Goal: Information Seeking & Learning: Understand process/instructions

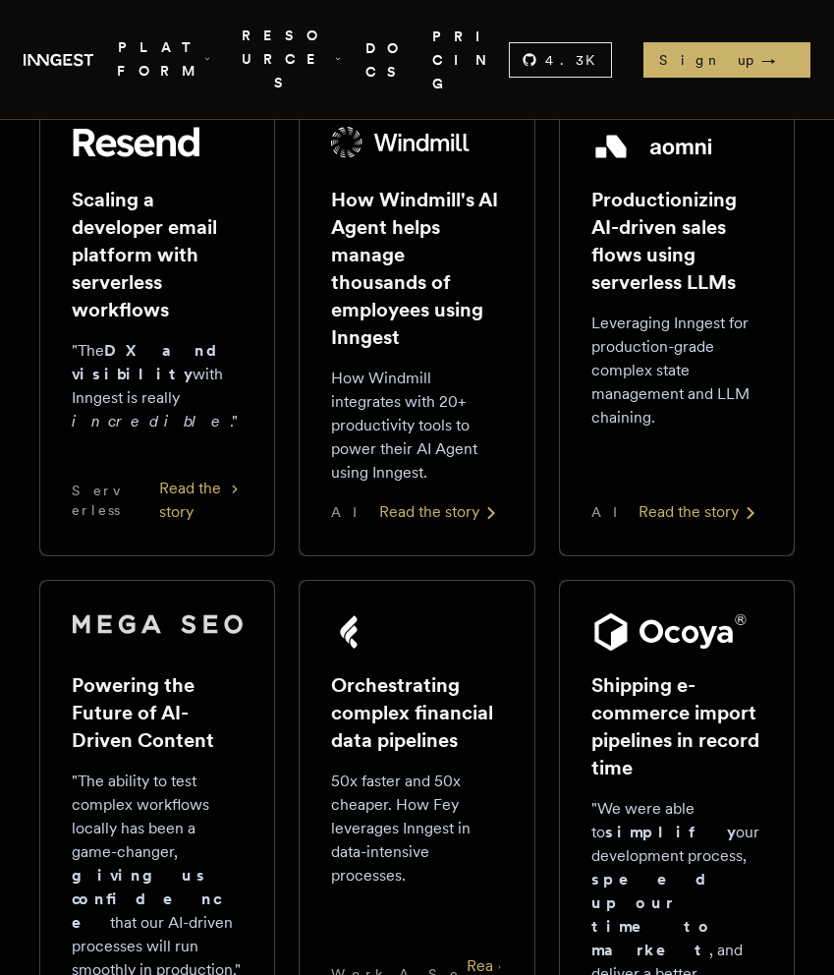
scroll to position [1221, 0]
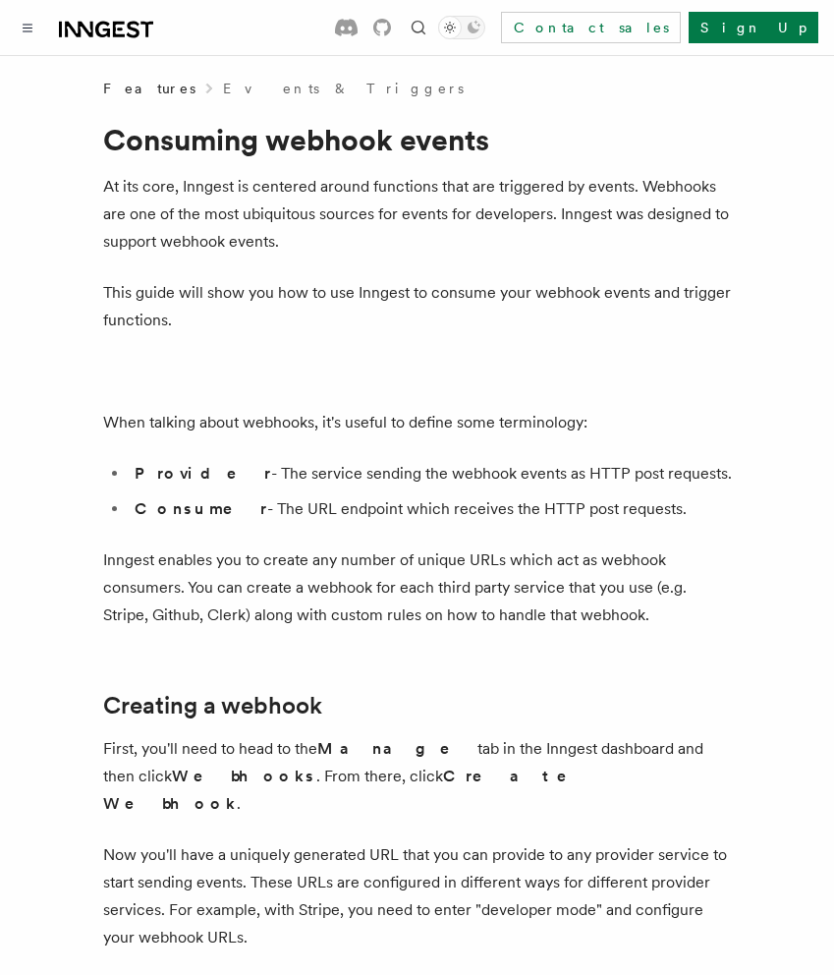
click at [627, 241] on p "At its core, Inngest is centered around functions that are triggered by events.…" at bounding box center [417, 214] width 629 height 83
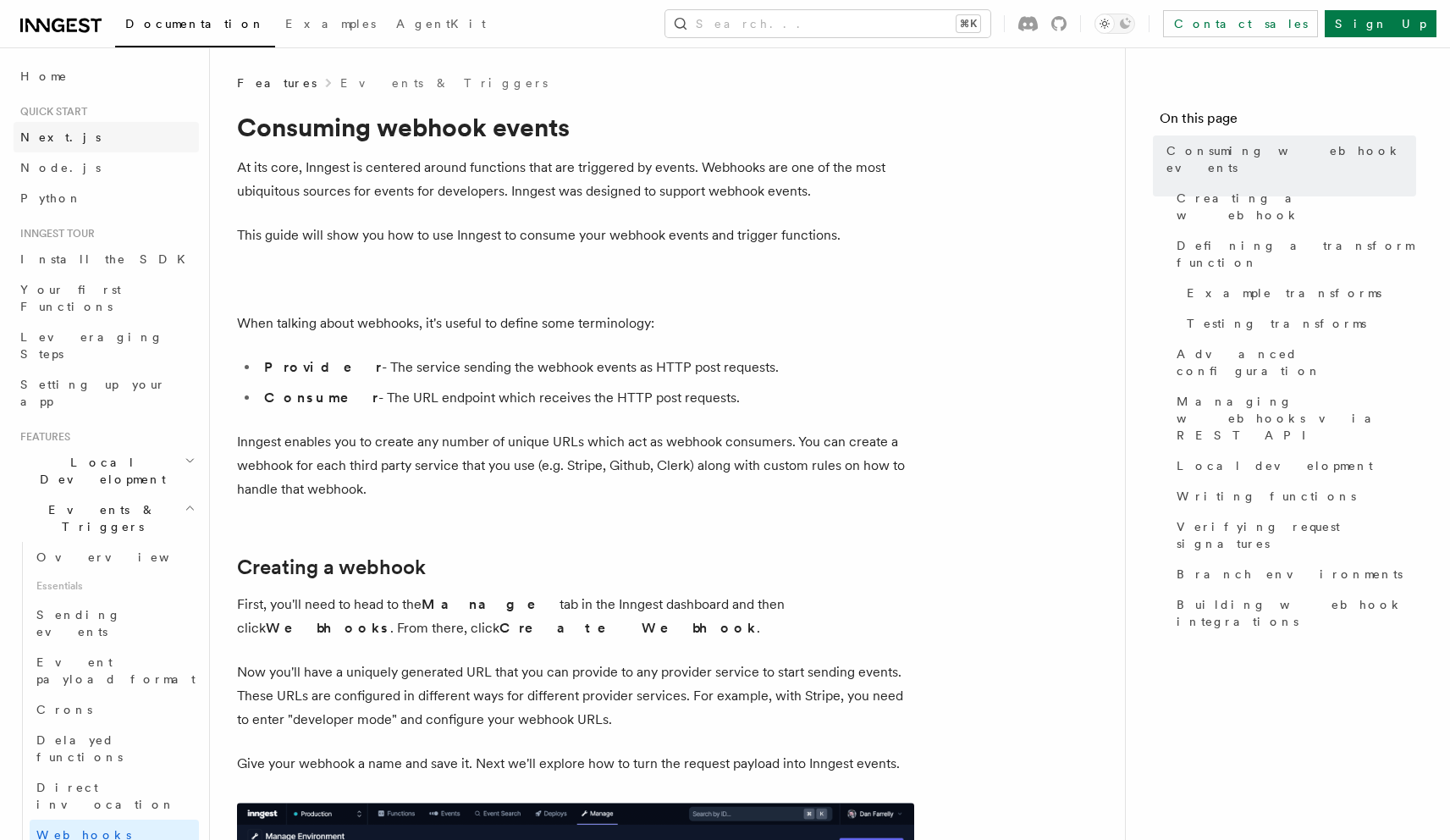
click at [58, 133] on link "Next.js" at bounding box center [106, 137] width 185 height 30
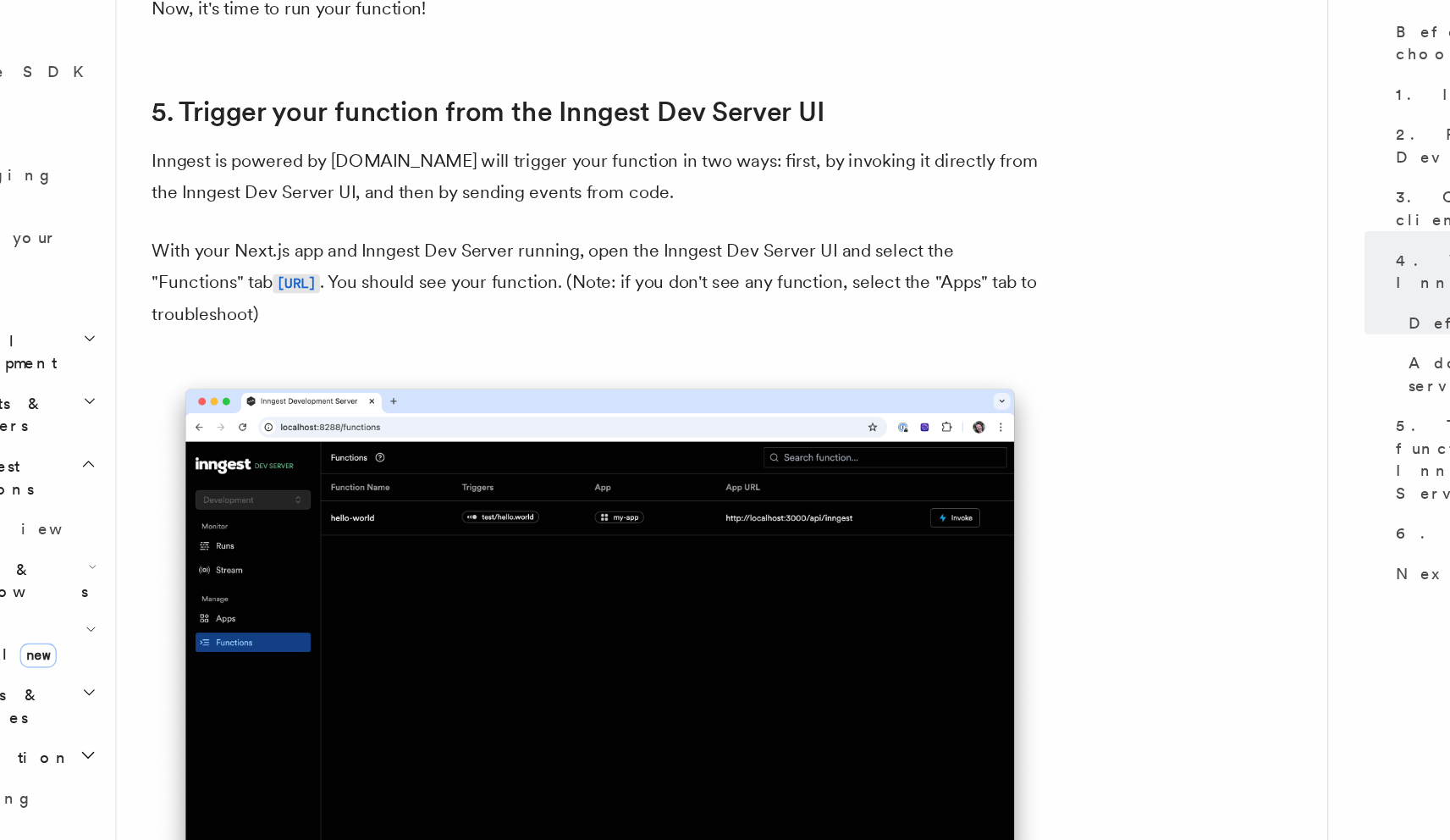
scroll to position [3718, 0]
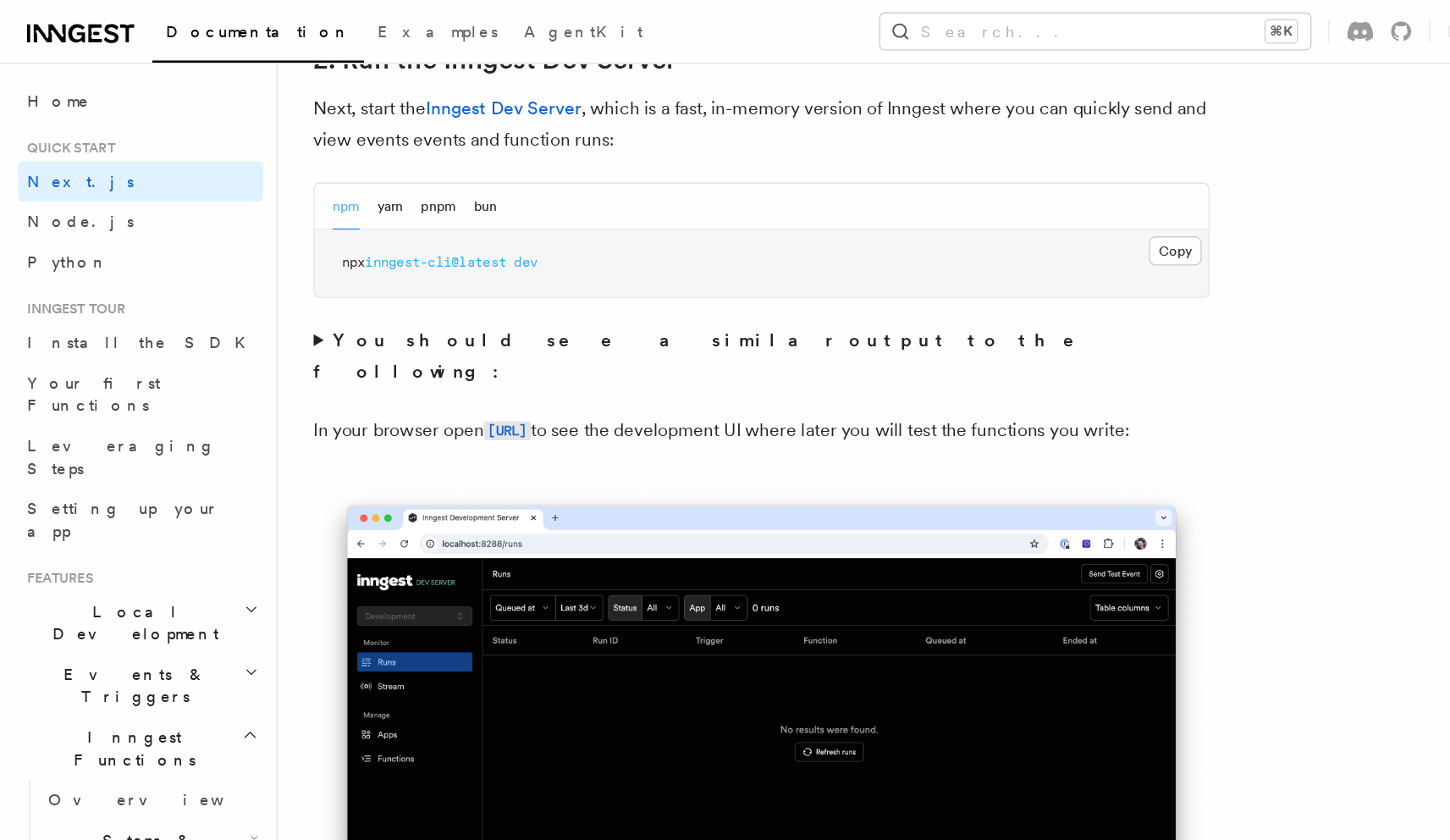
scroll to position [1222, 0]
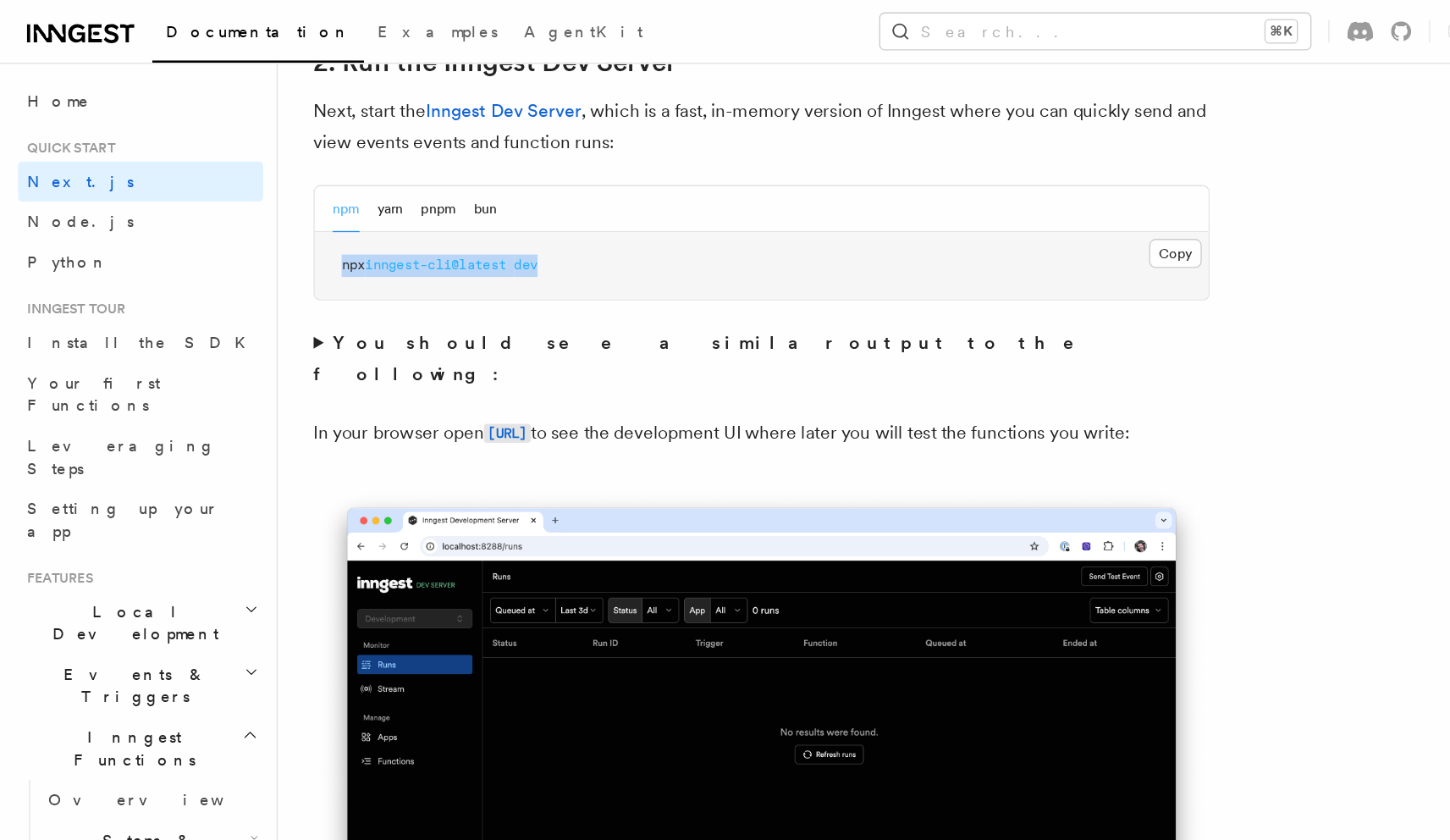
drag, startPoint x: 435, startPoint y: 205, endPoint x: 253, endPoint y: 202, distance: 182.0
click at [253, 202] on pre "npx inngest-cli@latest dev" at bounding box center [576, 200] width 675 height 51
copy span "npx inngest-cli@latest dev"
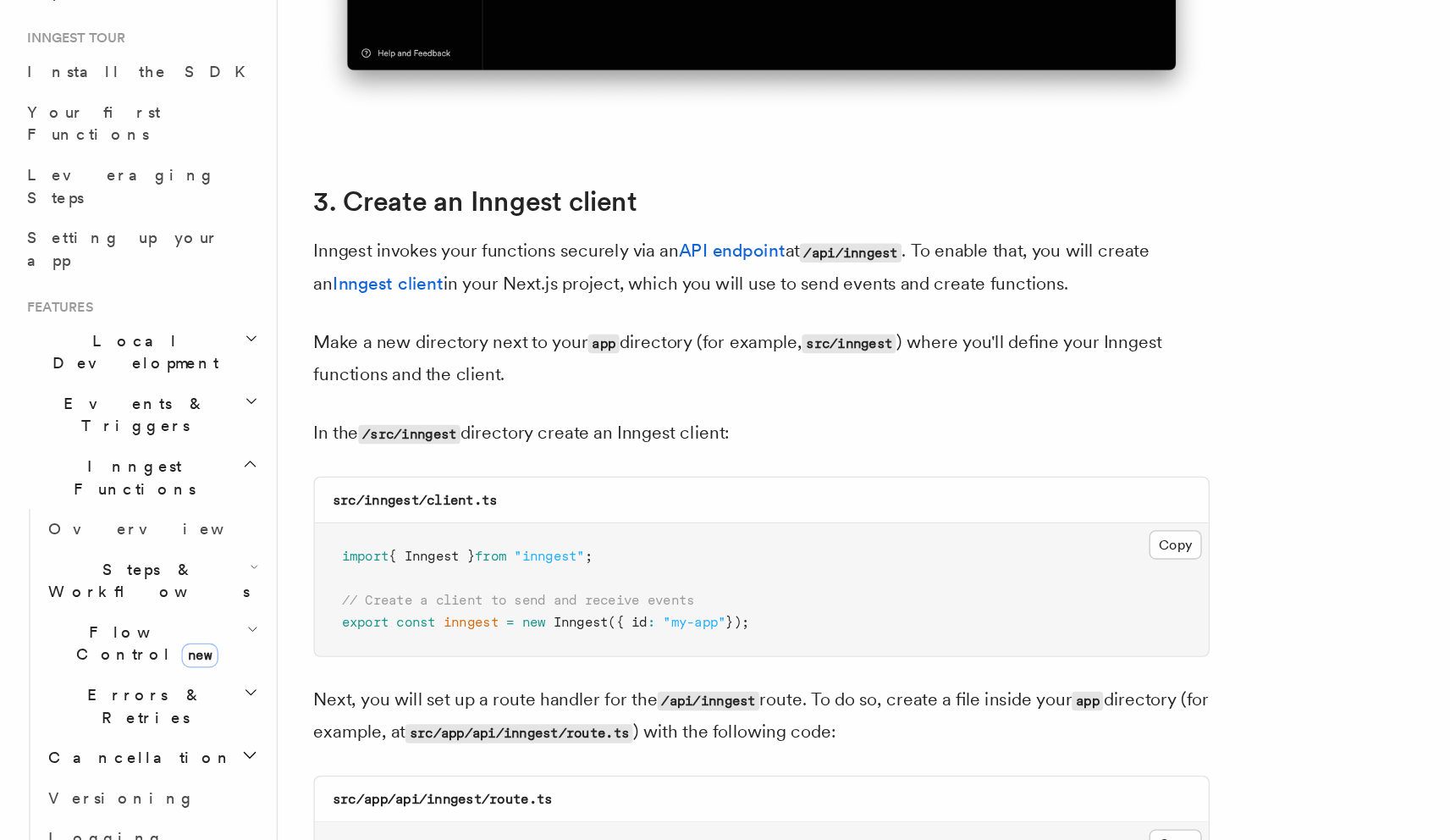
scroll to position [1723, 0]
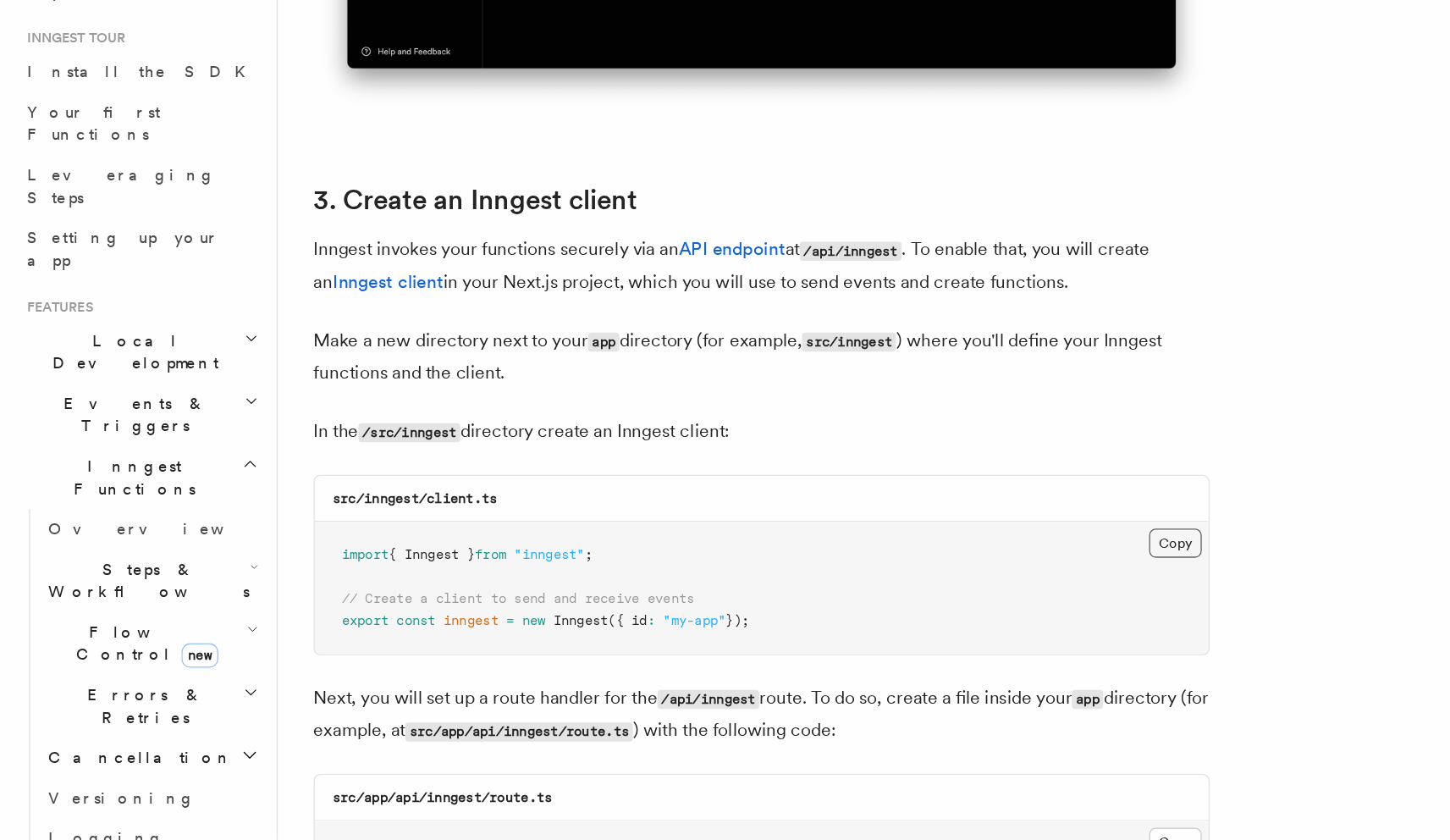
click at [718, 613] on button "Copy Copied" at bounding box center [888, 616] width 40 height 22
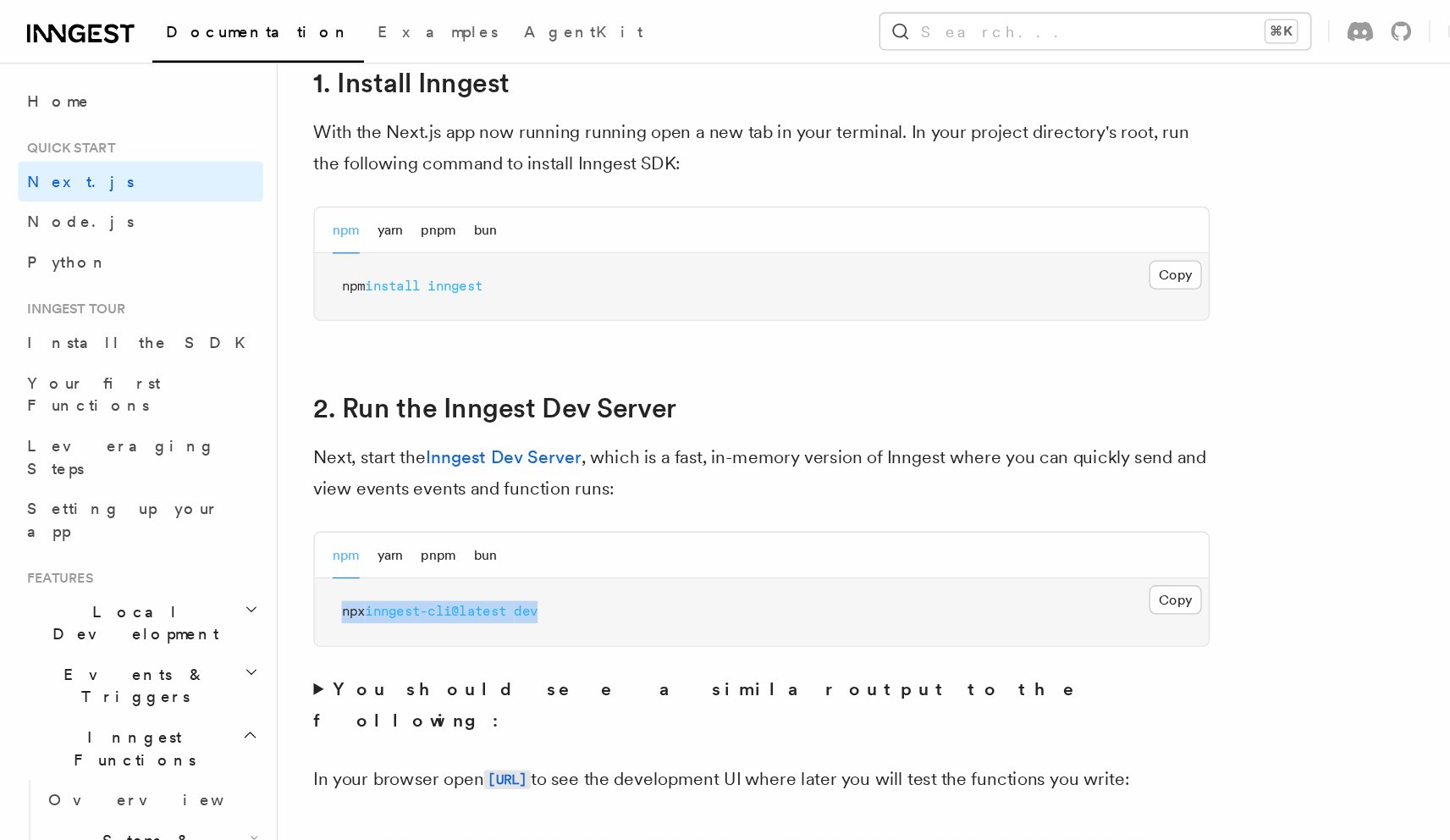
scroll to position [823, 0]
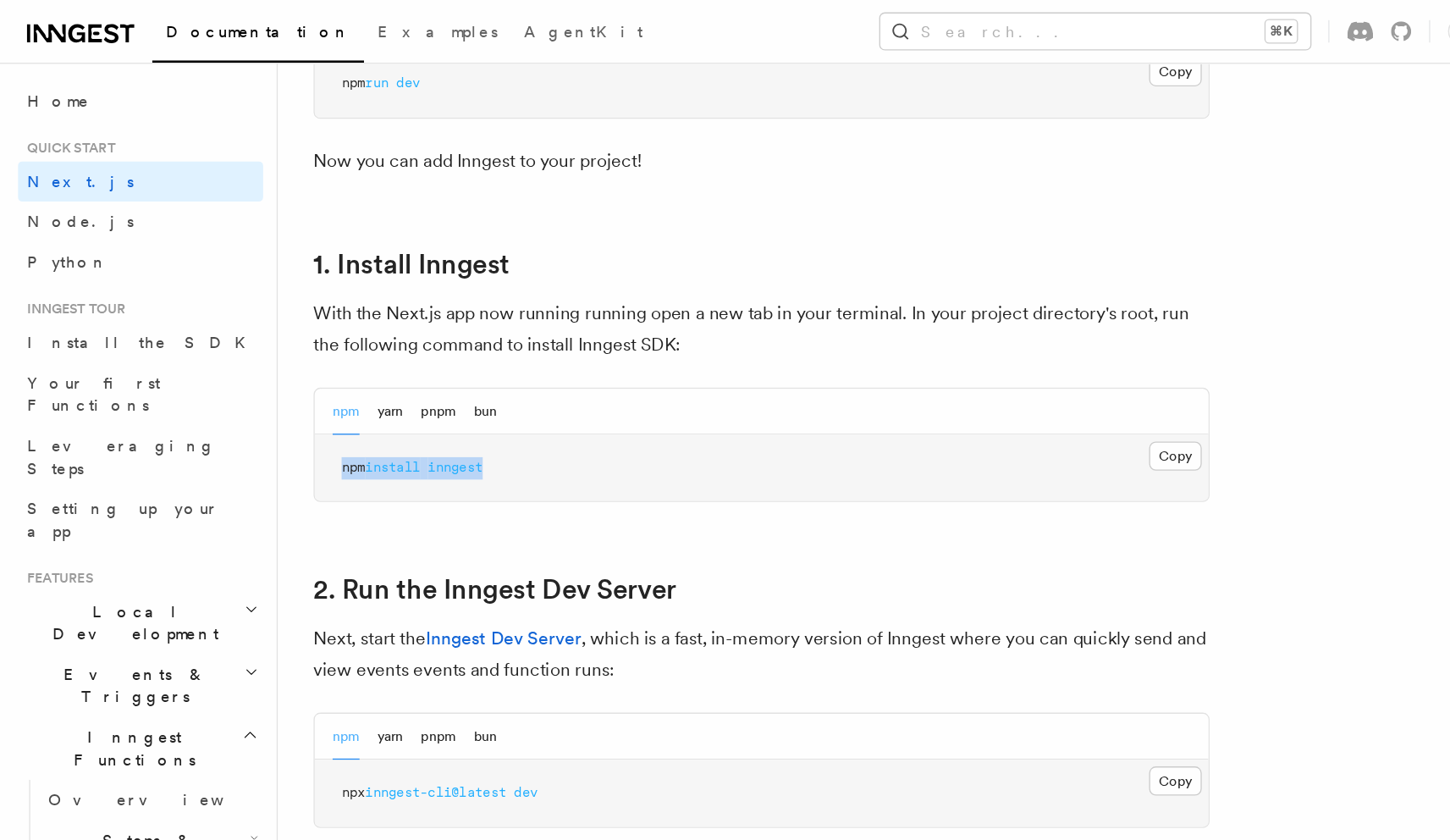
drag, startPoint x: 394, startPoint y: 352, endPoint x: 246, endPoint y: 352, distance: 148.0
click at [246, 352] on pre "npm install inngest" at bounding box center [576, 353] width 675 height 51
copy span "npm install inngest"
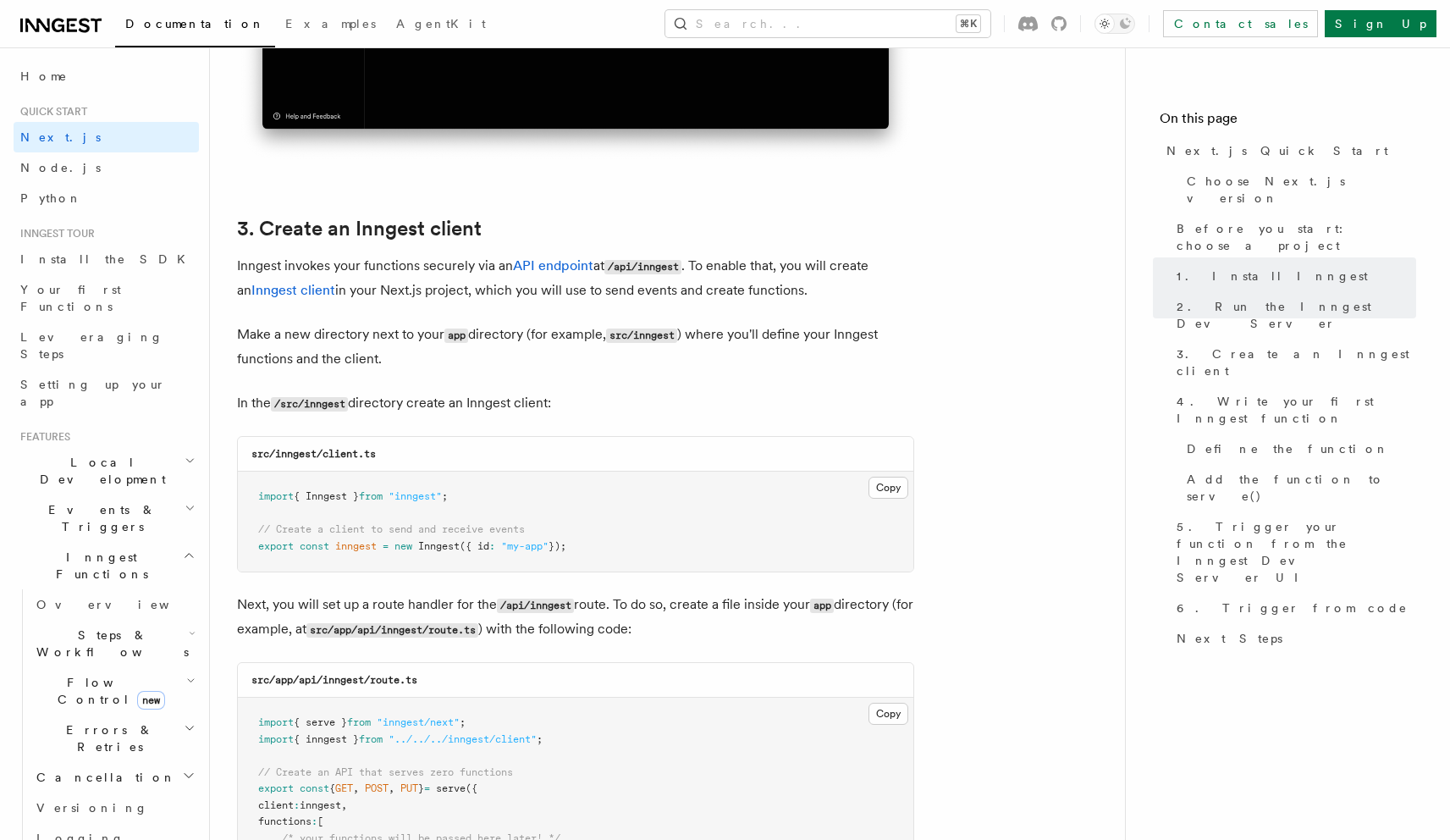
scroll to position [1882, 0]
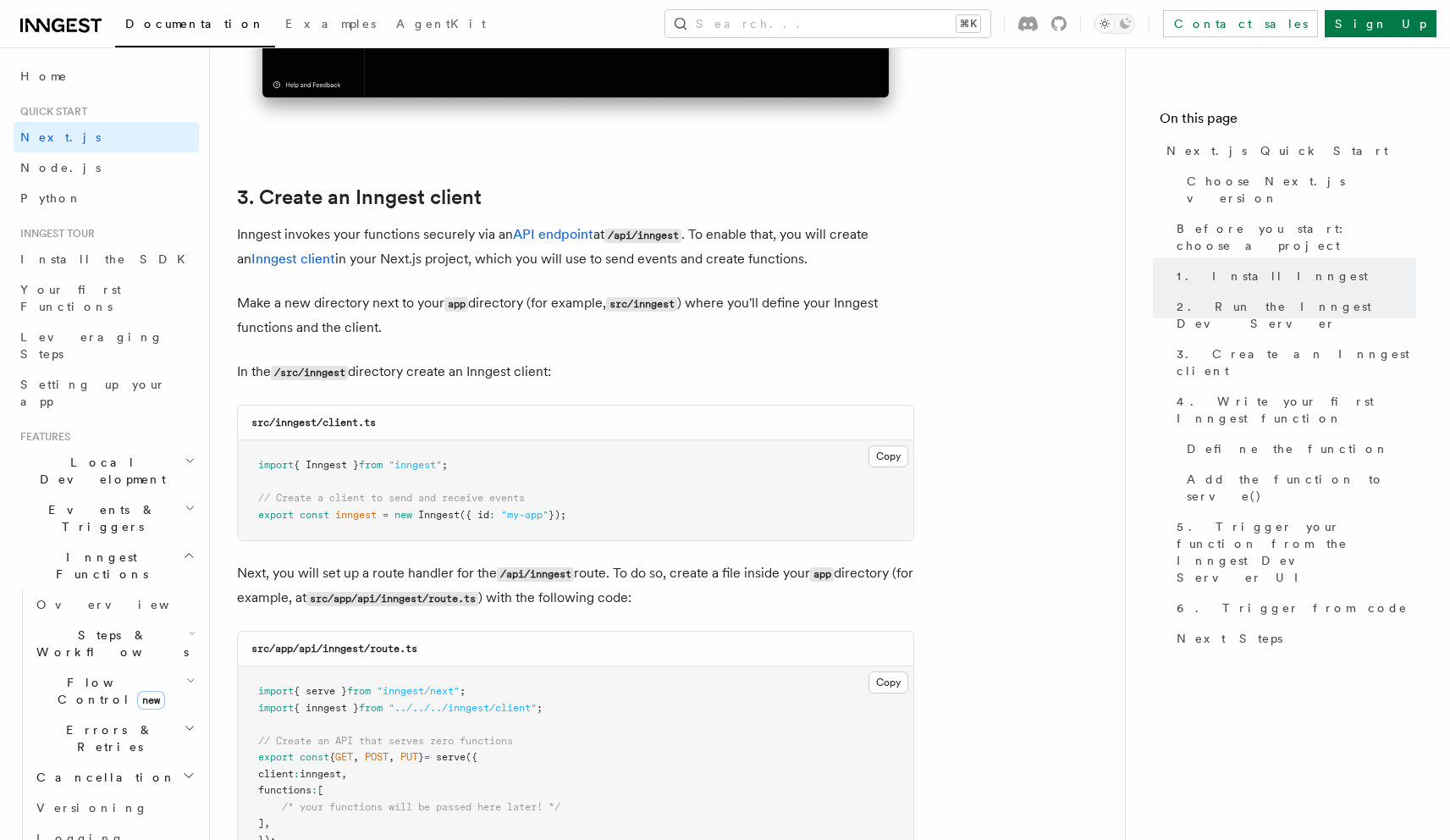
click at [584, 515] on pre "import { Inngest } from "inngest" ; // Create a client to send and receive even…" at bounding box center [576, 490] width 675 height 100
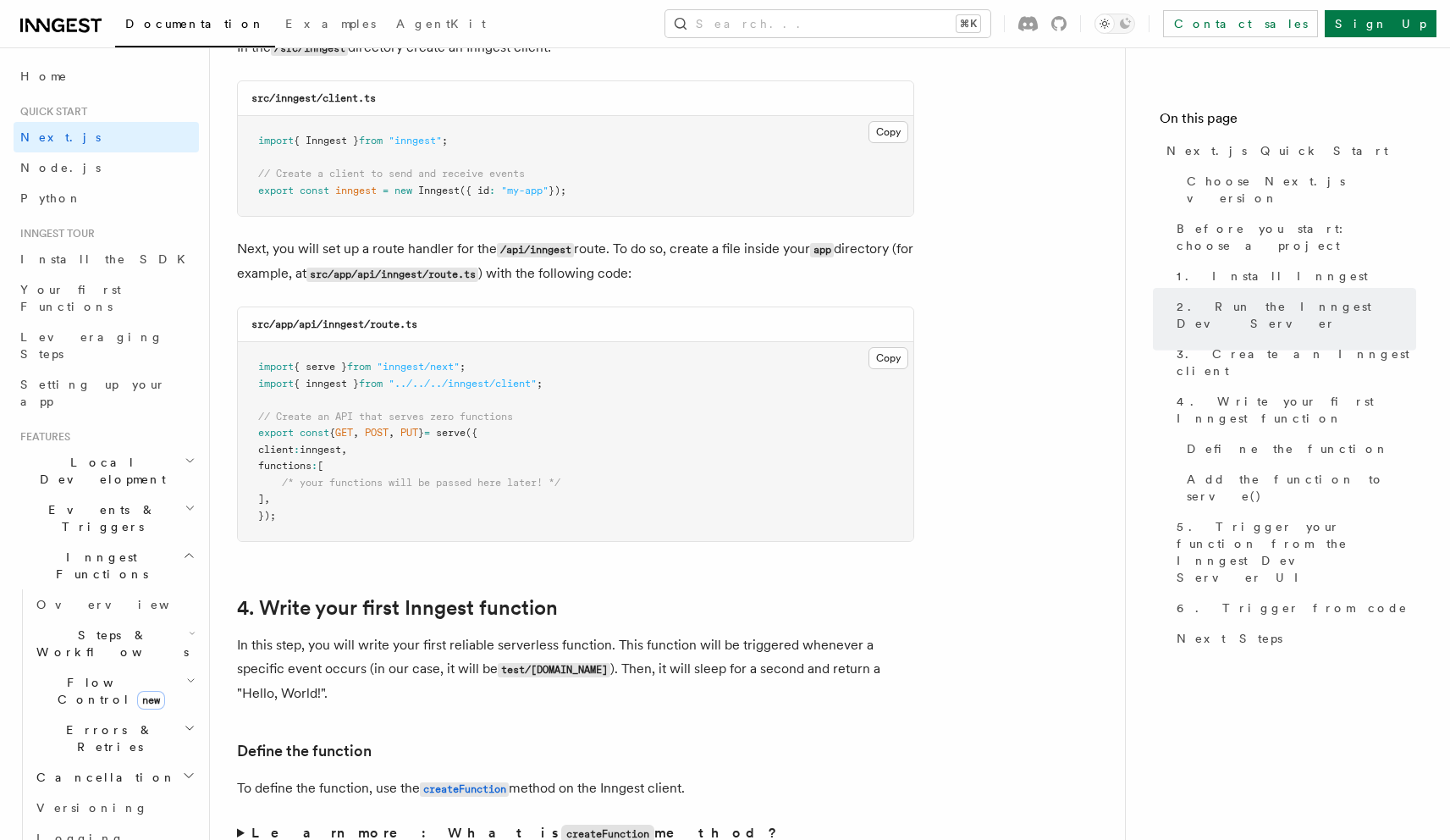
scroll to position [2218, 0]
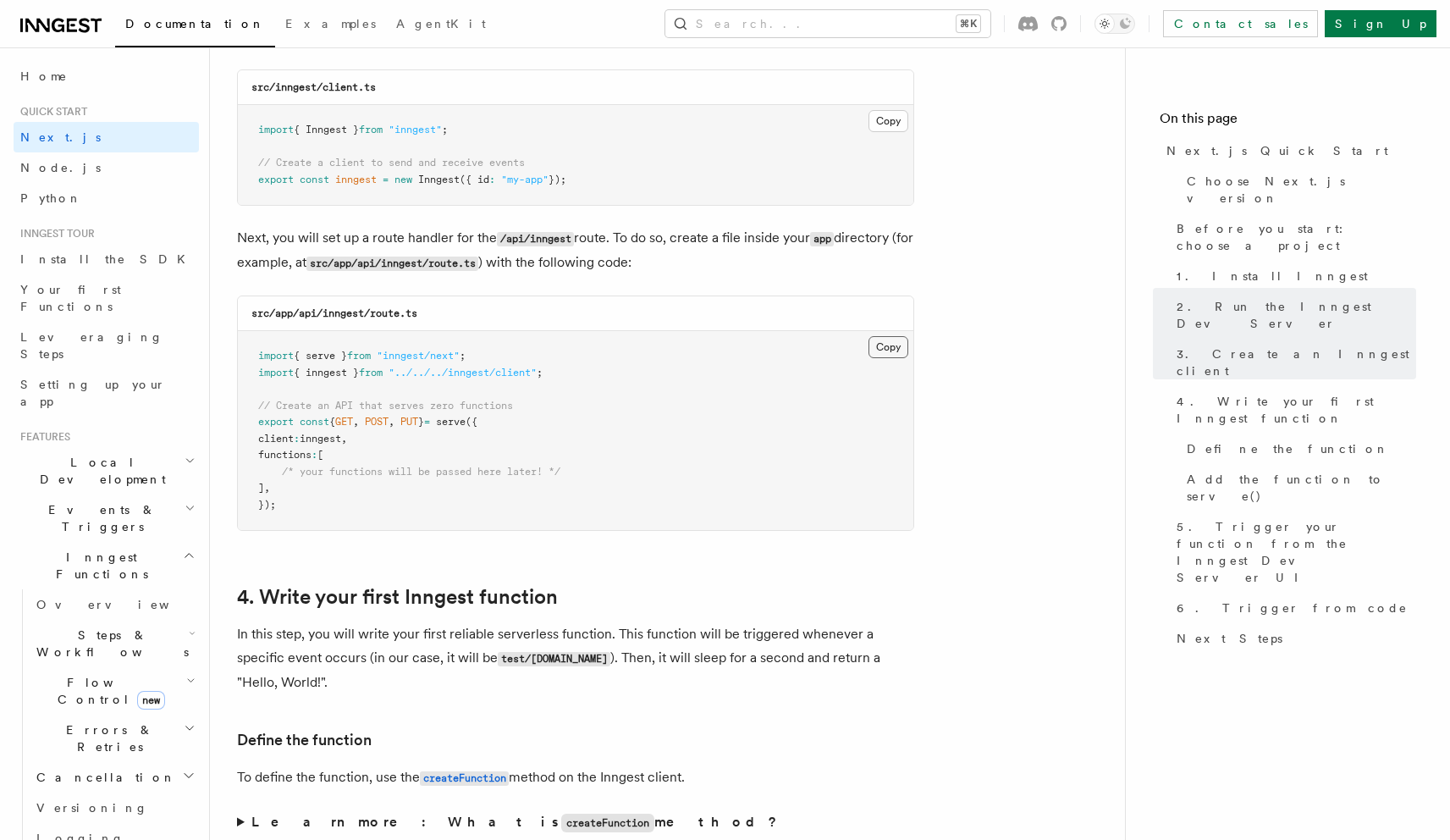
click at [718, 341] on button "Copy Copied" at bounding box center [888, 347] width 40 height 22
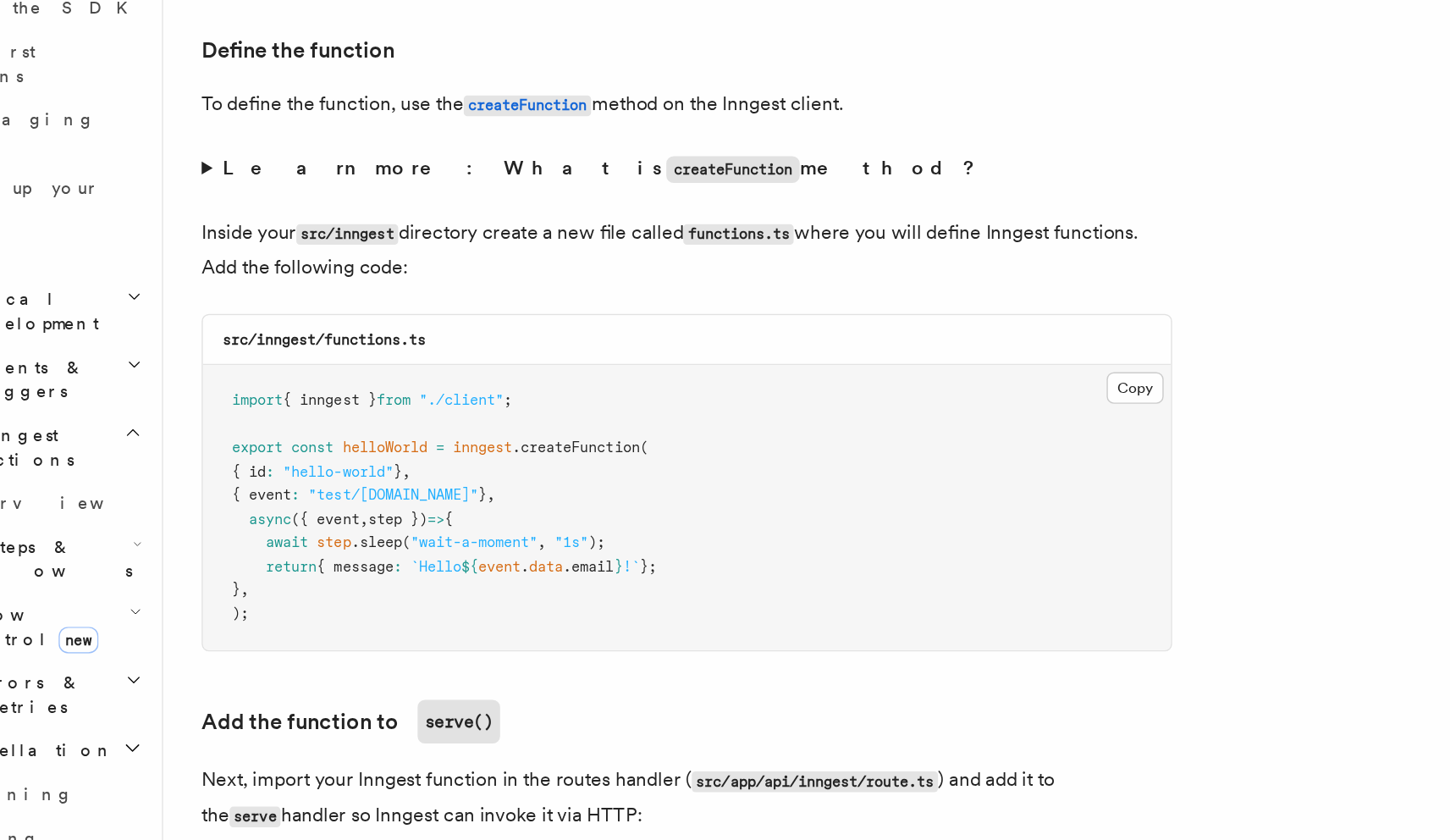
scroll to position [2672, 0]
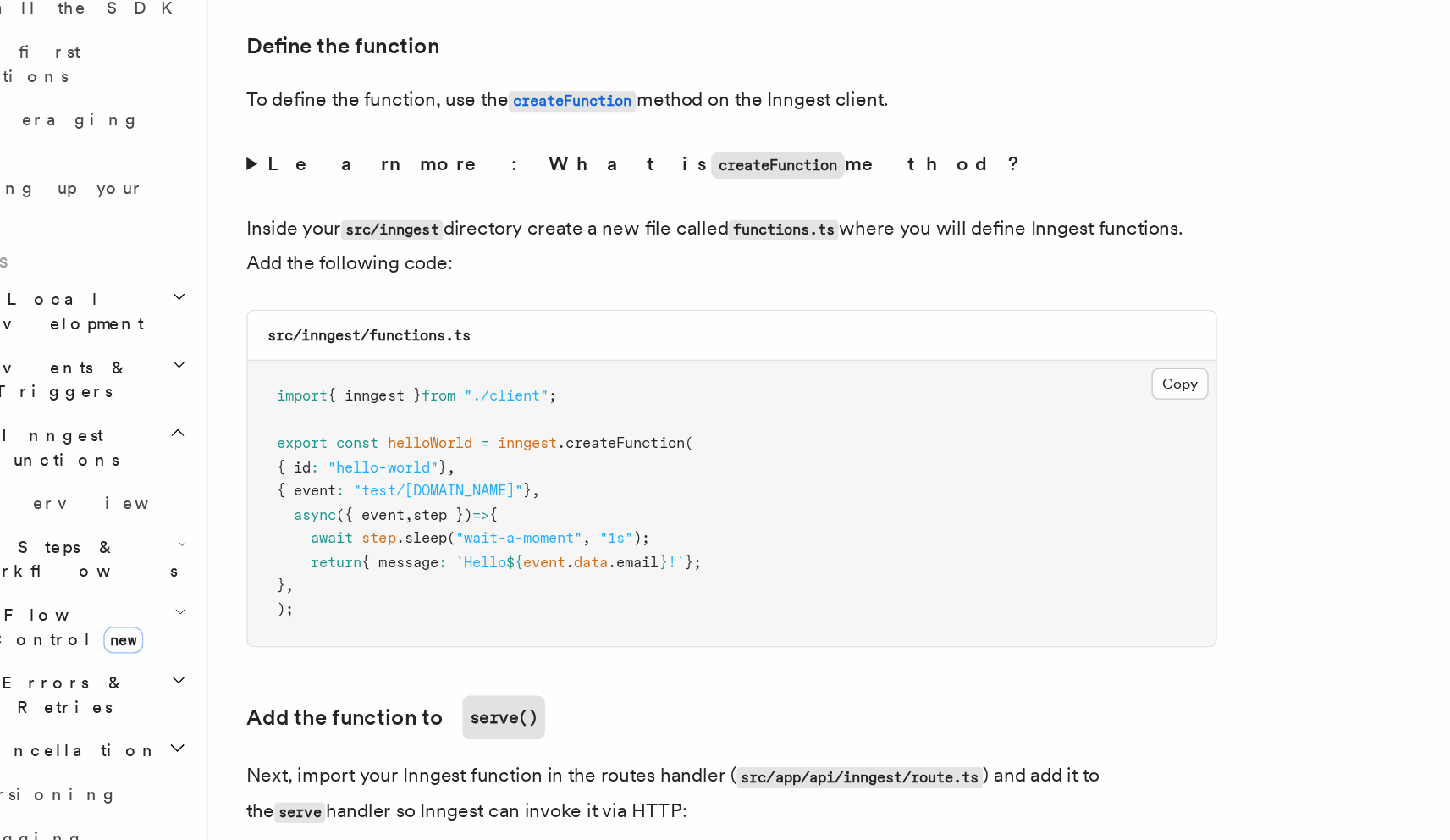
click at [718, 537] on pre "import { inngest } from "./client" ; export const helloWorld = inngest .createF…" at bounding box center [576, 605] width 675 height 199
click at [718, 532] on button "Copy Copied" at bounding box center [888, 522] width 40 height 22
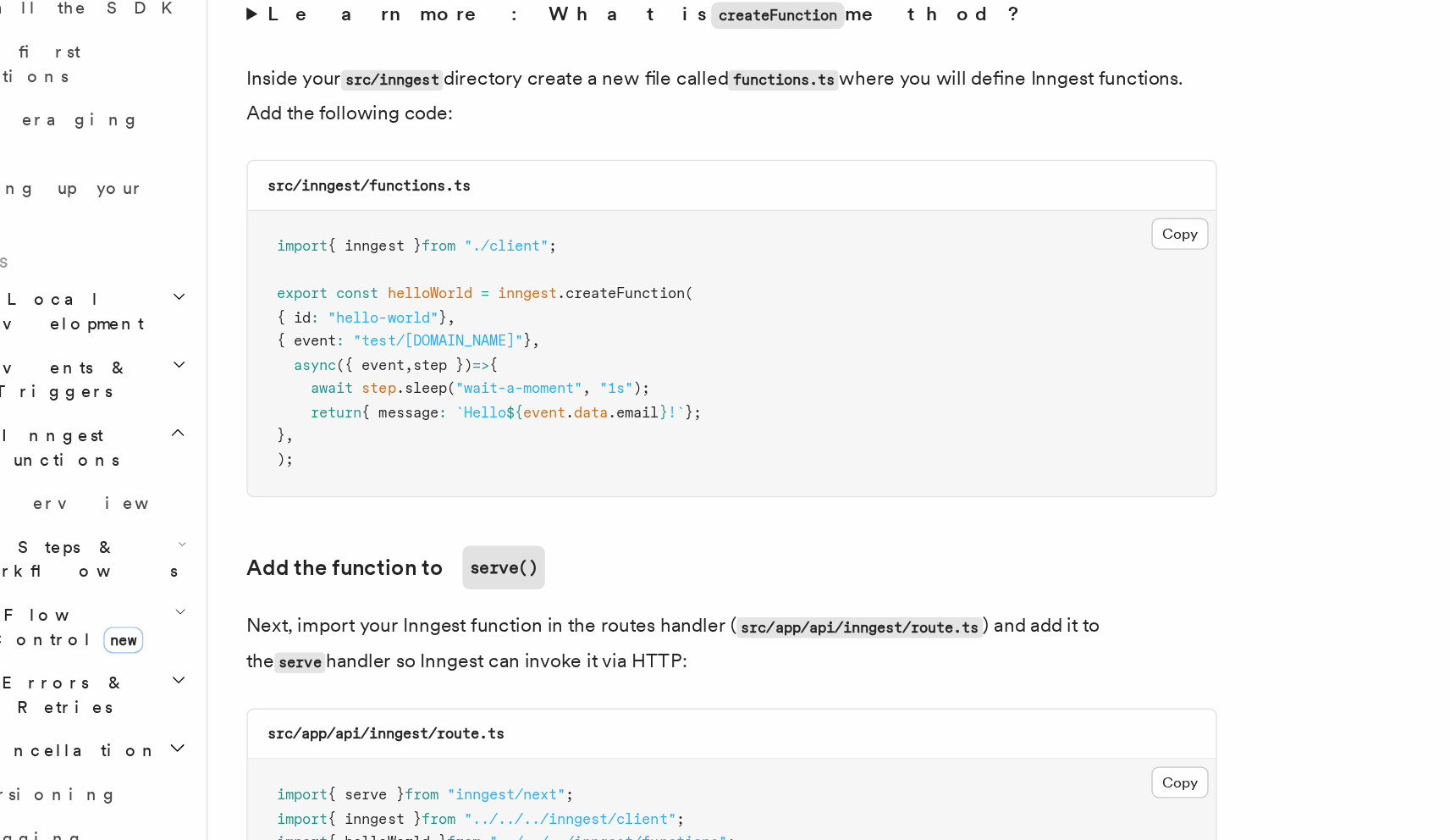
scroll to position [2799, 0]
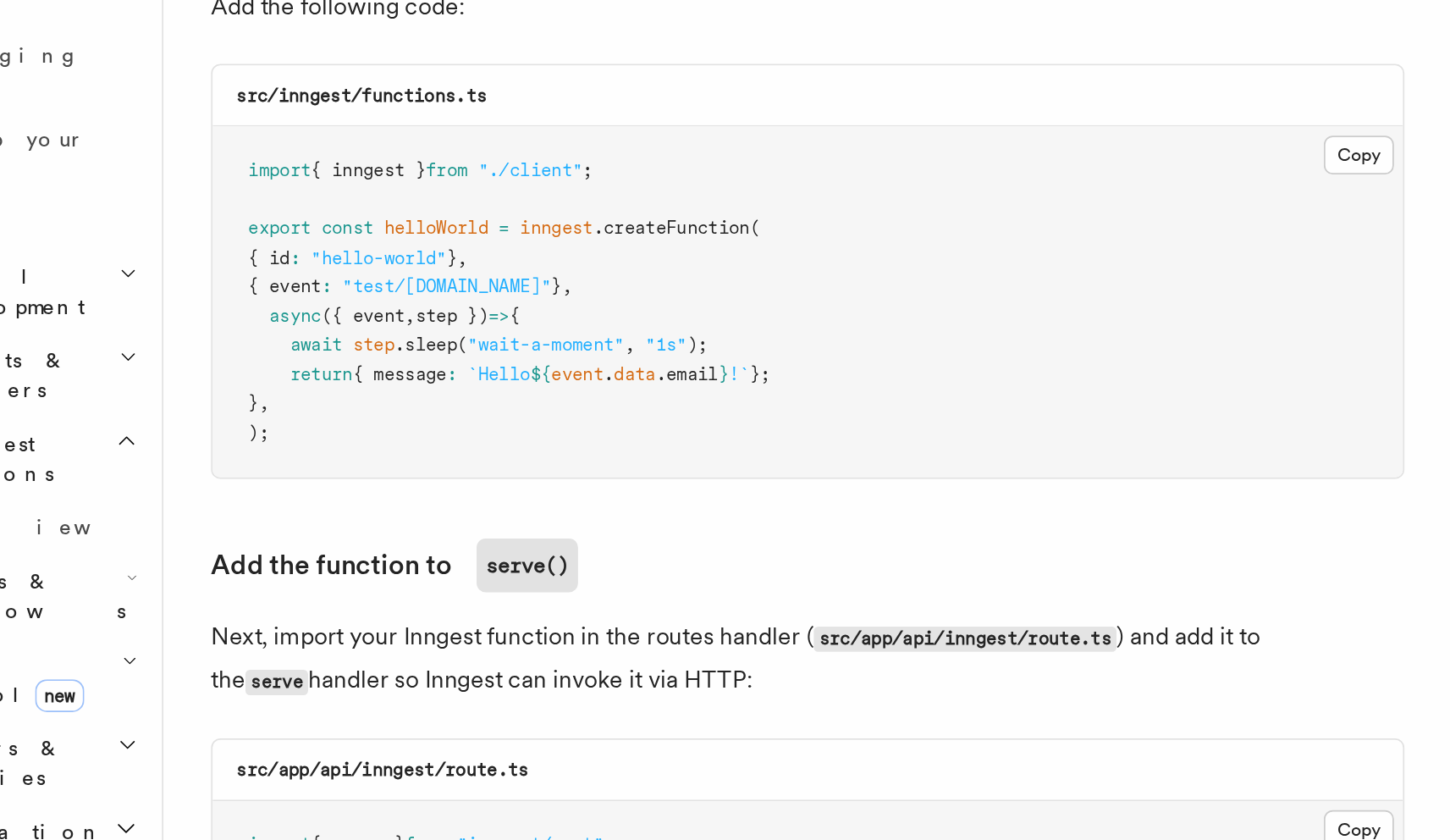
click at [343, 532] on pre "import { inngest } from "./client" ; export const helloWorld = inngest .createF…" at bounding box center [576, 476] width 675 height 199
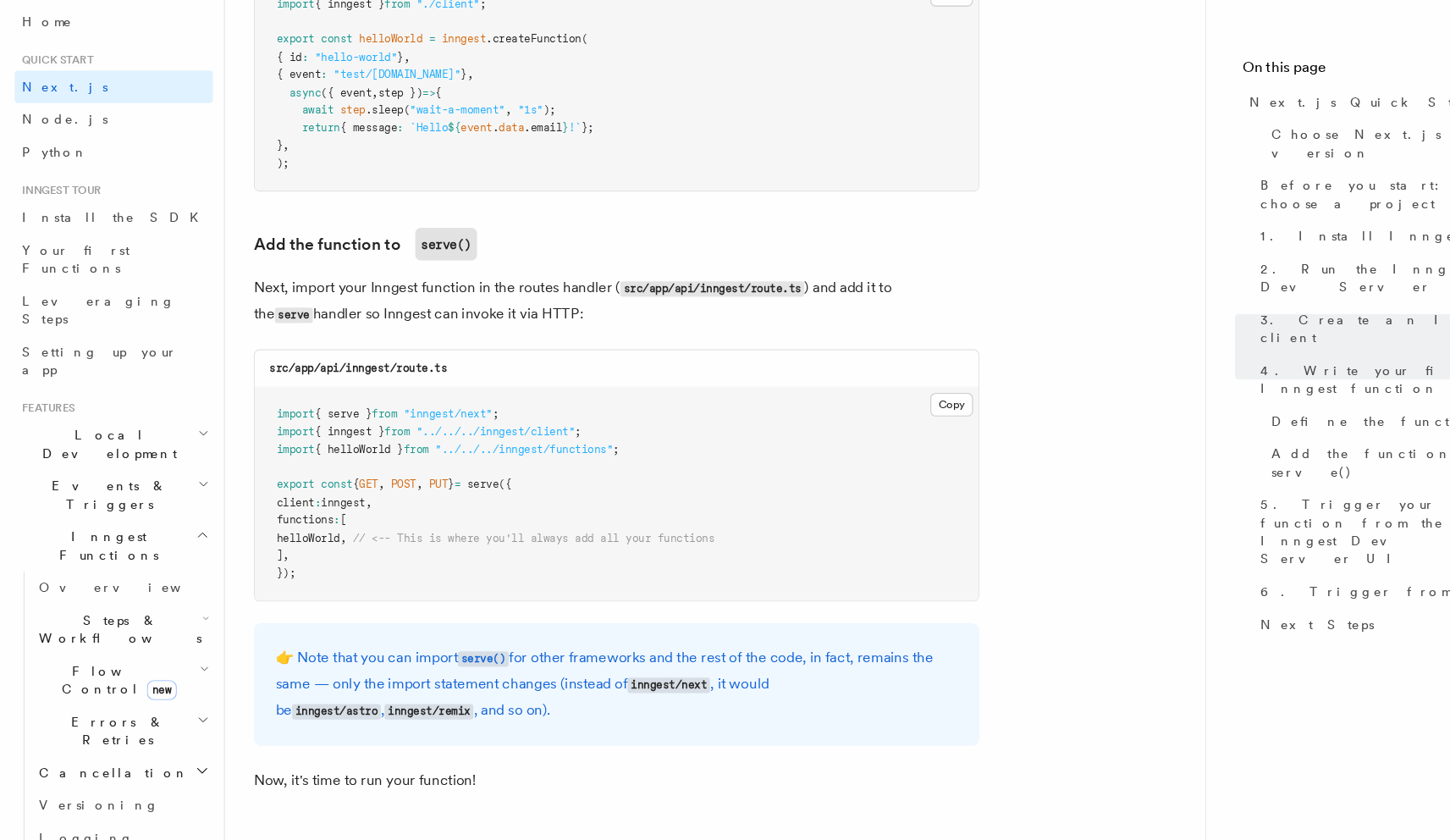
scroll to position [3141, 0]
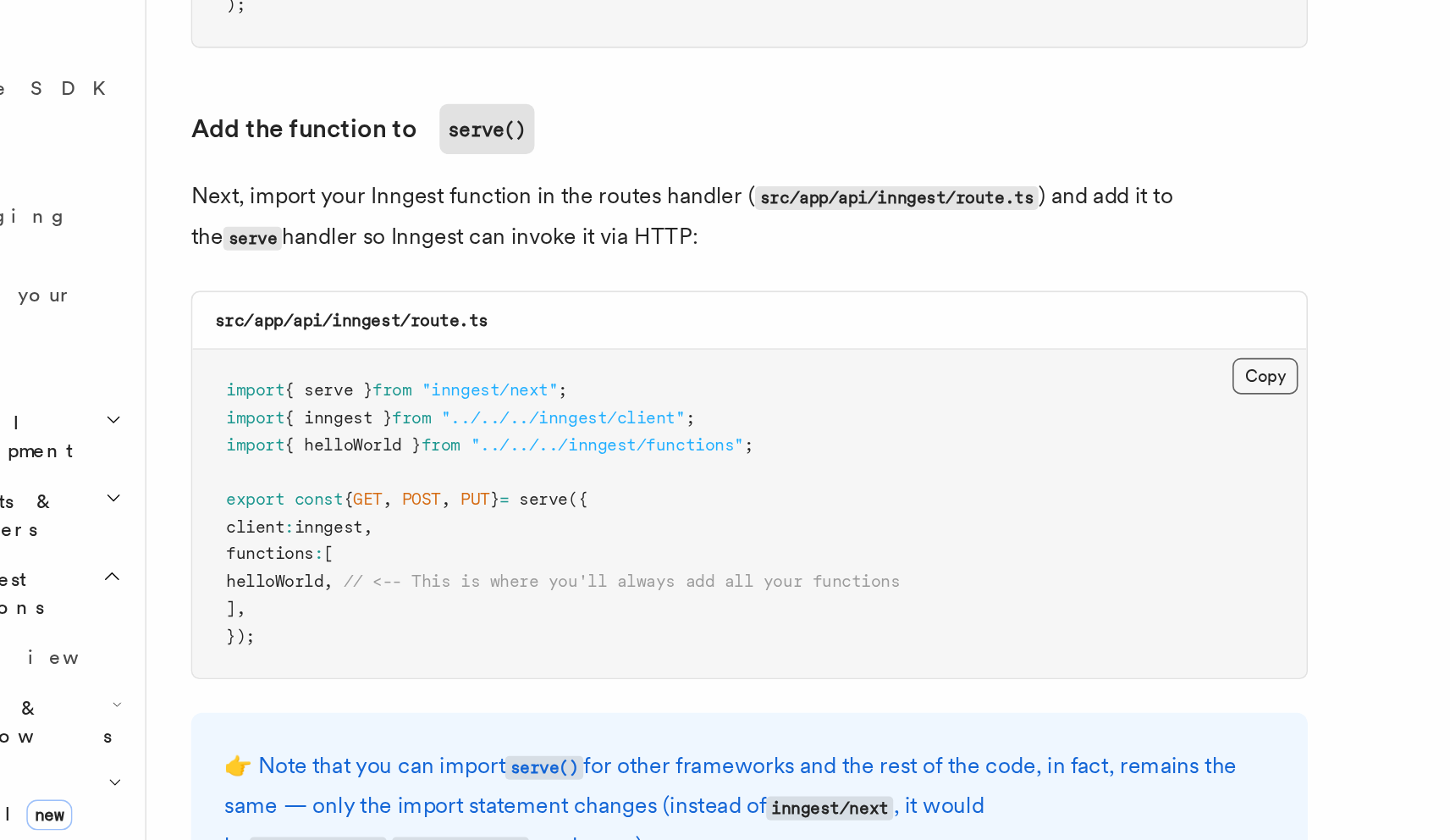
click at [718, 442] on button "Copy Copied" at bounding box center [888, 434] width 40 height 22
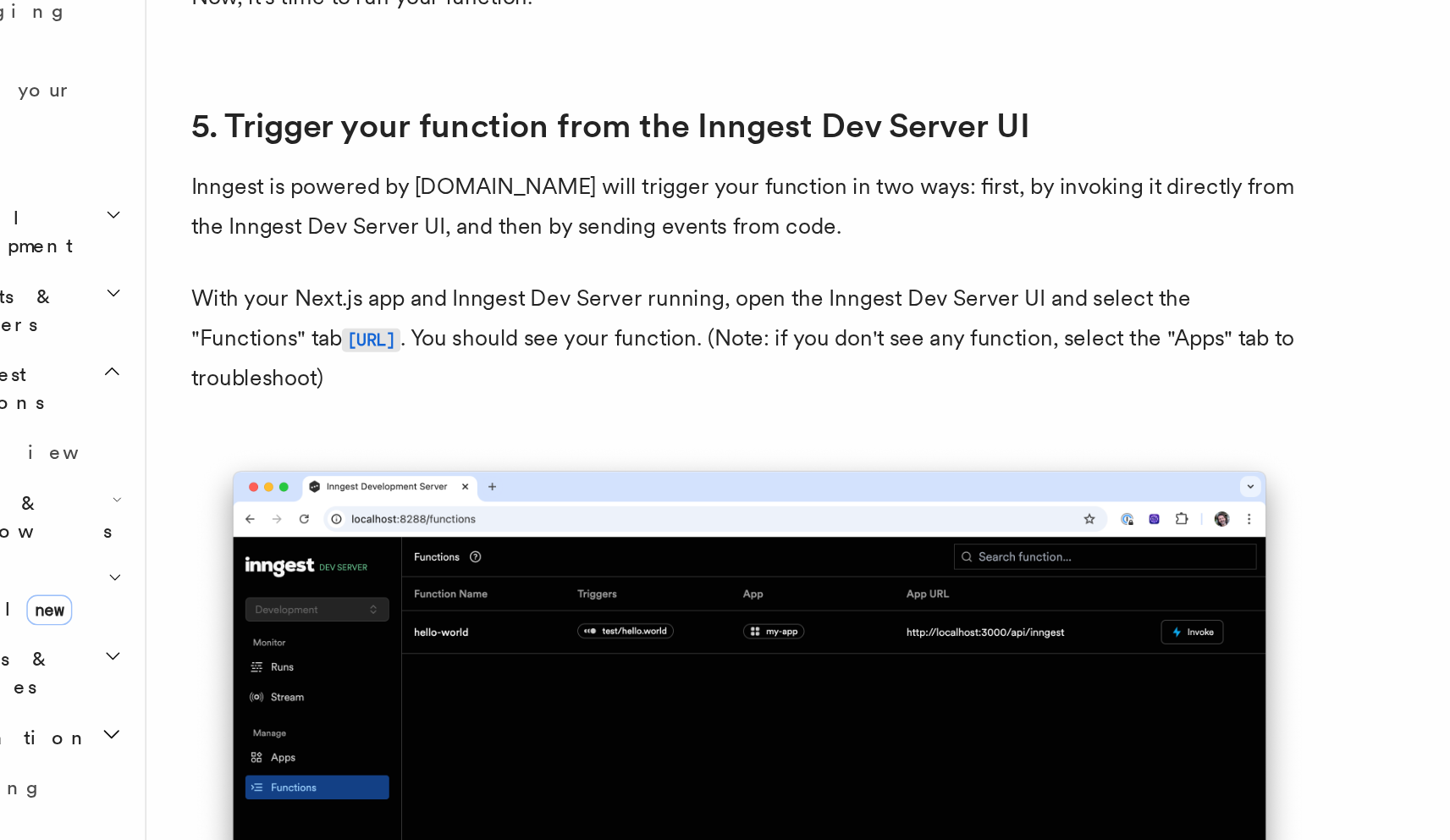
scroll to position [3629, 0]
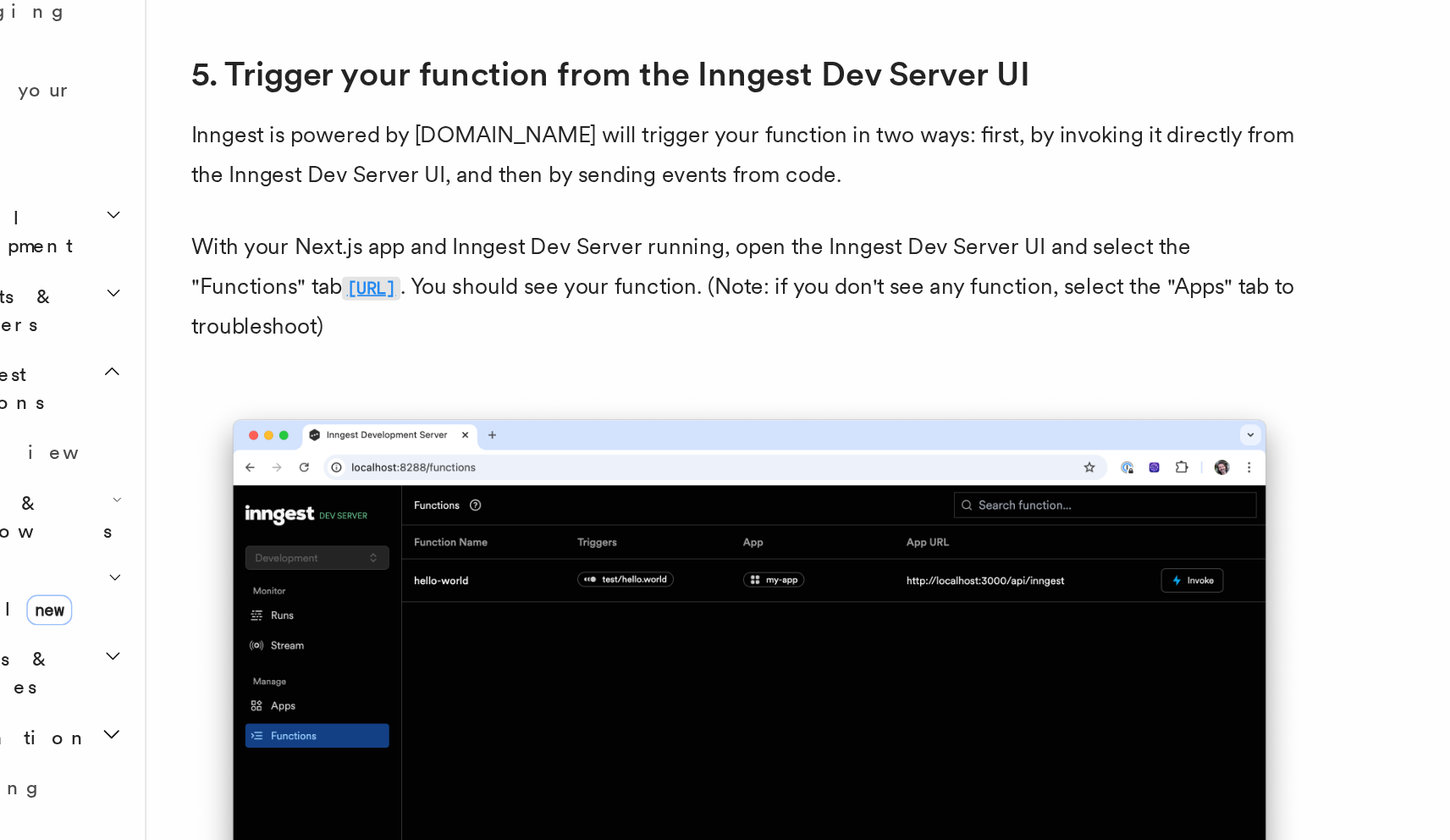
click at [364, 511] on code "http://localhost:8288/functions" at bounding box center [345, 505] width 35 height 15
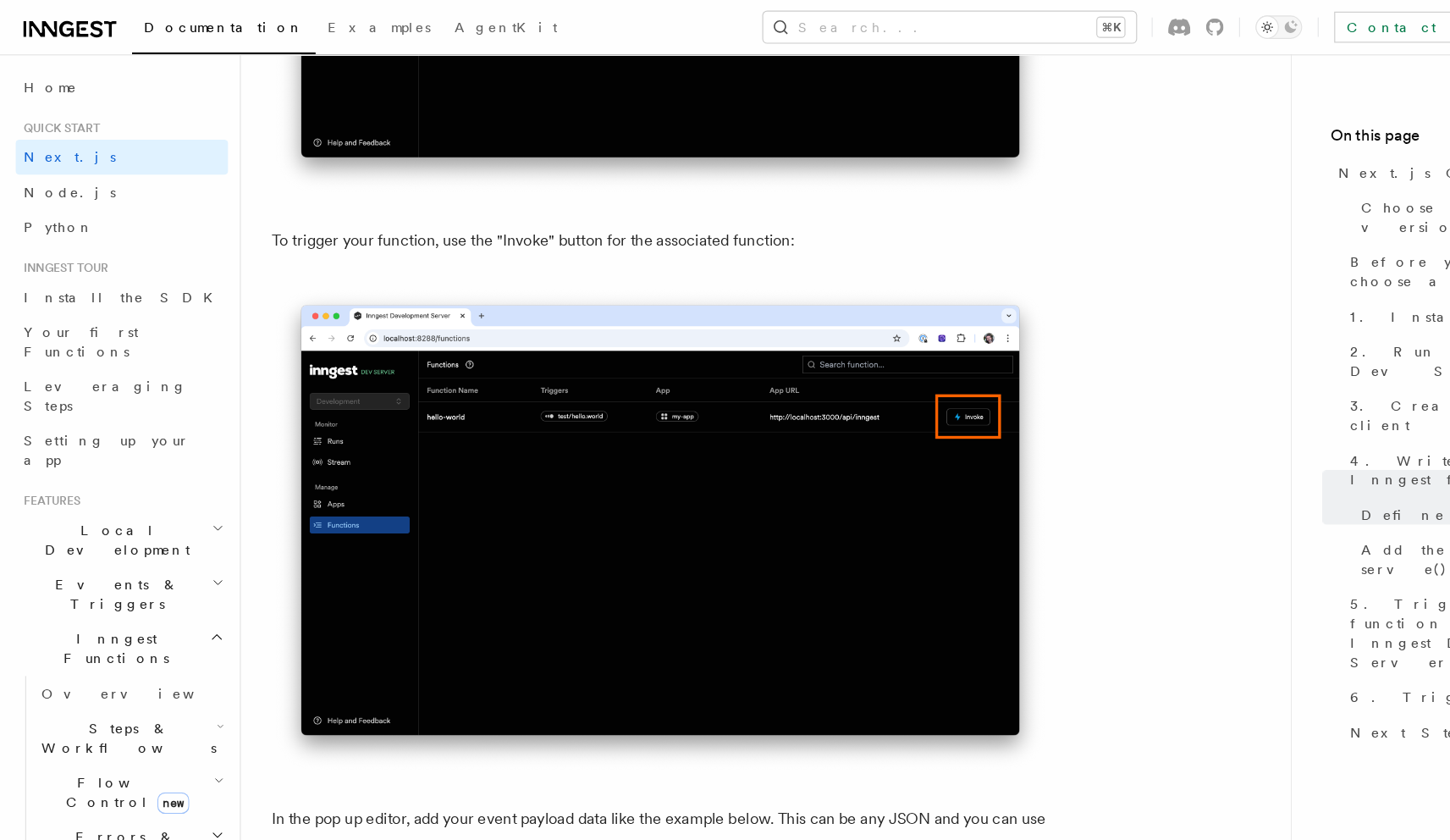
scroll to position [4669, 0]
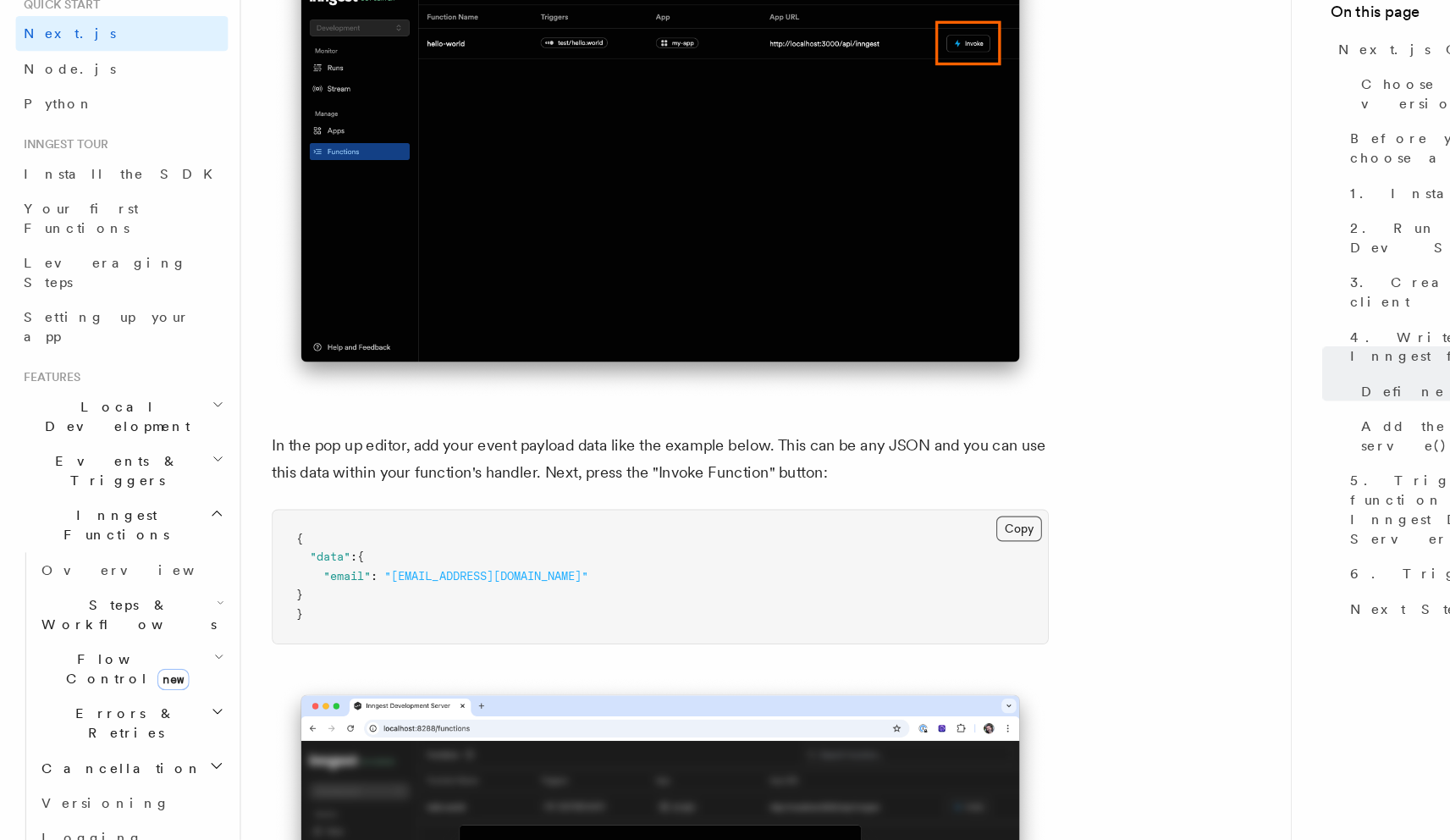
click at [718, 577] on button "Copy Copied" at bounding box center [888, 569] width 40 height 22
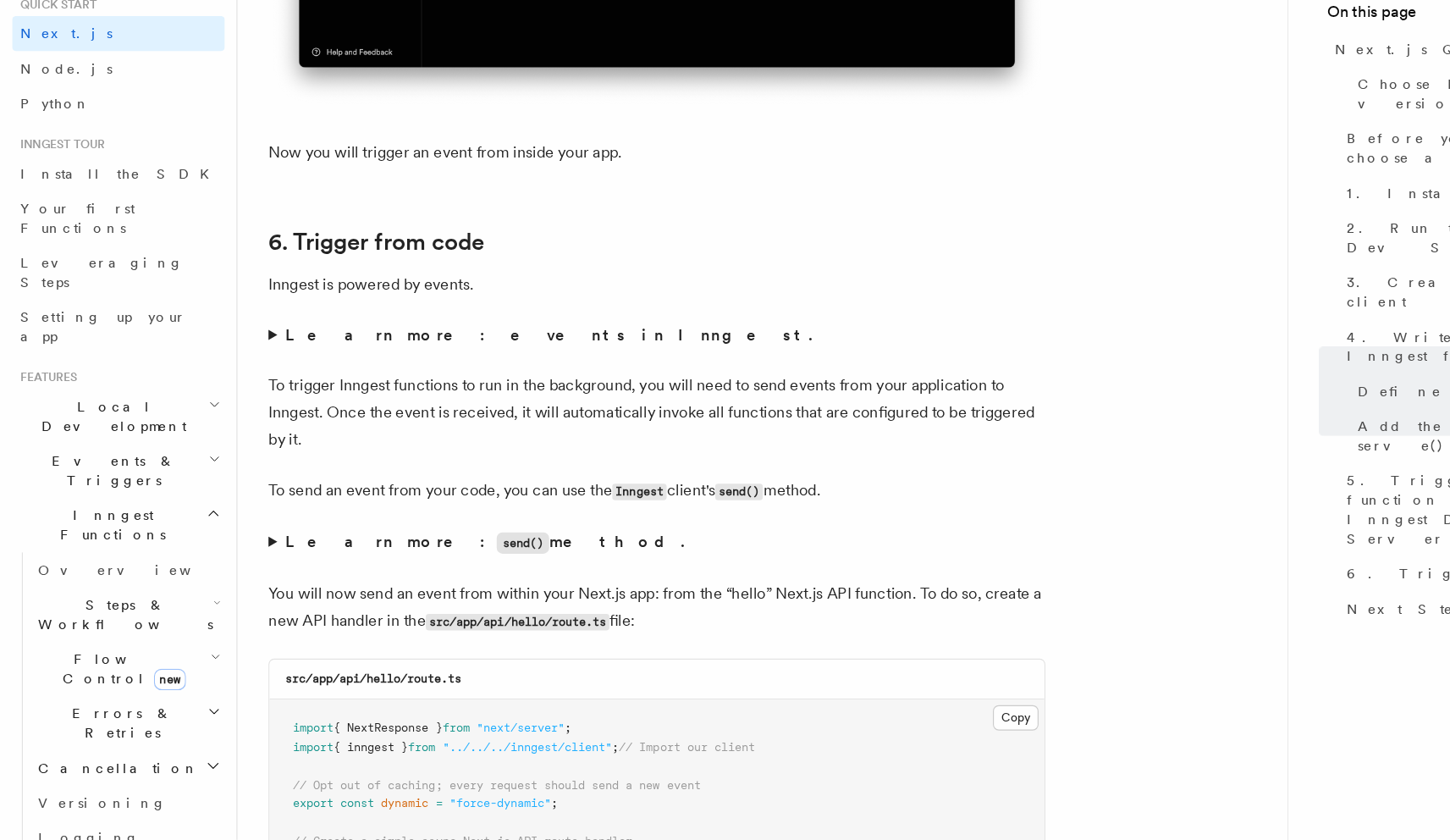
scroll to position [8361, 0]
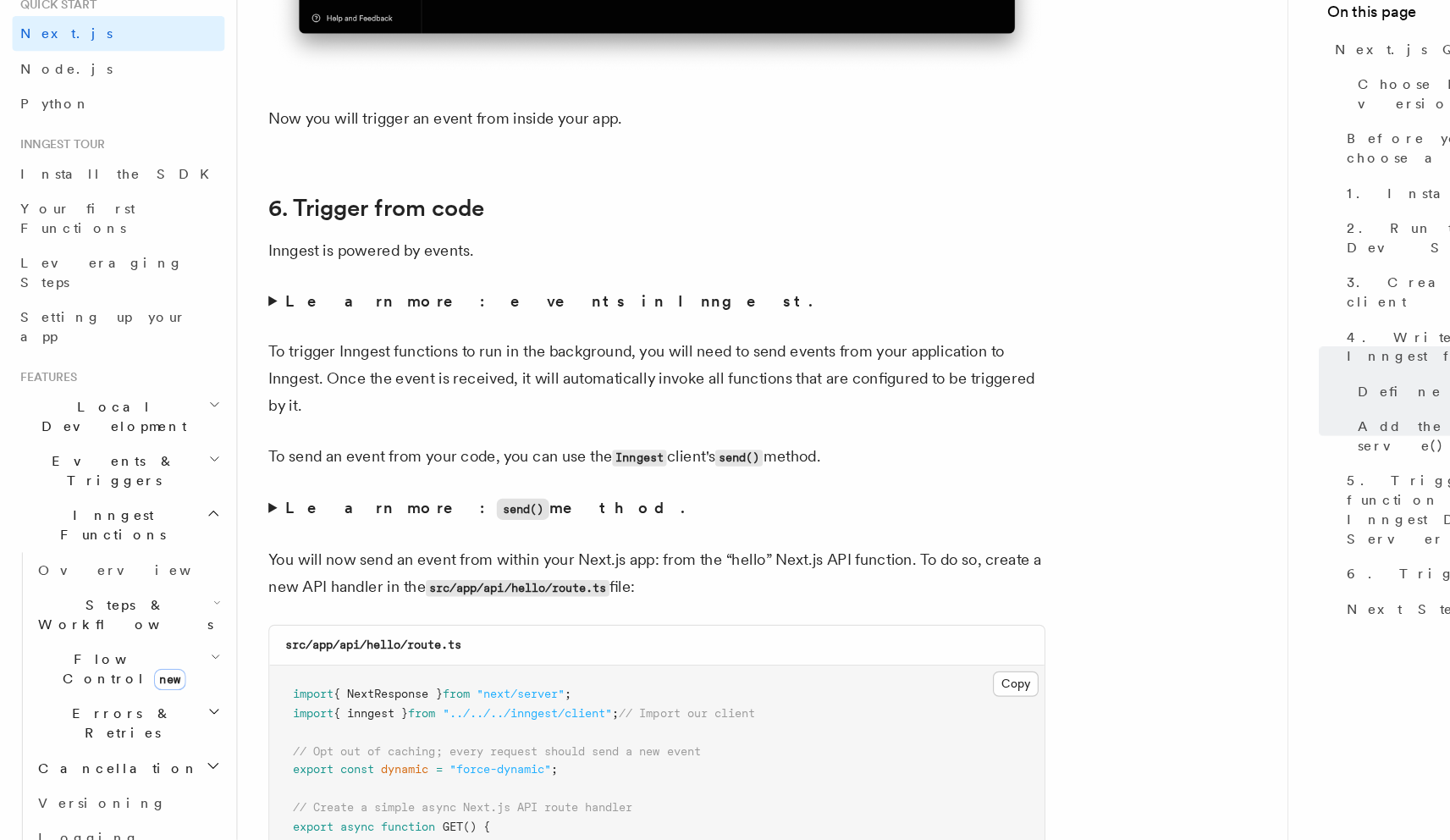
click at [241, 378] on summary "Learn more: events in Inngest." at bounding box center [576, 370] width 677 height 24
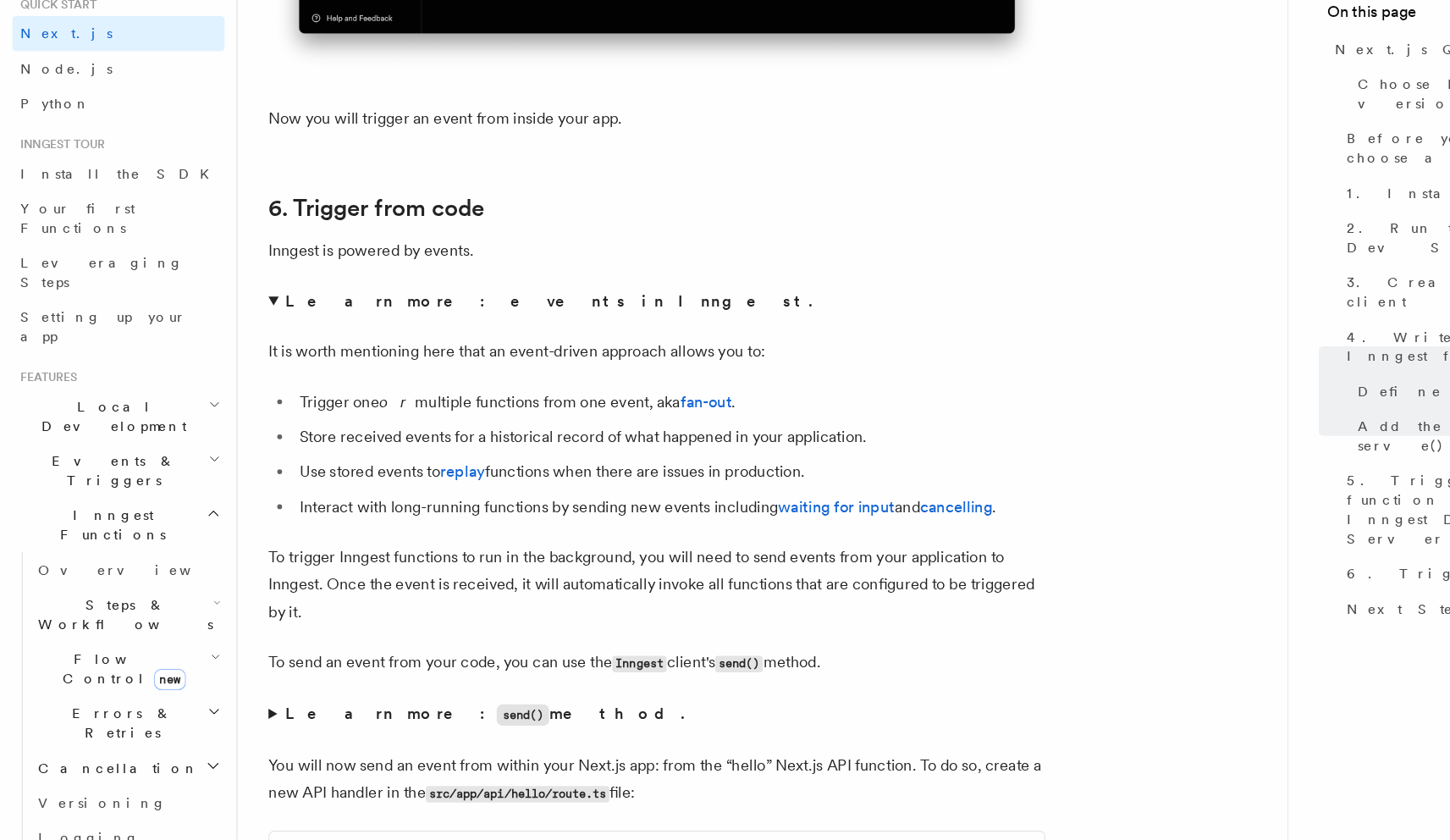
click at [241, 378] on summary "Learn more: events in Inngest." at bounding box center [576, 370] width 677 height 24
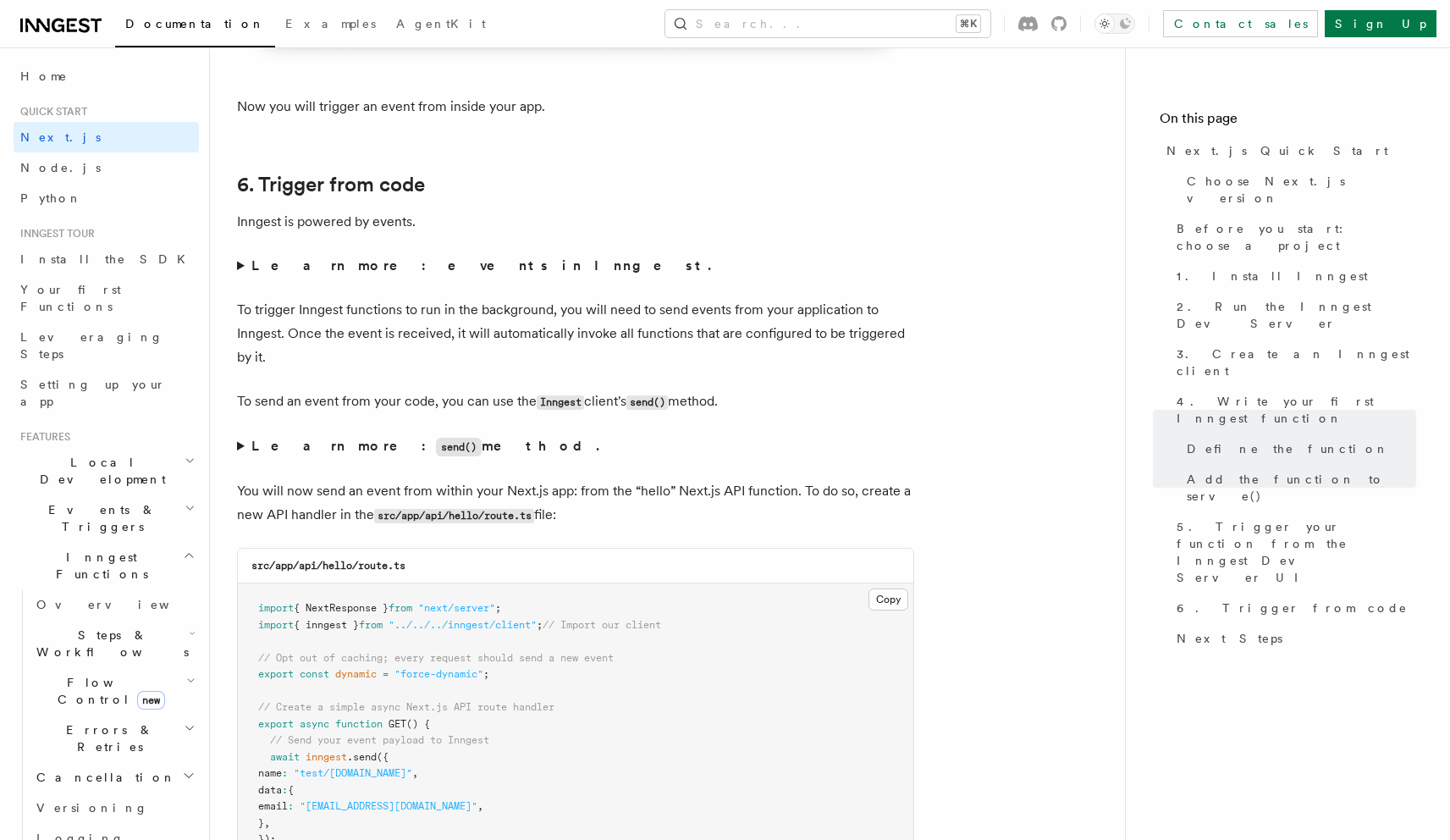
scroll to position [8486, 0]
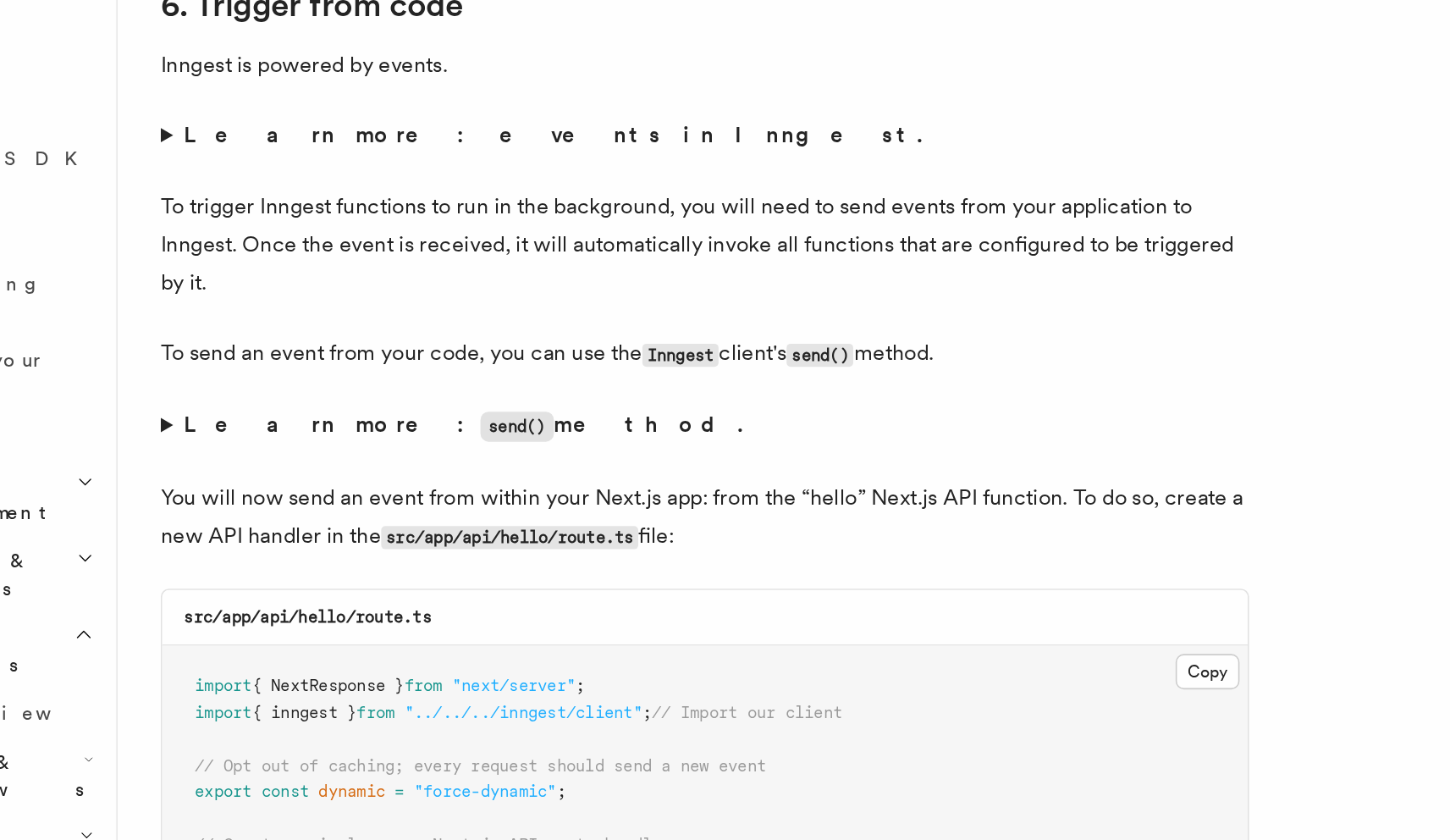
click at [436, 431] on code "send()" at bounding box center [458, 426] width 46 height 19
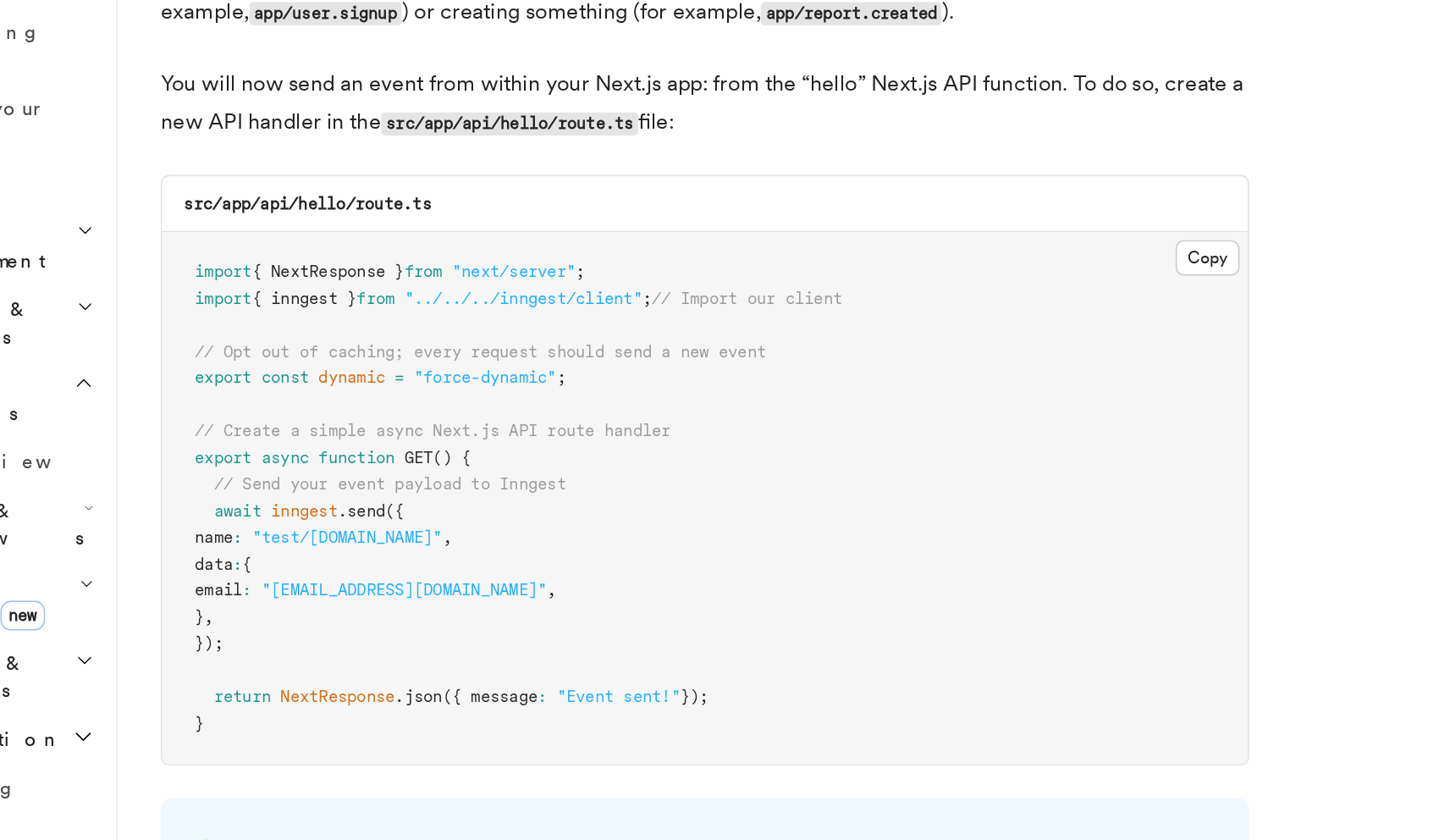
scroll to position [8789, 0]
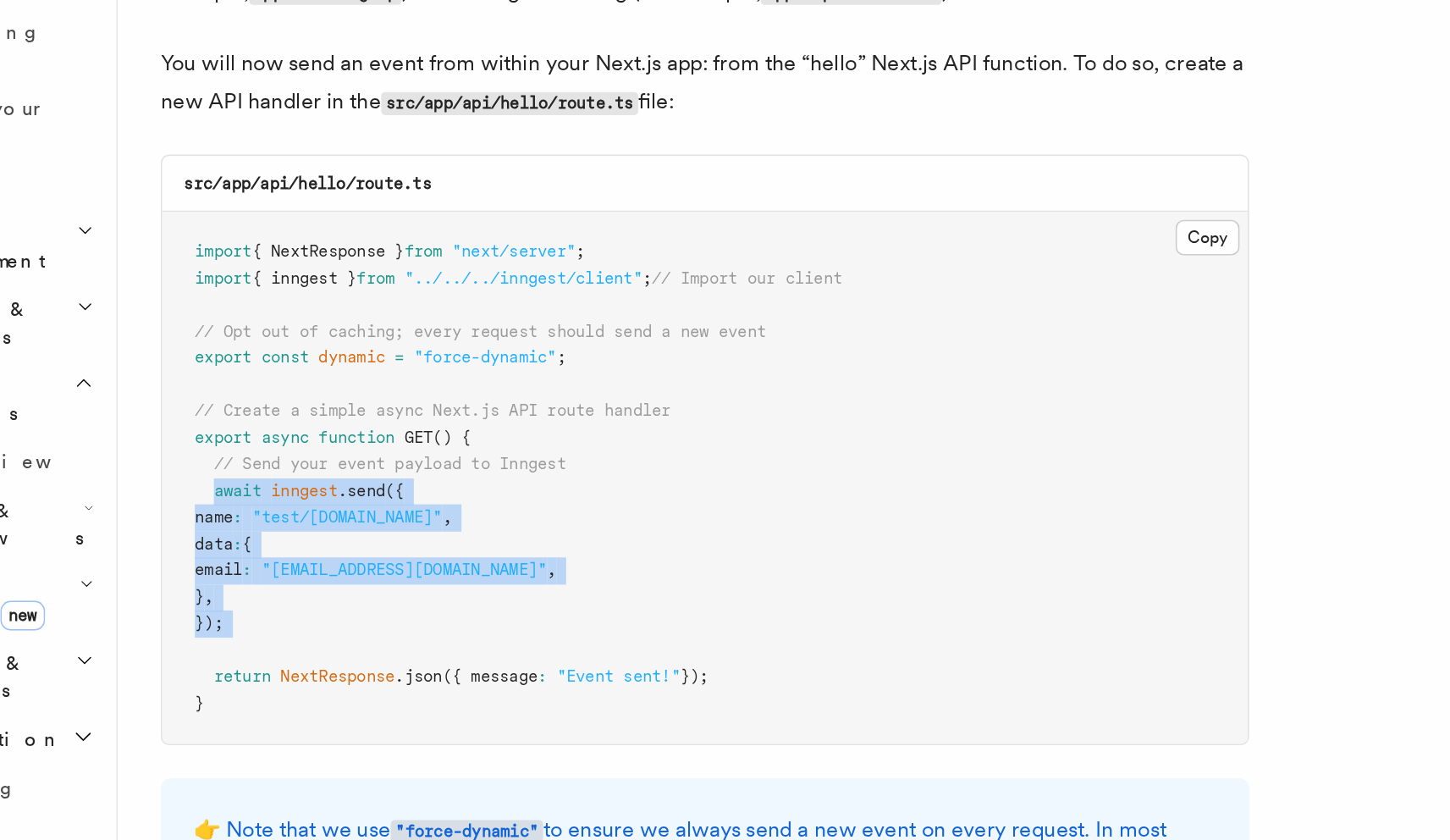
drag, startPoint x: 271, startPoint y: 633, endPoint x: 319, endPoint y: 724, distance: 102.9
click at [319, 724] on pre "import { NextResponse } from "next/server" ; import { inngest } from "../../../…" at bounding box center [576, 614] width 675 height 331
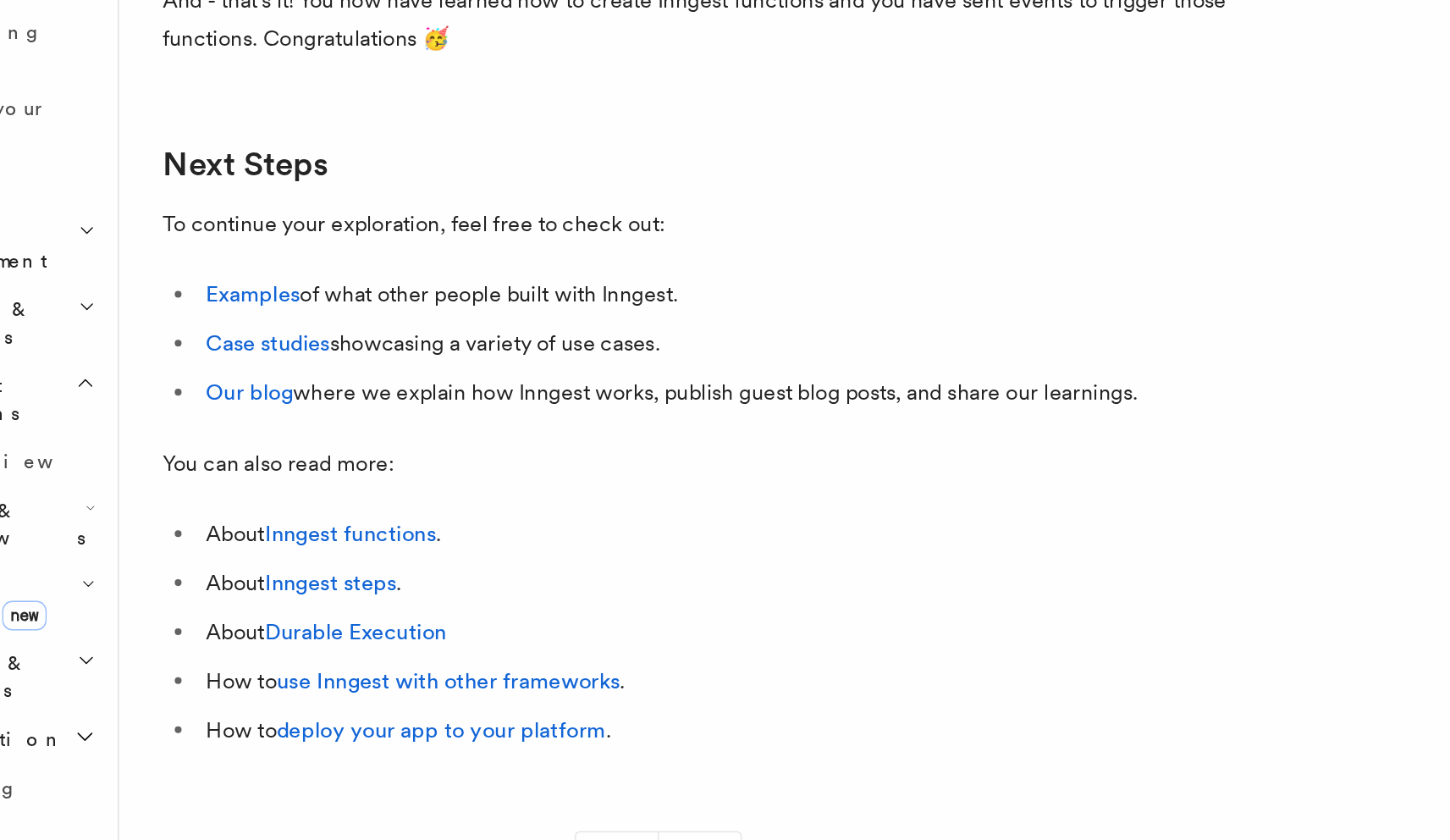
scroll to position [10451, 0]
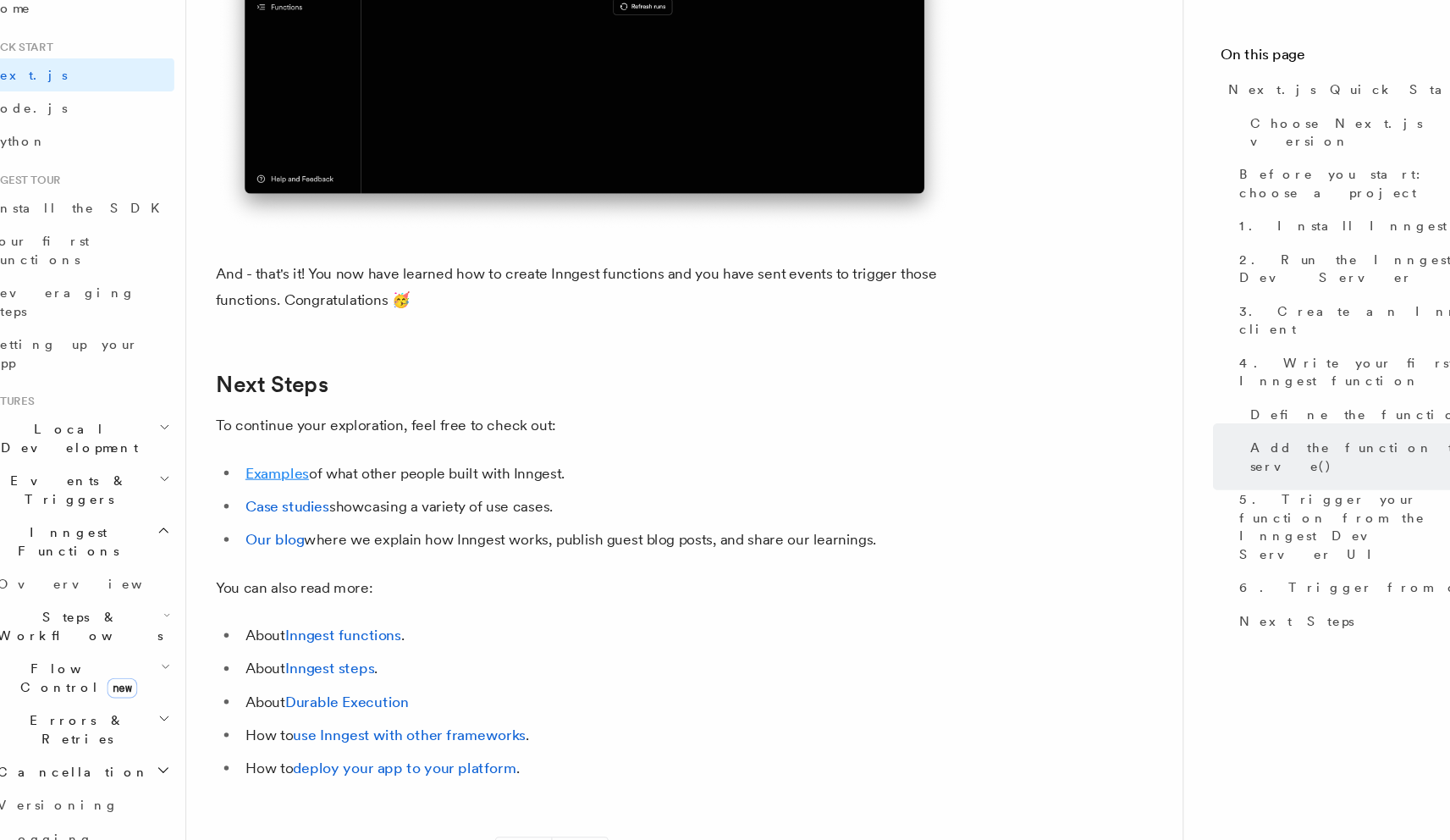
click at [296, 511] on link "Examples" at bounding box center [294, 502] width 59 height 16
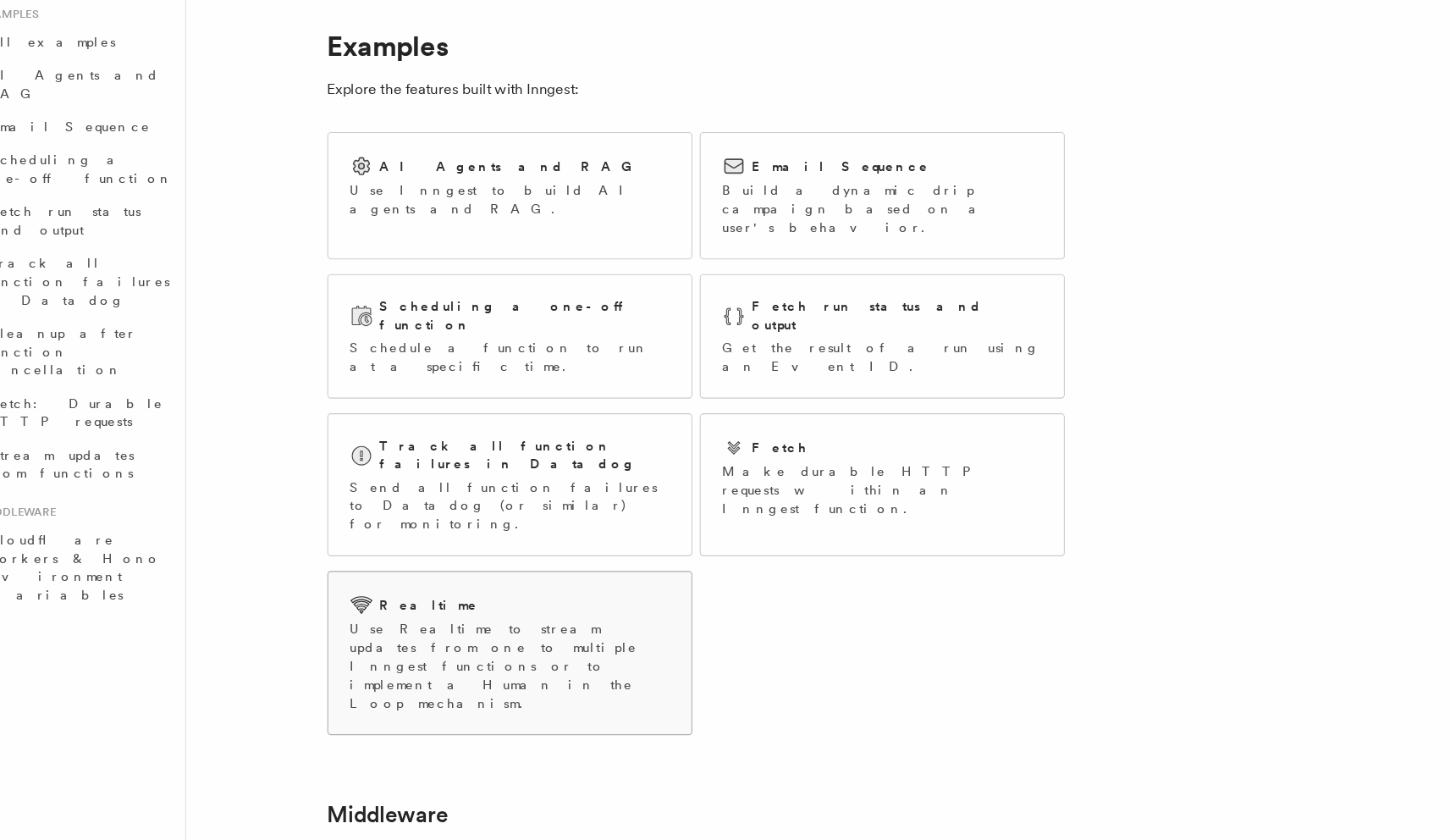
scroll to position [22, 0]
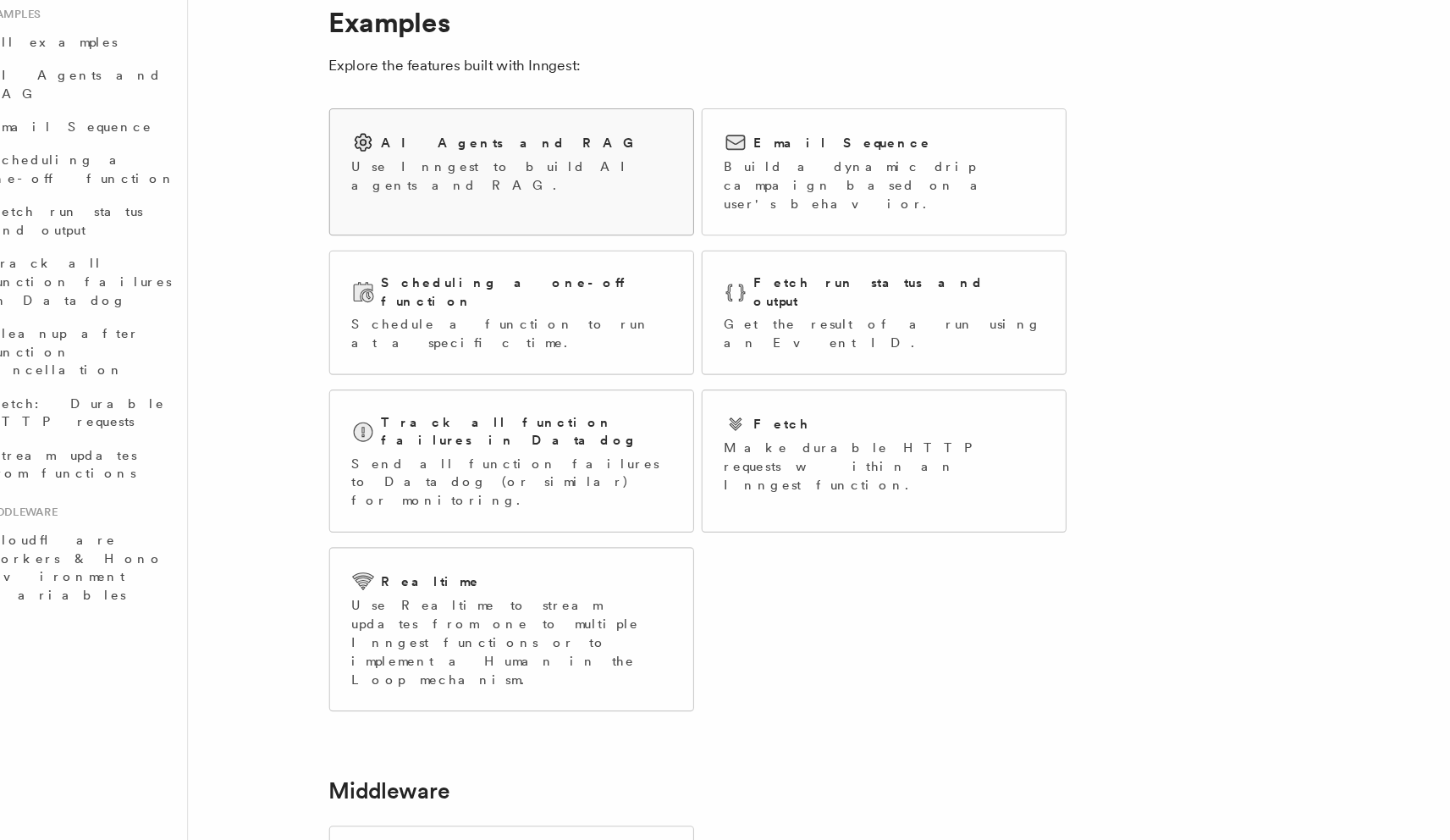
click at [480, 242] on div "AI Agents and RAG Use Inngest to build AI agents and RAG." at bounding box center [507, 218] width 333 height 98
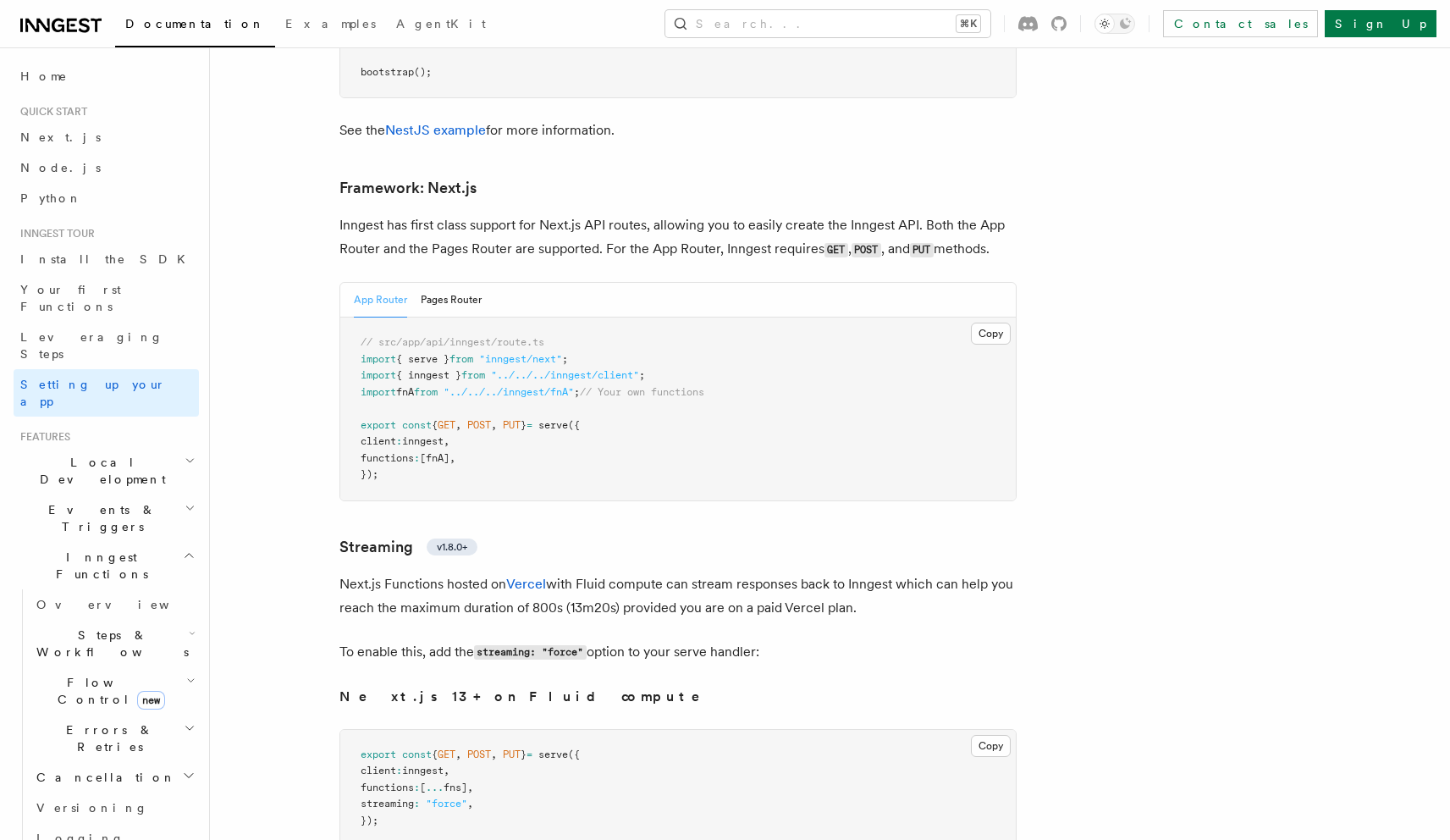
scroll to position [10313, 0]
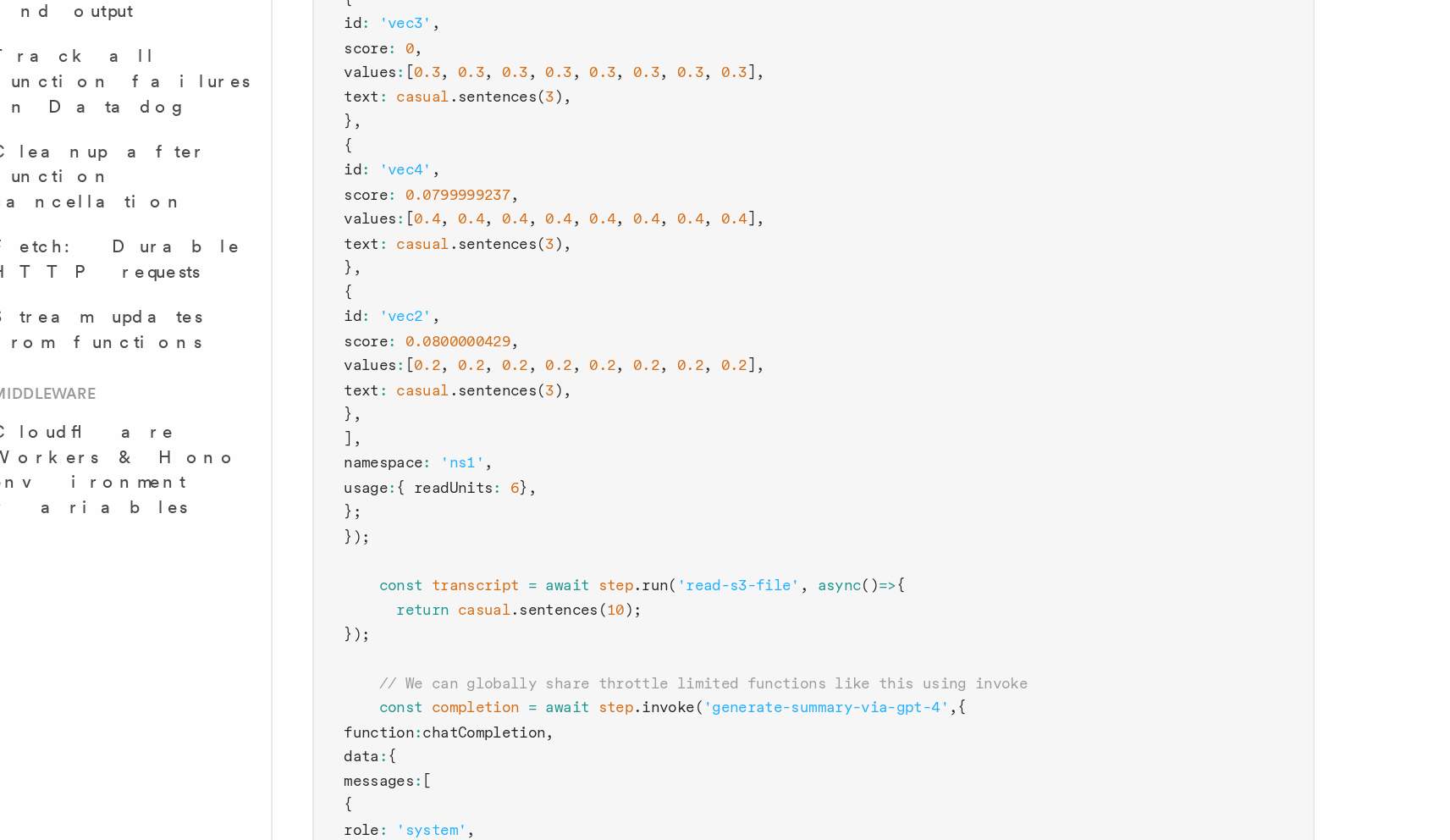
scroll to position [582, 0]
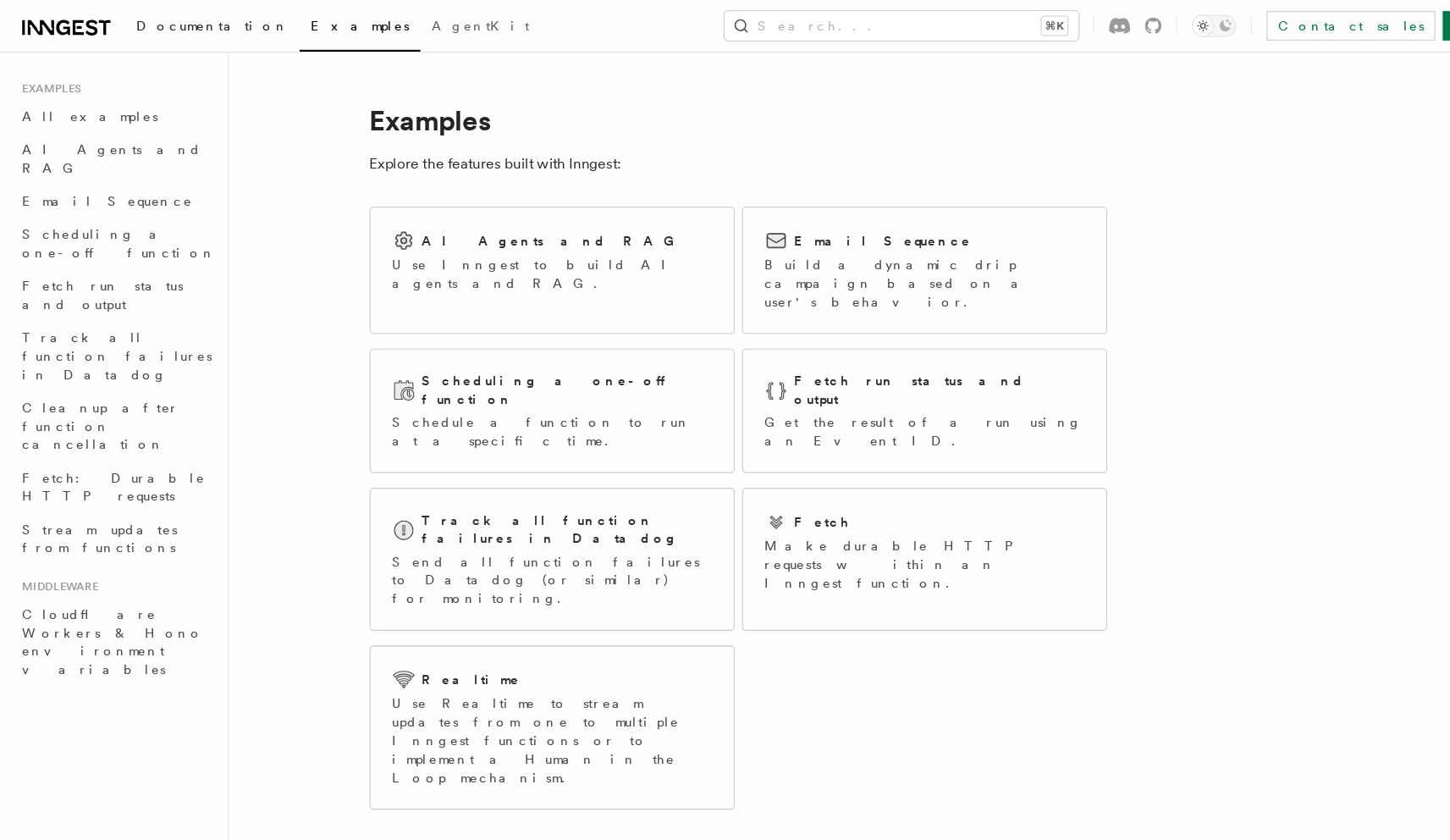
click at [174, 20] on span "Documentation" at bounding box center [195, 24] width 140 height 14
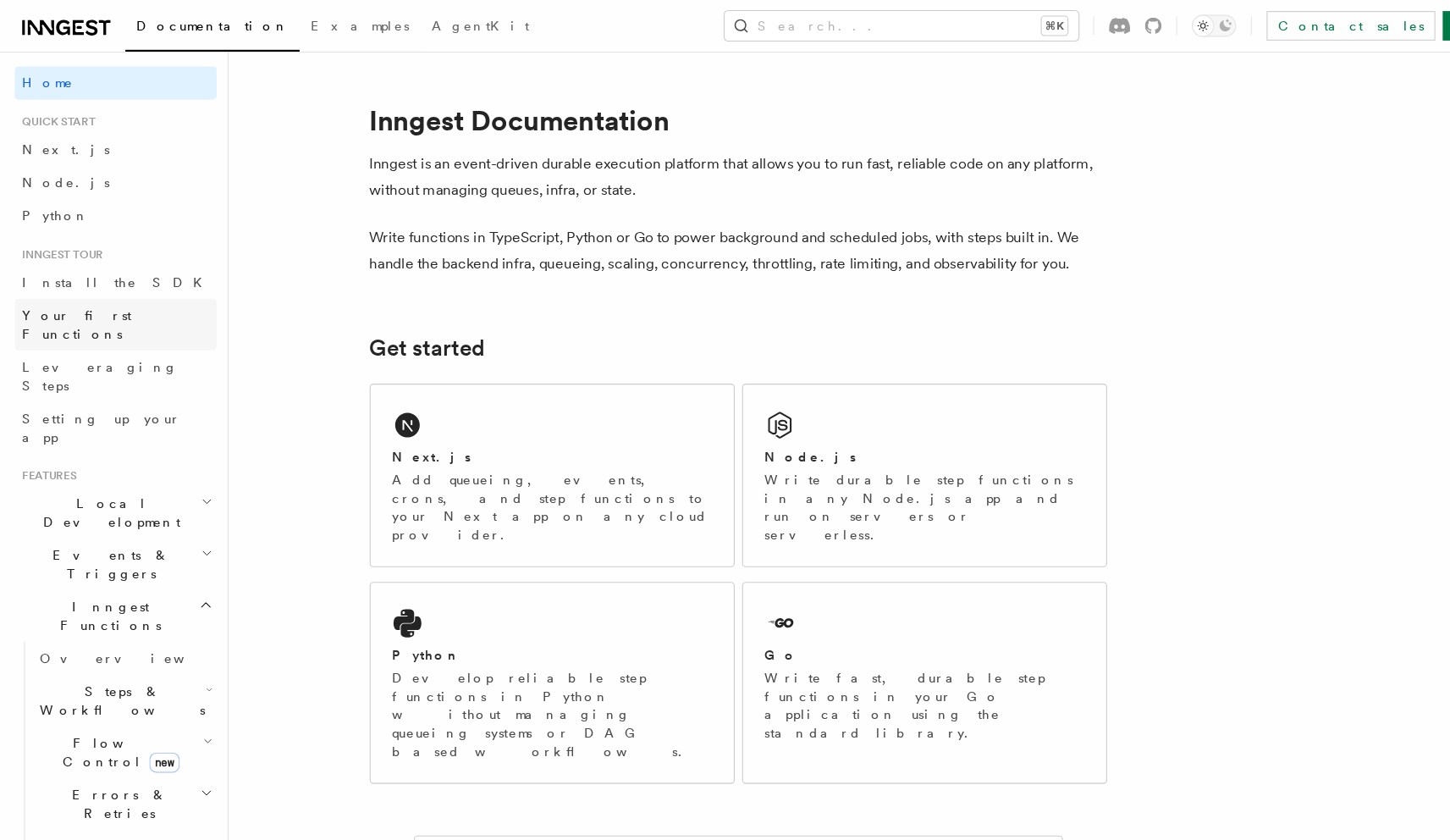
click at [73, 289] on span "Your first Functions" at bounding box center [71, 297] width 101 height 30
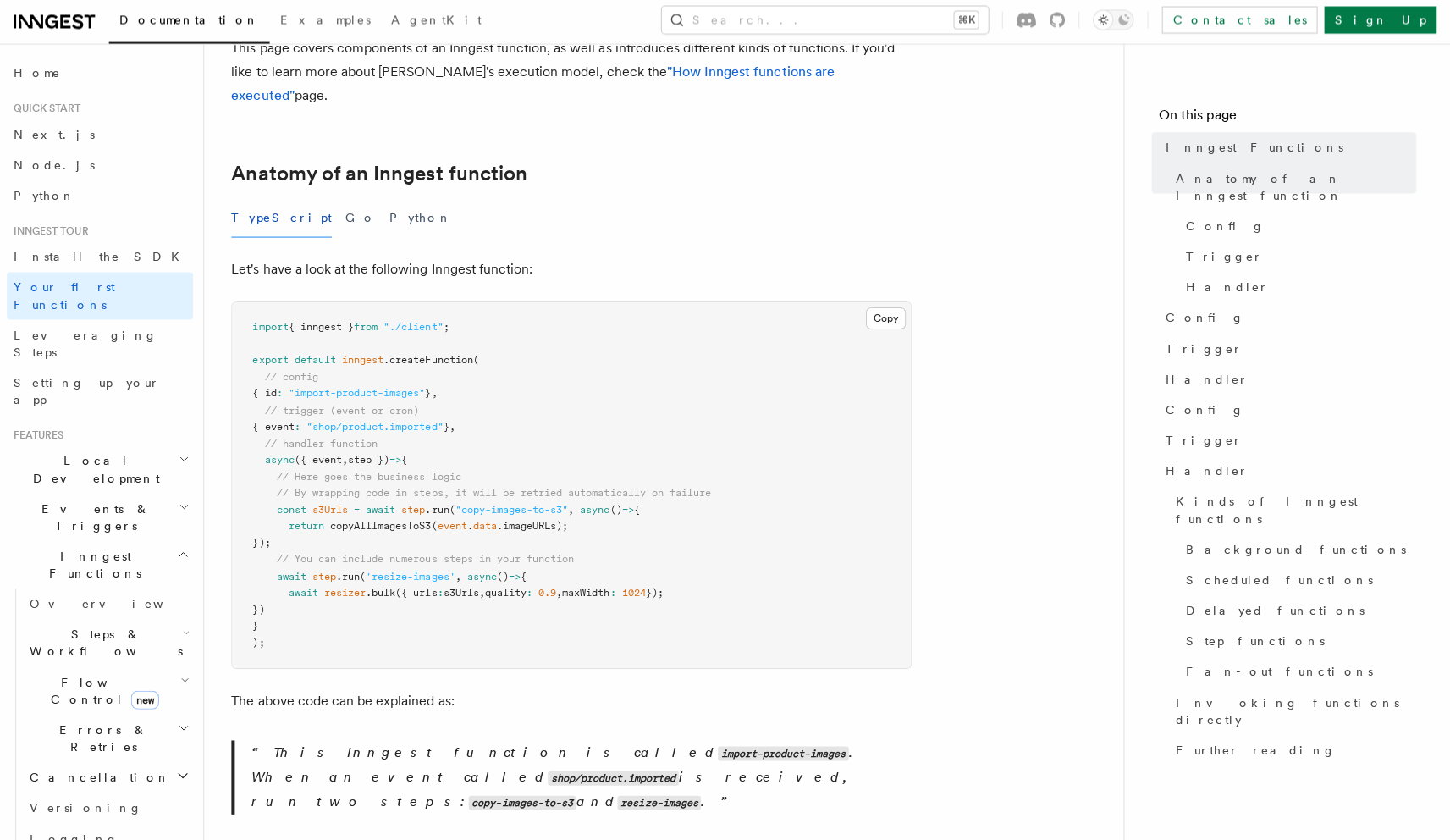
scroll to position [210, 0]
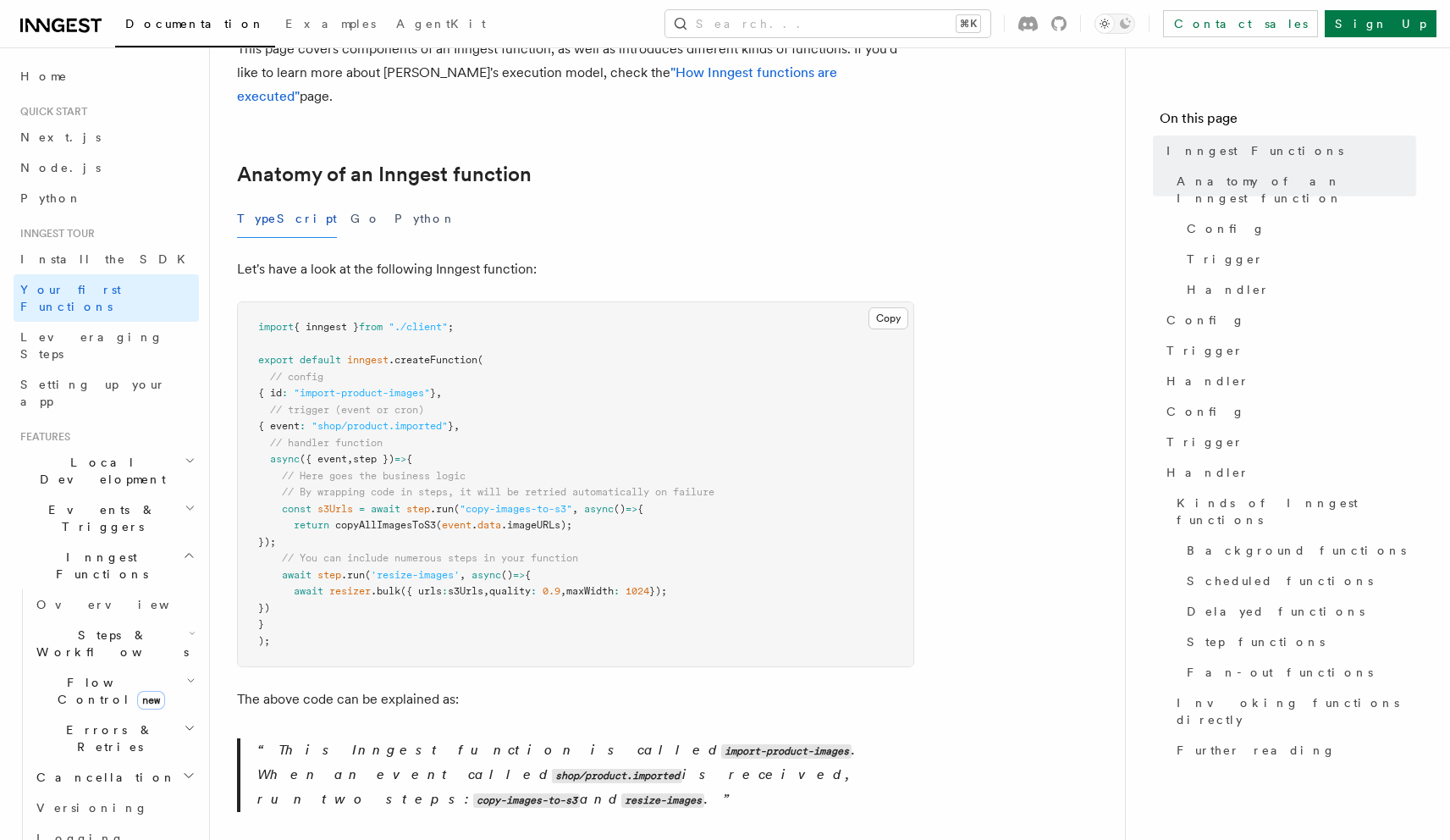
click at [78, 501] on span "Events & Triggers" at bounding box center [99, 518] width 171 height 34
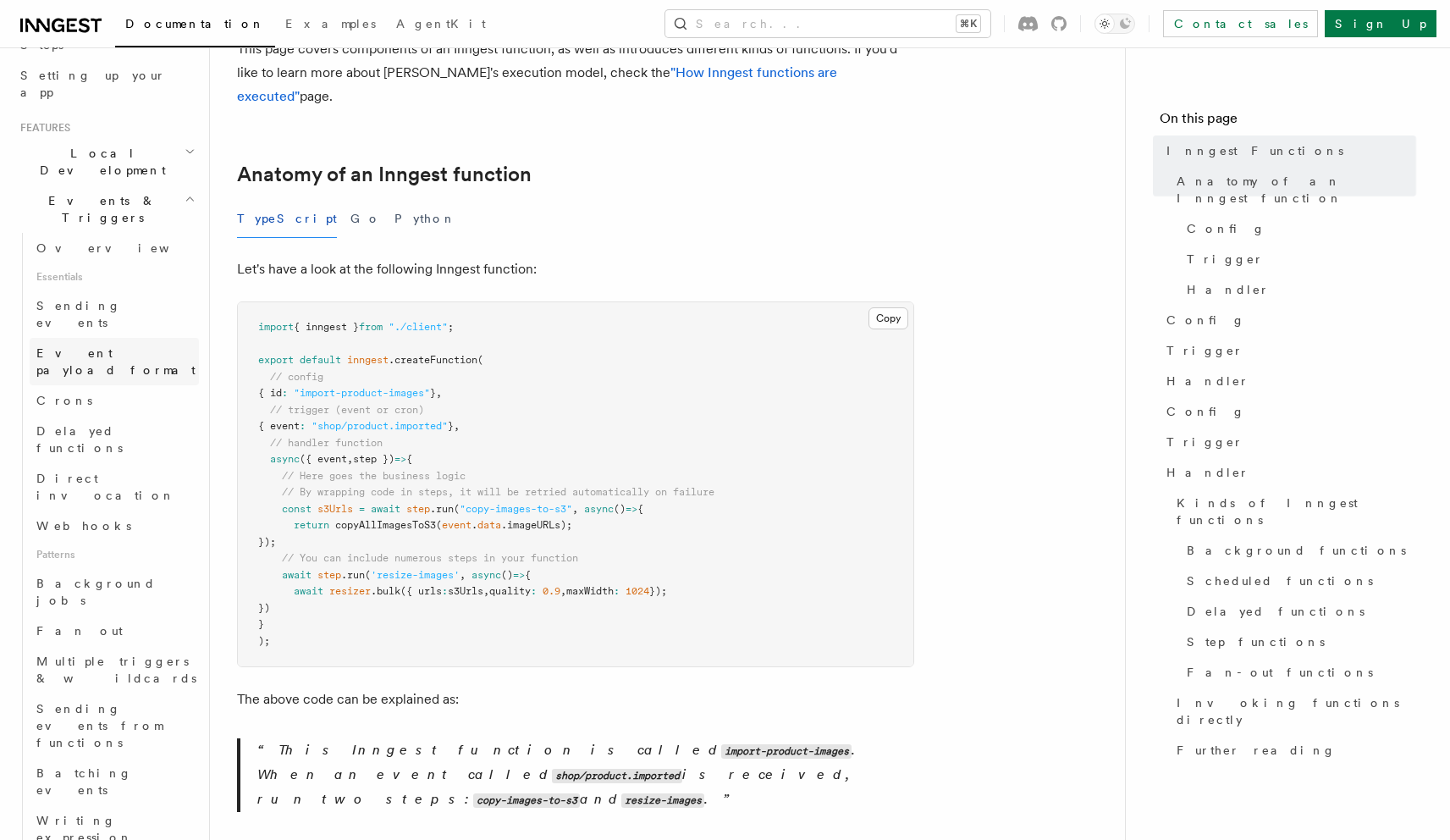
scroll to position [349, 0]
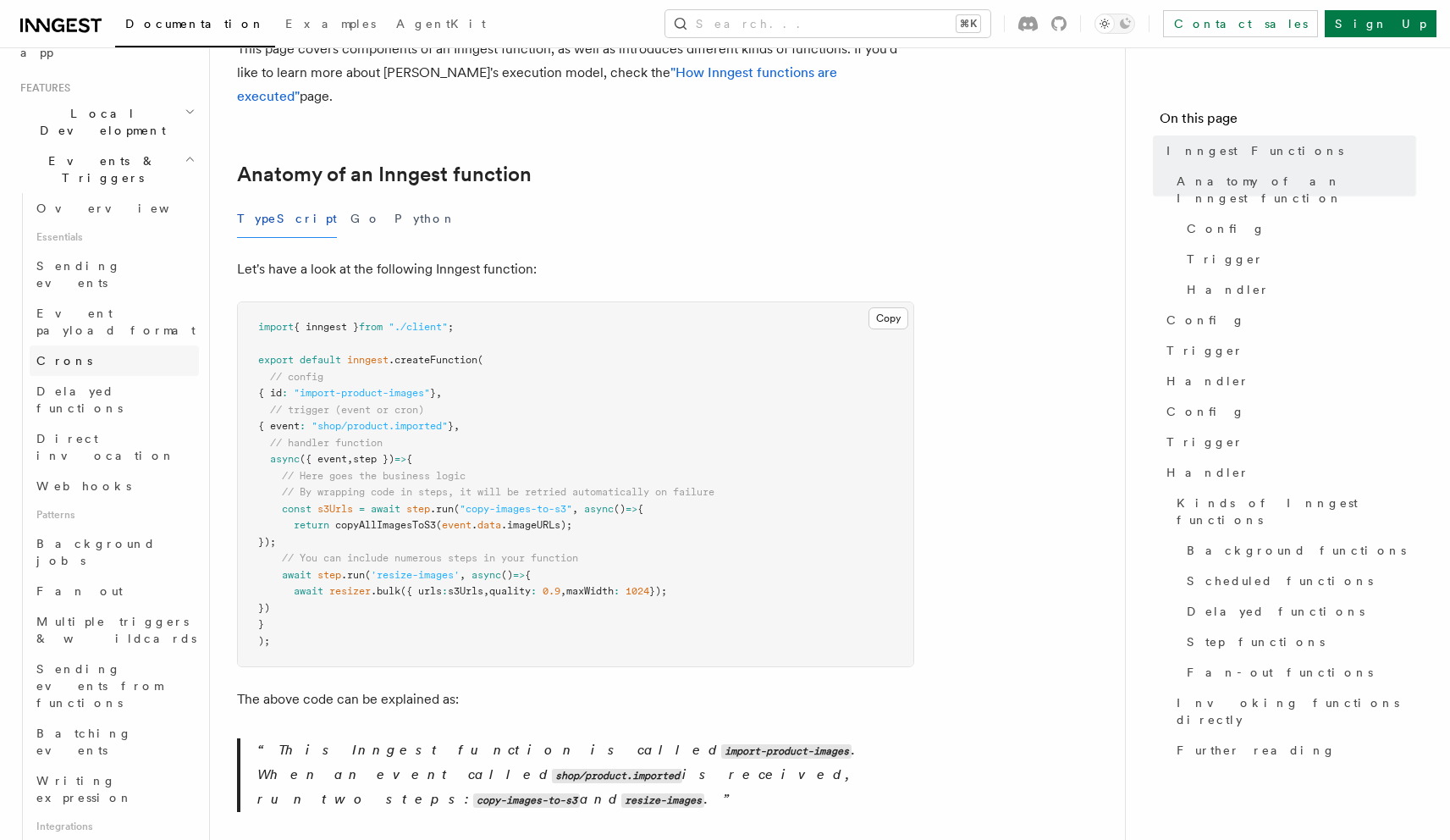
click at [80, 345] on link "Crons" at bounding box center [114, 360] width 170 height 30
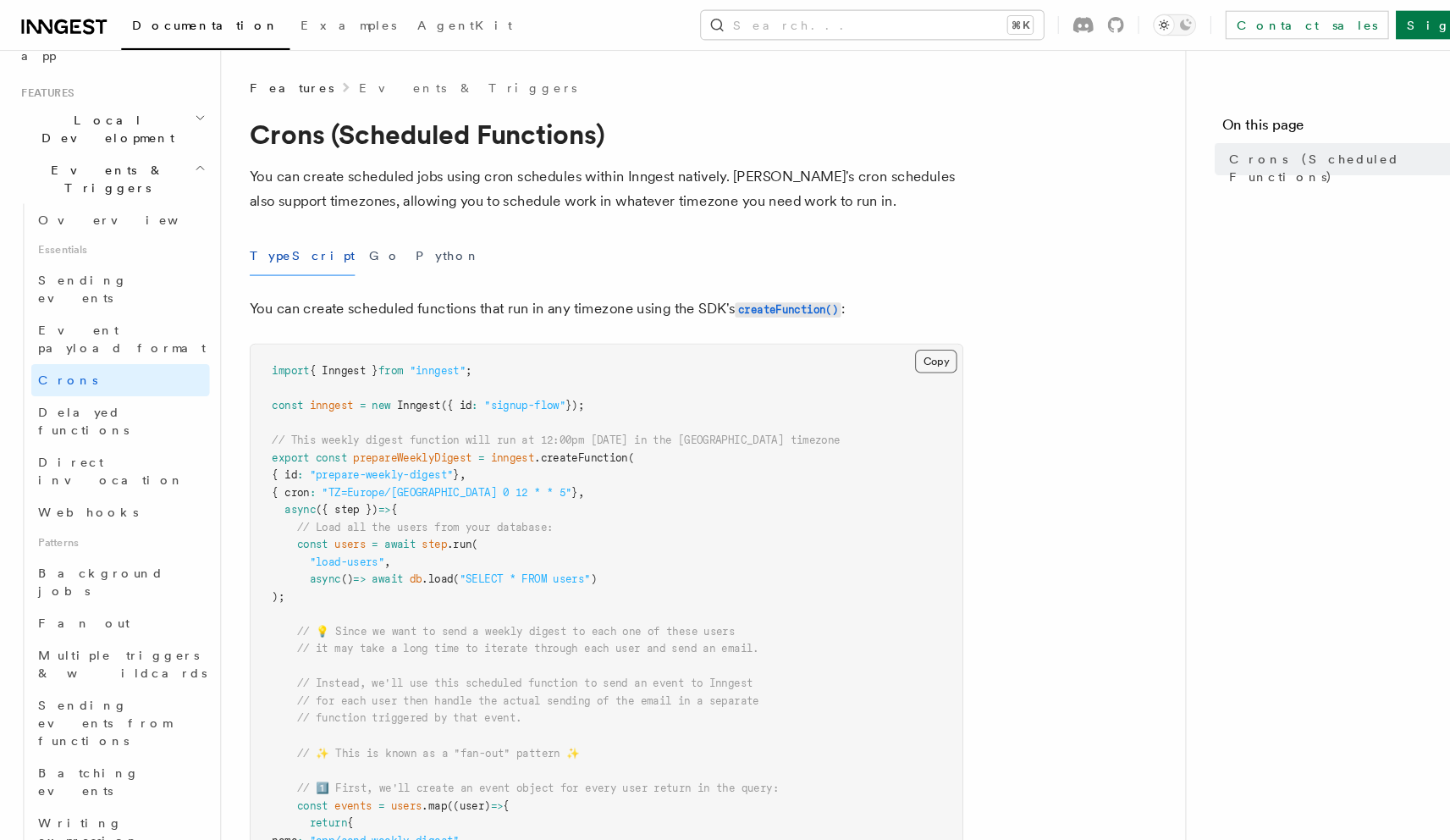
click at [888, 334] on button "Copy Copied" at bounding box center [888, 343] width 40 height 22
click at [408, 180] on p "You can create scheduled jobs using cron schedules within Inngest natively. [PE…" at bounding box center [576, 179] width 677 height 47
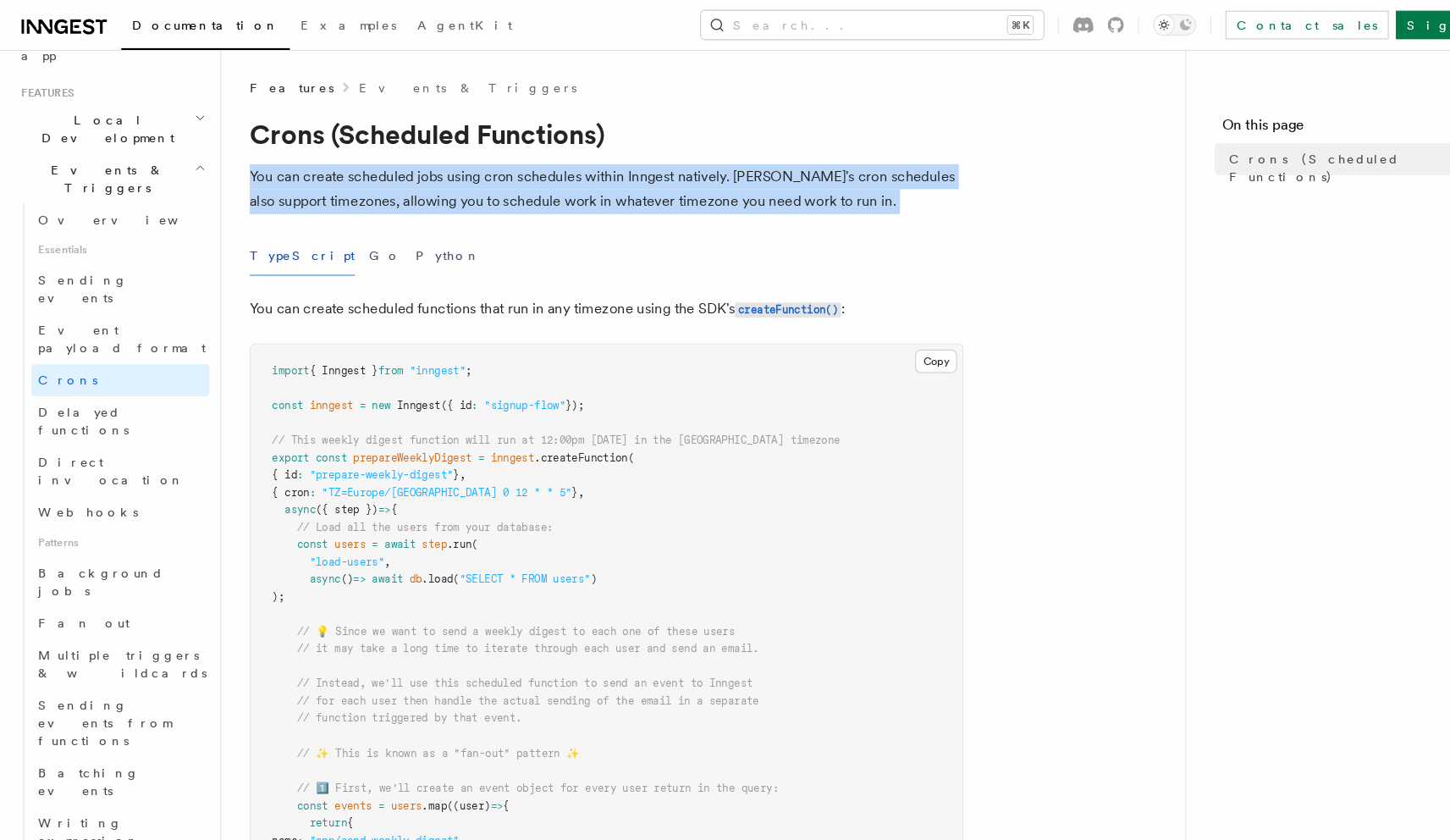
click at [451, 186] on p "You can create scheduled jobs using cron schedules within Inngest natively. [PE…" at bounding box center [576, 179] width 677 height 47
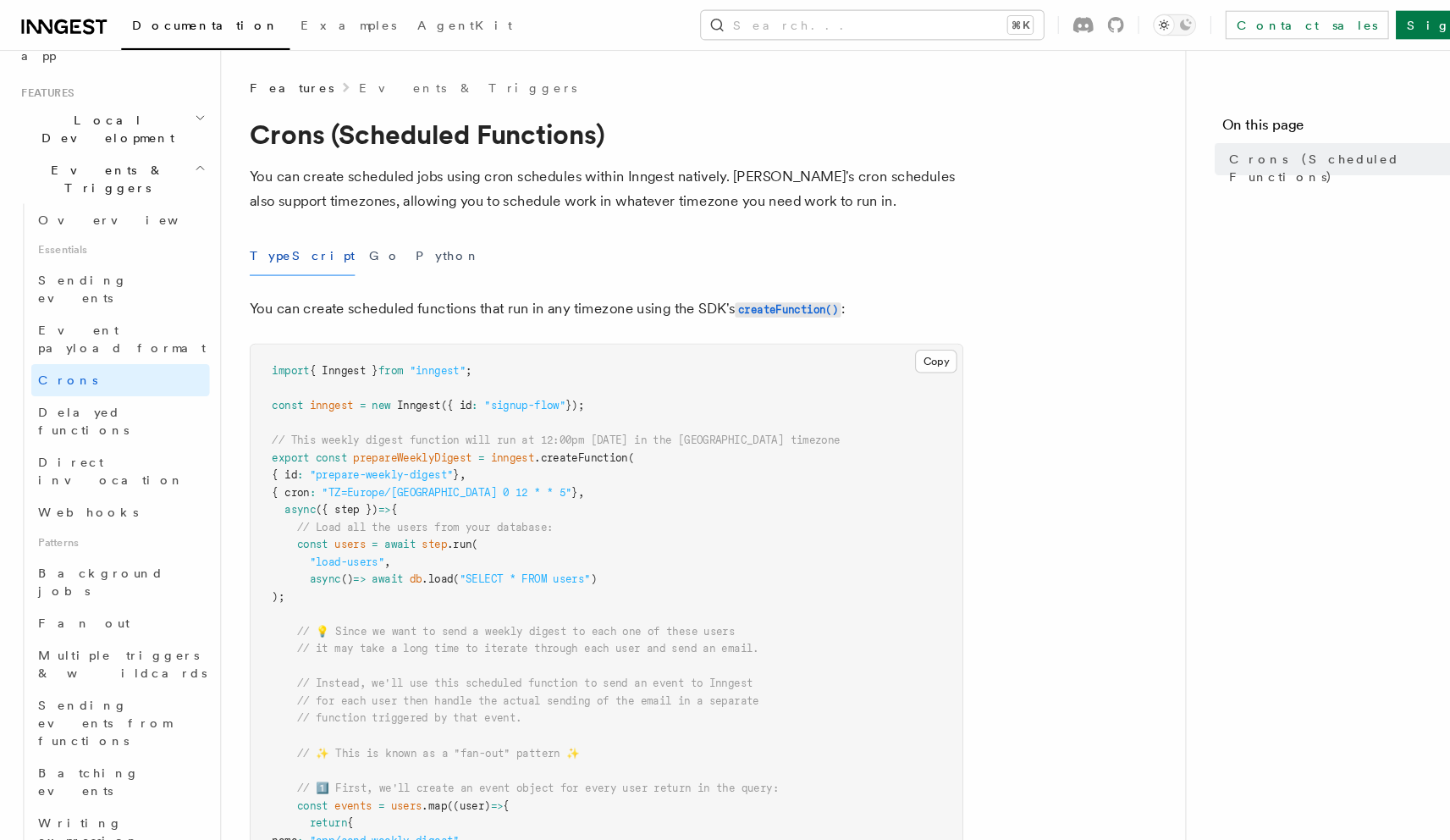
click at [435, 194] on p "You can create scheduled jobs using cron schedules within Inngest natively. [PE…" at bounding box center [576, 179] width 677 height 47
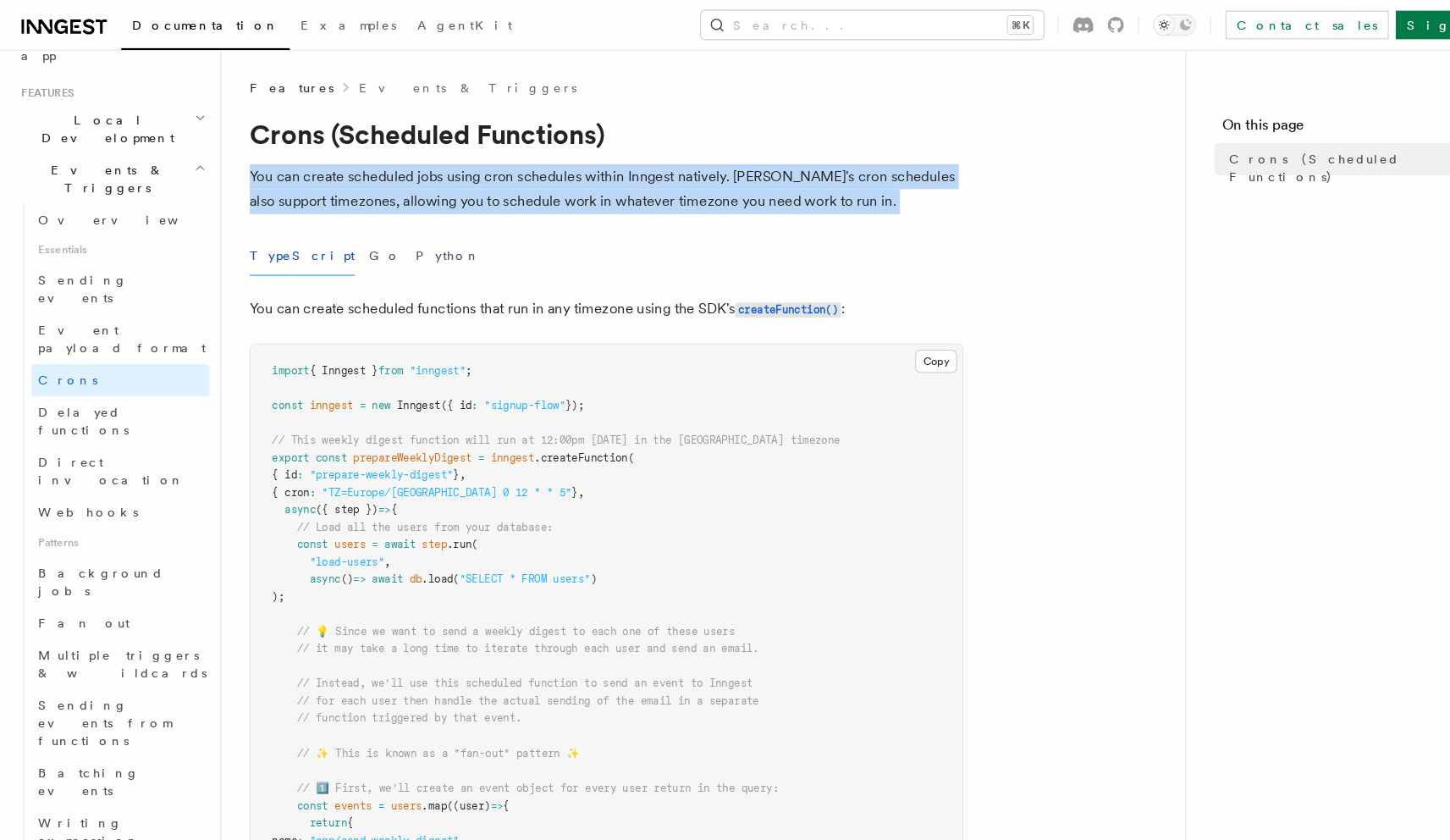
click at [474, 192] on p "You can create scheduled jobs using cron schedules within Inngest natively. [PE…" at bounding box center [576, 179] width 677 height 47
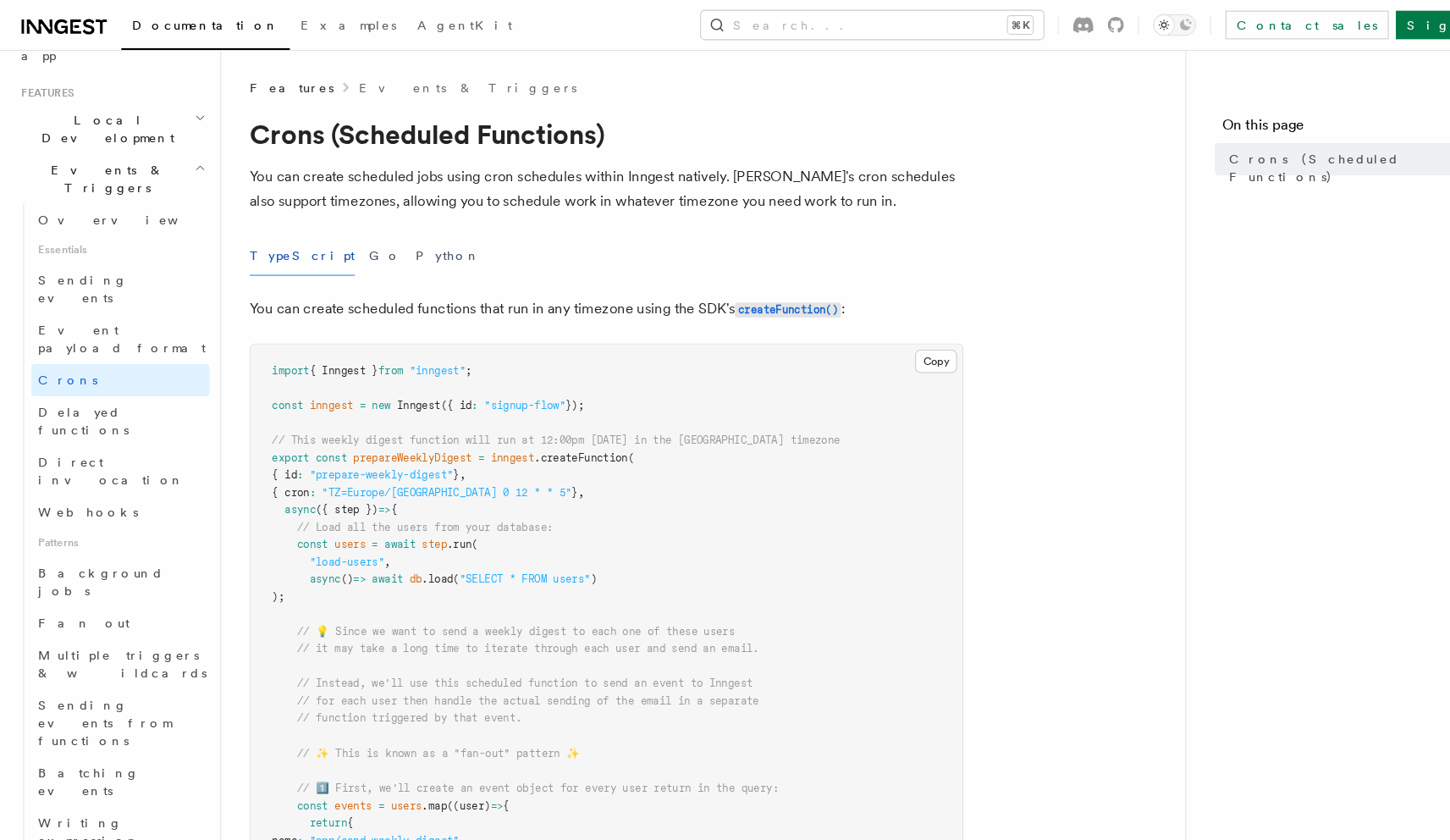
click at [439, 195] on p "You can create scheduled jobs using cron schedules within Inngest natively. [PE…" at bounding box center [576, 179] width 677 height 47
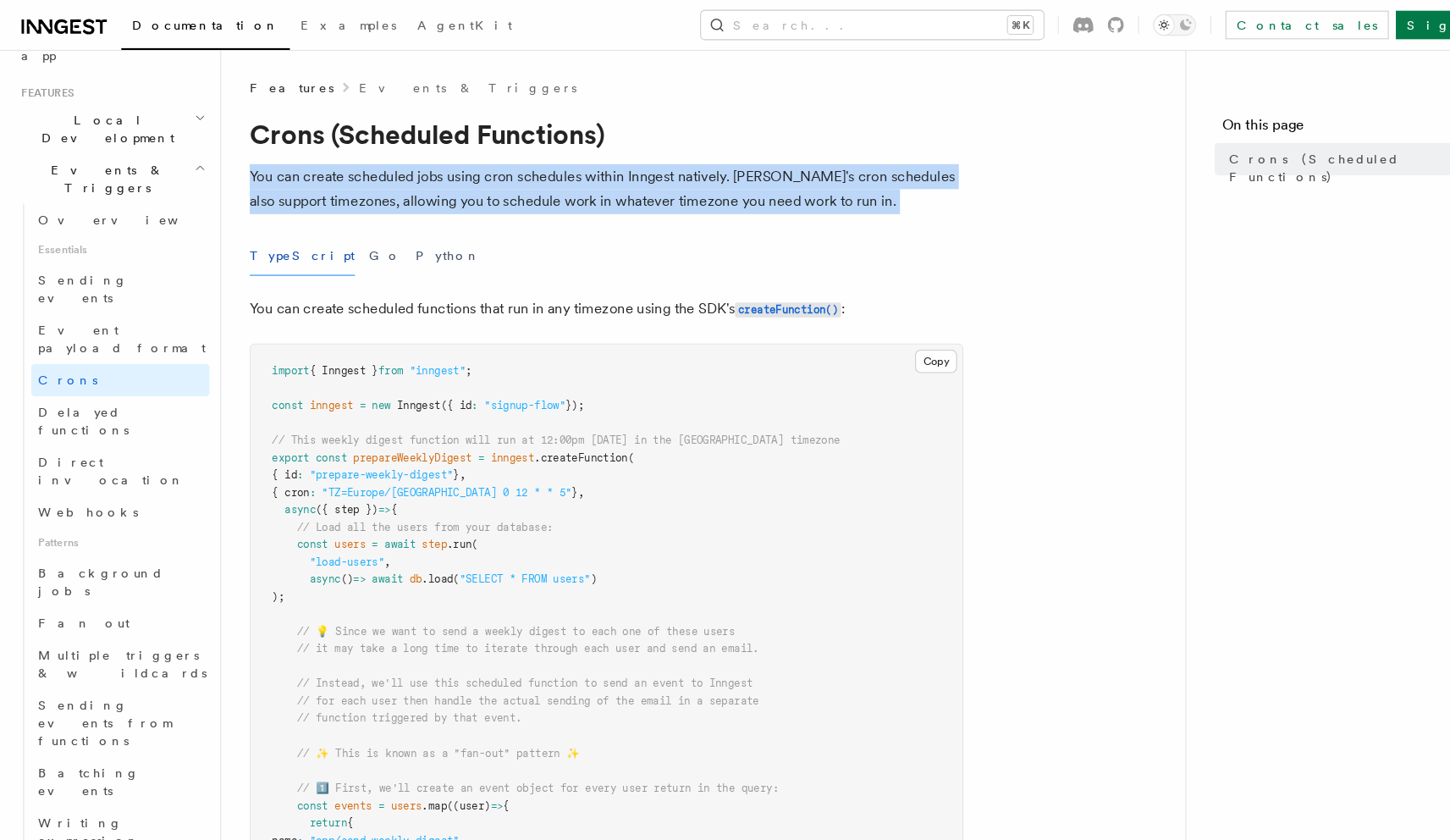
click at [475, 196] on p "You can create scheduled jobs using cron schedules within Inngest natively. [PE…" at bounding box center [576, 179] width 677 height 47
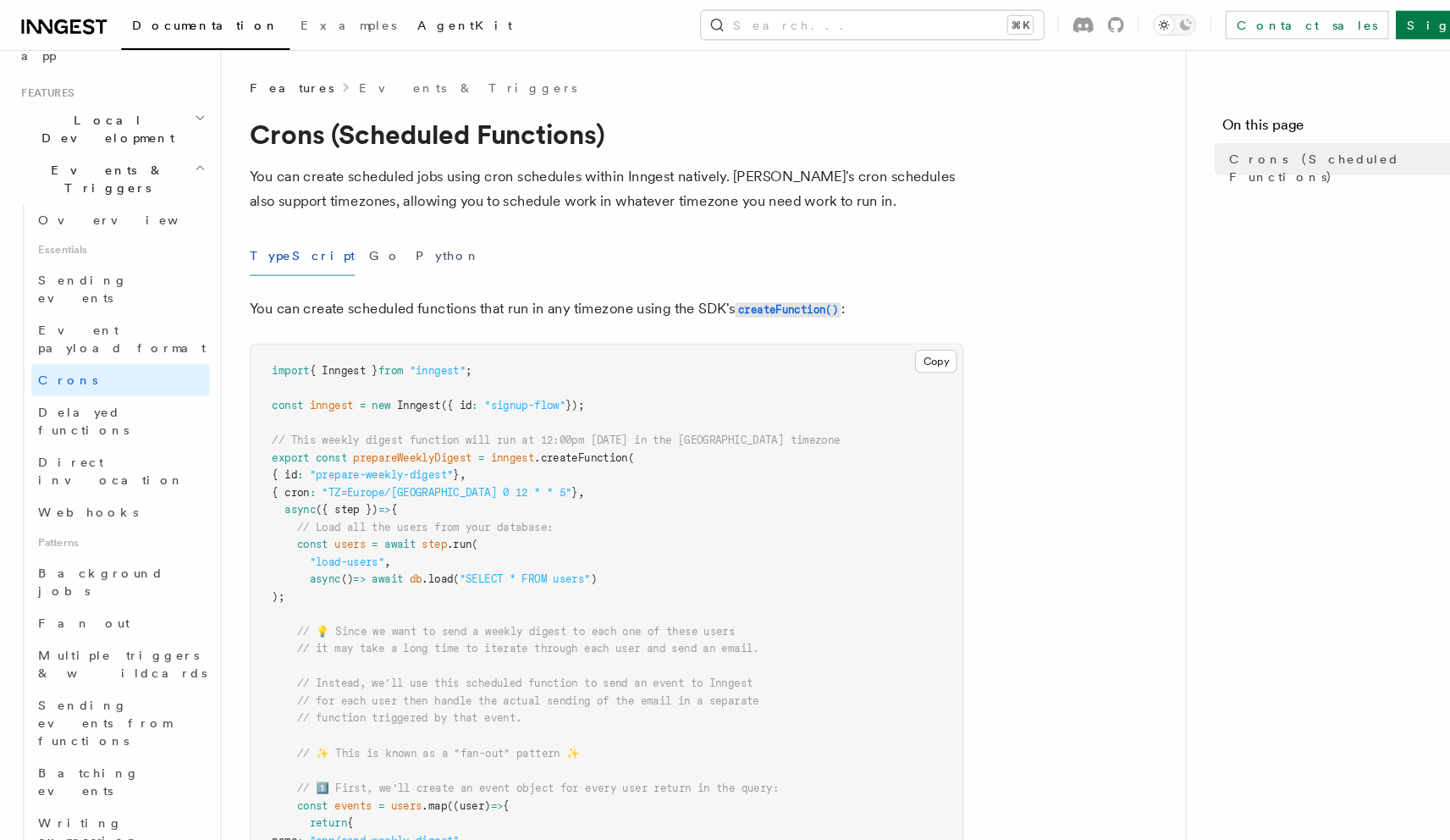
click at [396, 30] on span "AgentKit" at bounding box center [441, 24] width 90 height 14
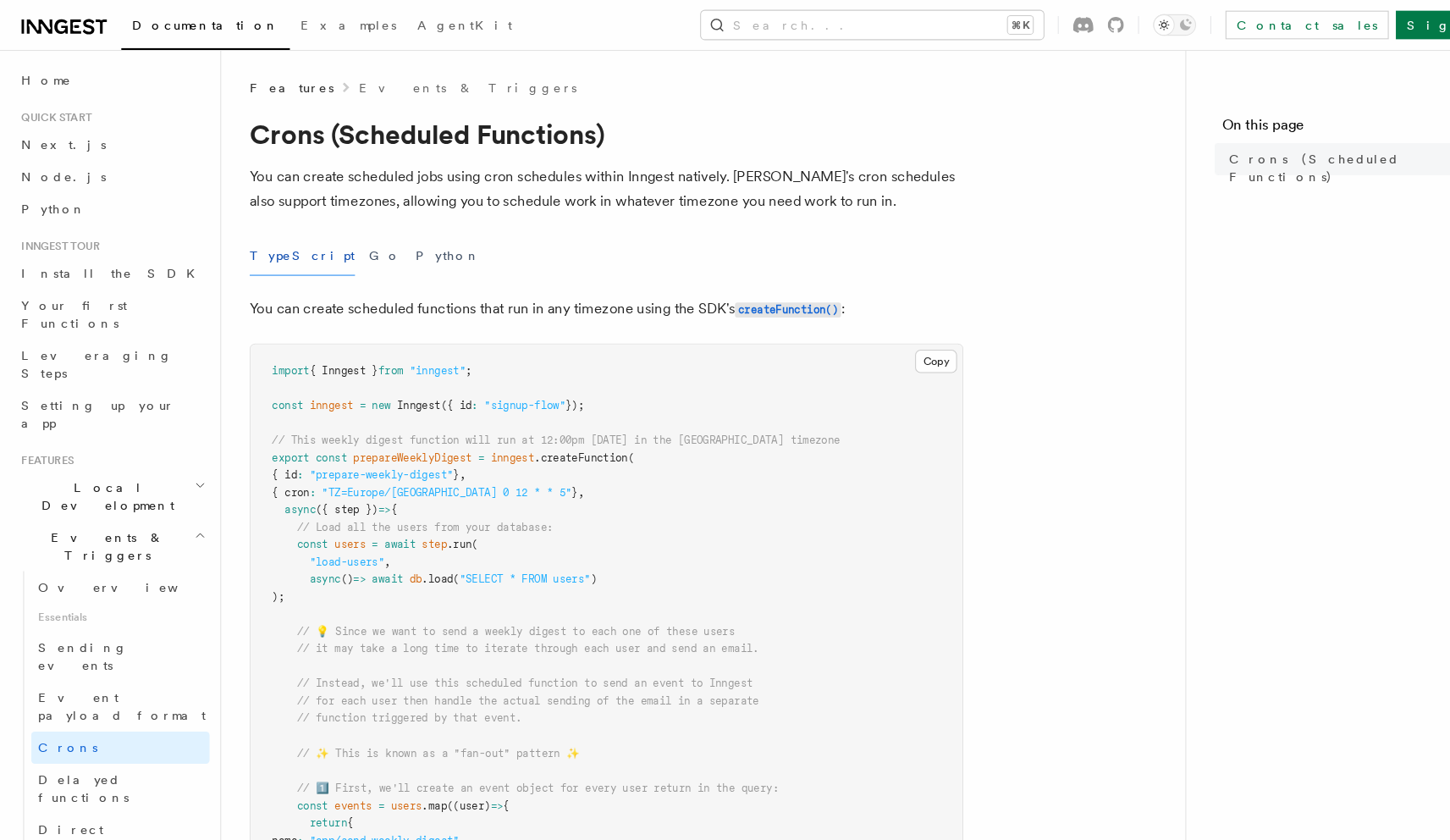
click at [47, 34] on icon at bounding box center [61, 26] width 81 height 21
click at [71, 88] on link "Home" at bounding box center [106, 76] width 185 height 30
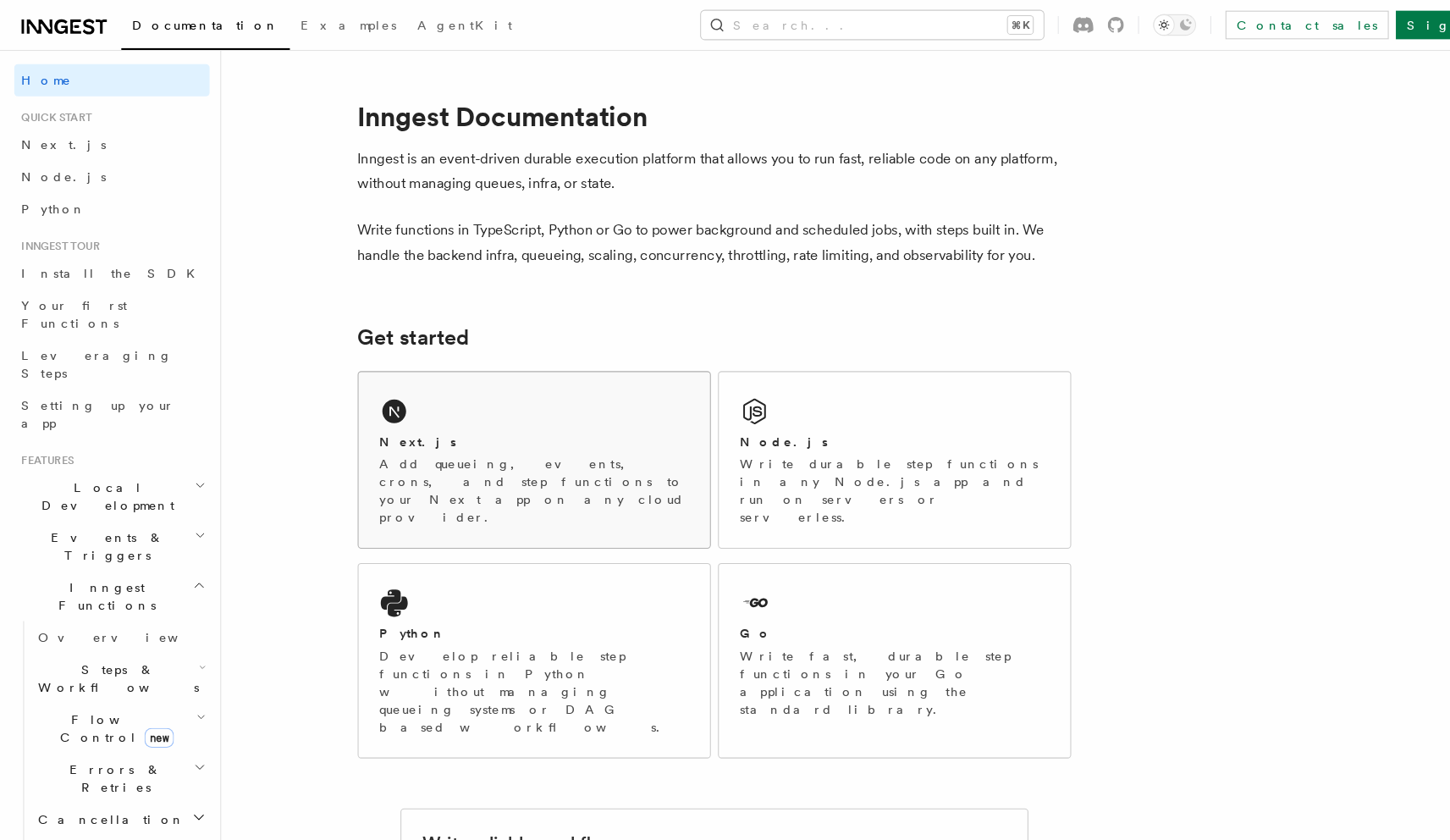
click at [540, 423] on div "Next.js" at bounding box center [507, 420] width 293 height 18
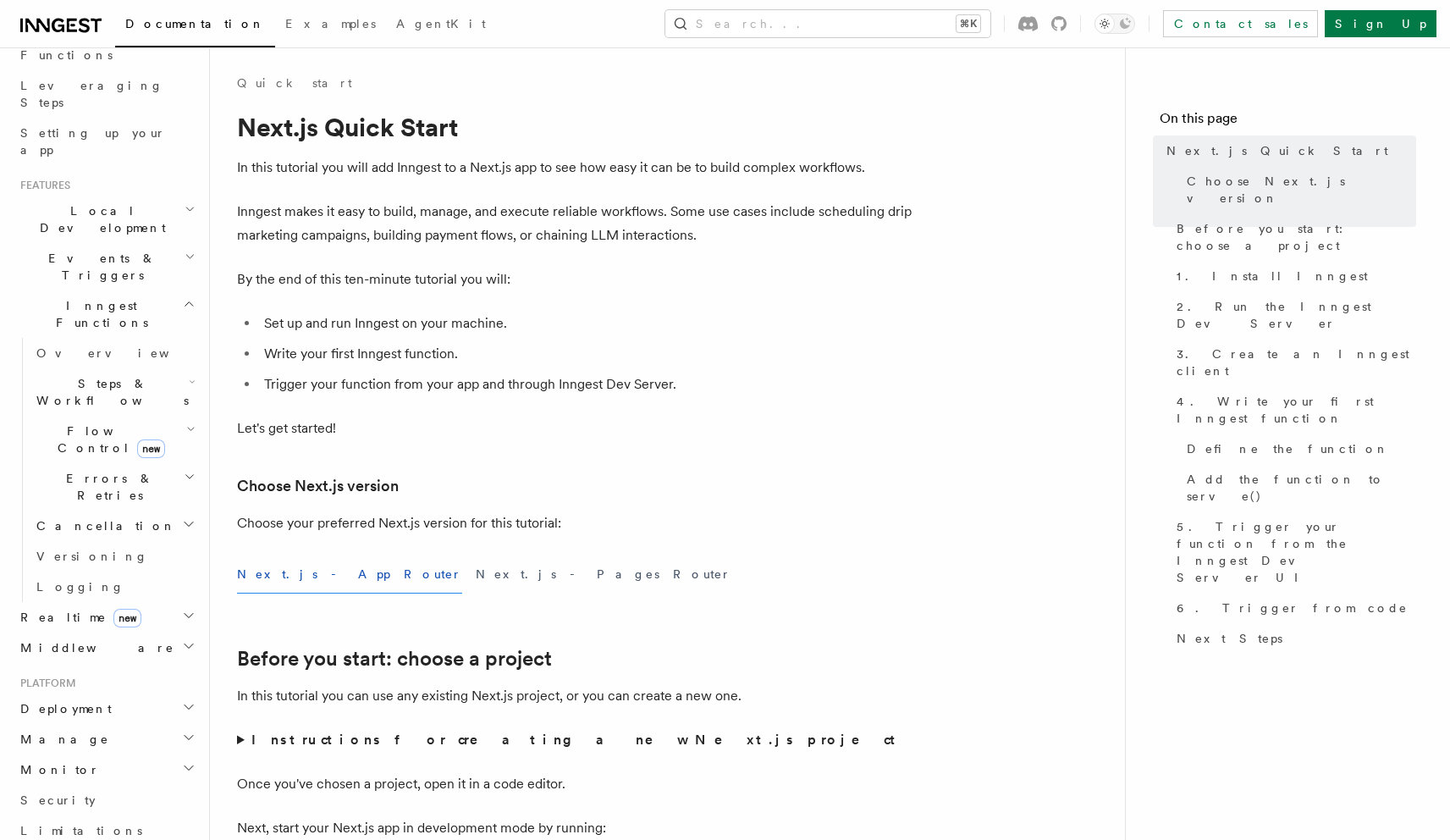
scroll to position [254, 0]
click at [53, 600] on h2 "Realtime new" at bounding box center [106, 614] width 185 height 30
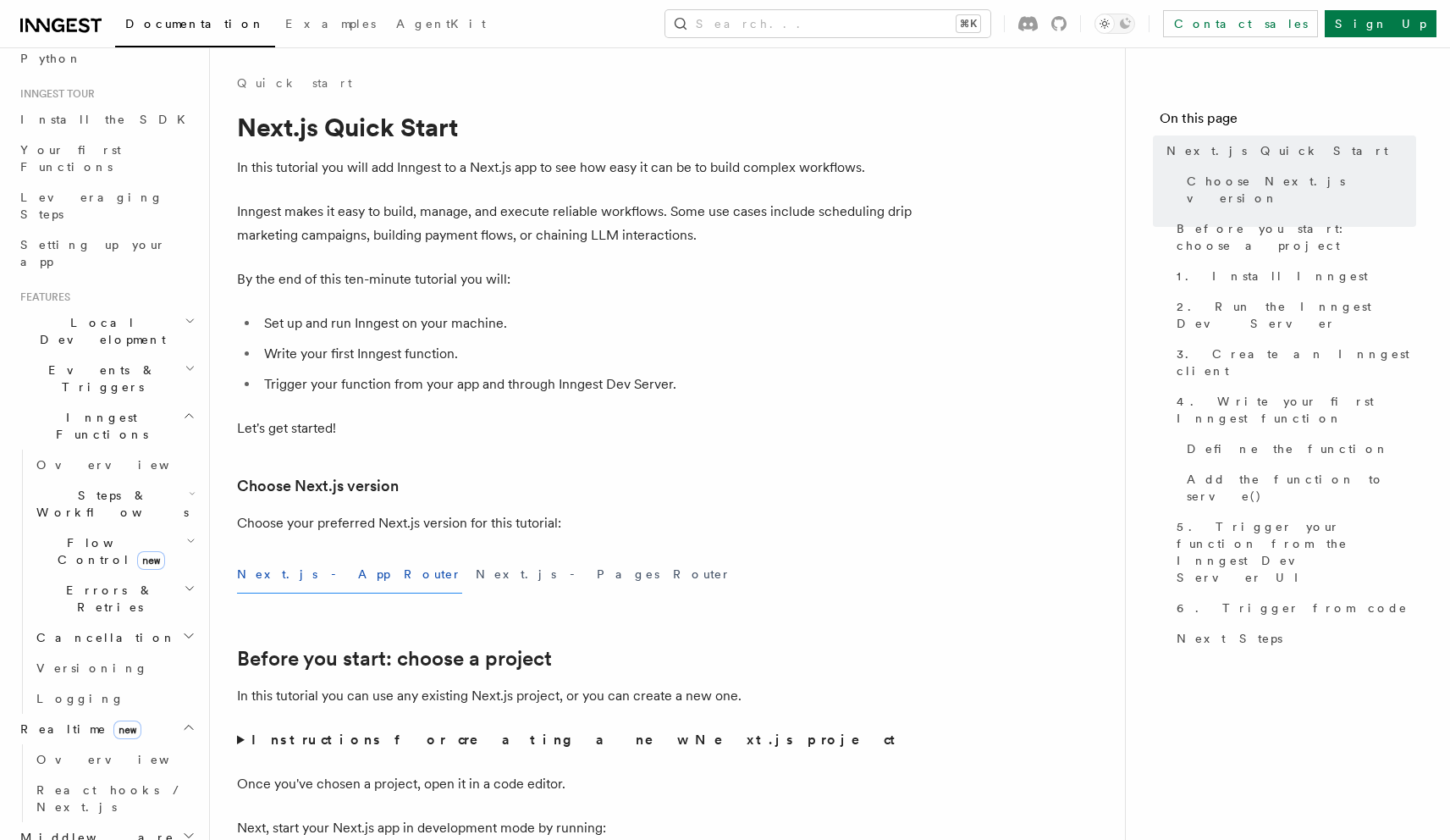
scroll to position [0, 0]
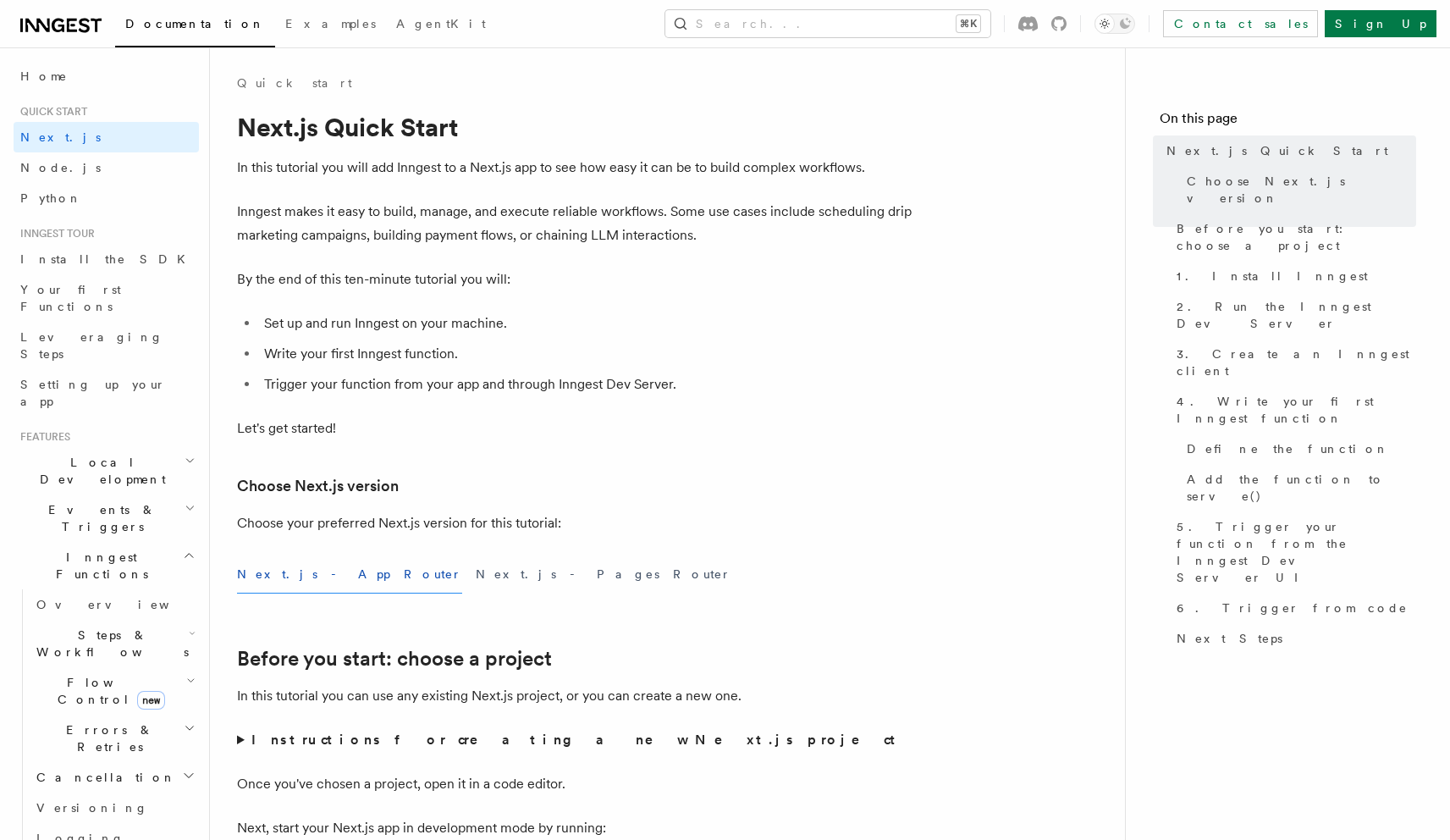
click at [77, 501] on span "Events & Triggers" at bounding box center [99, 518] width 171 height 34
click at [74, 694] on link "Crons" at bounding box center [114, 709] width 170 height 30
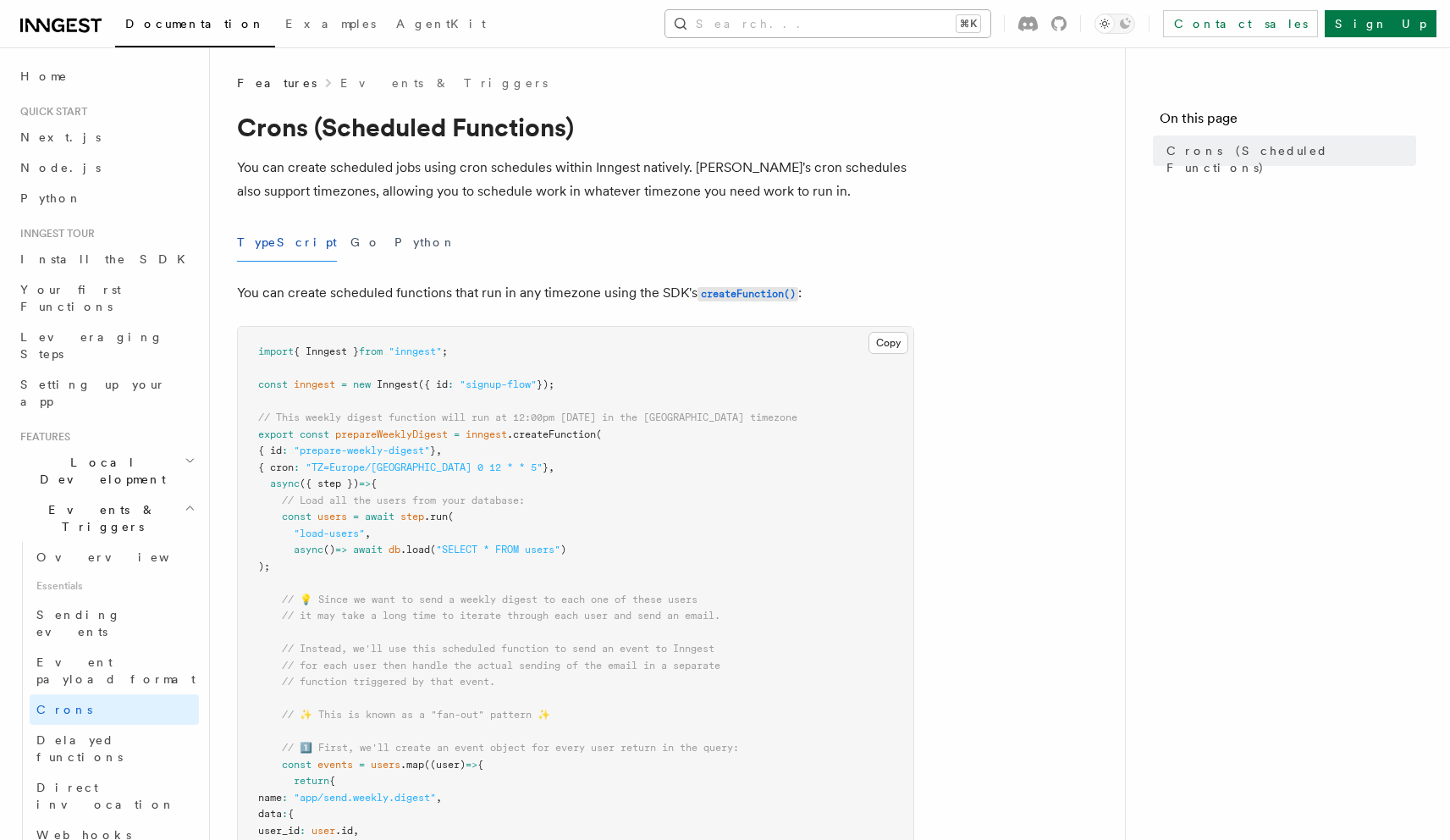
click at [921, 30] on button "Search... ⌘K" at bounding box center [827, 23] width 325 height 27
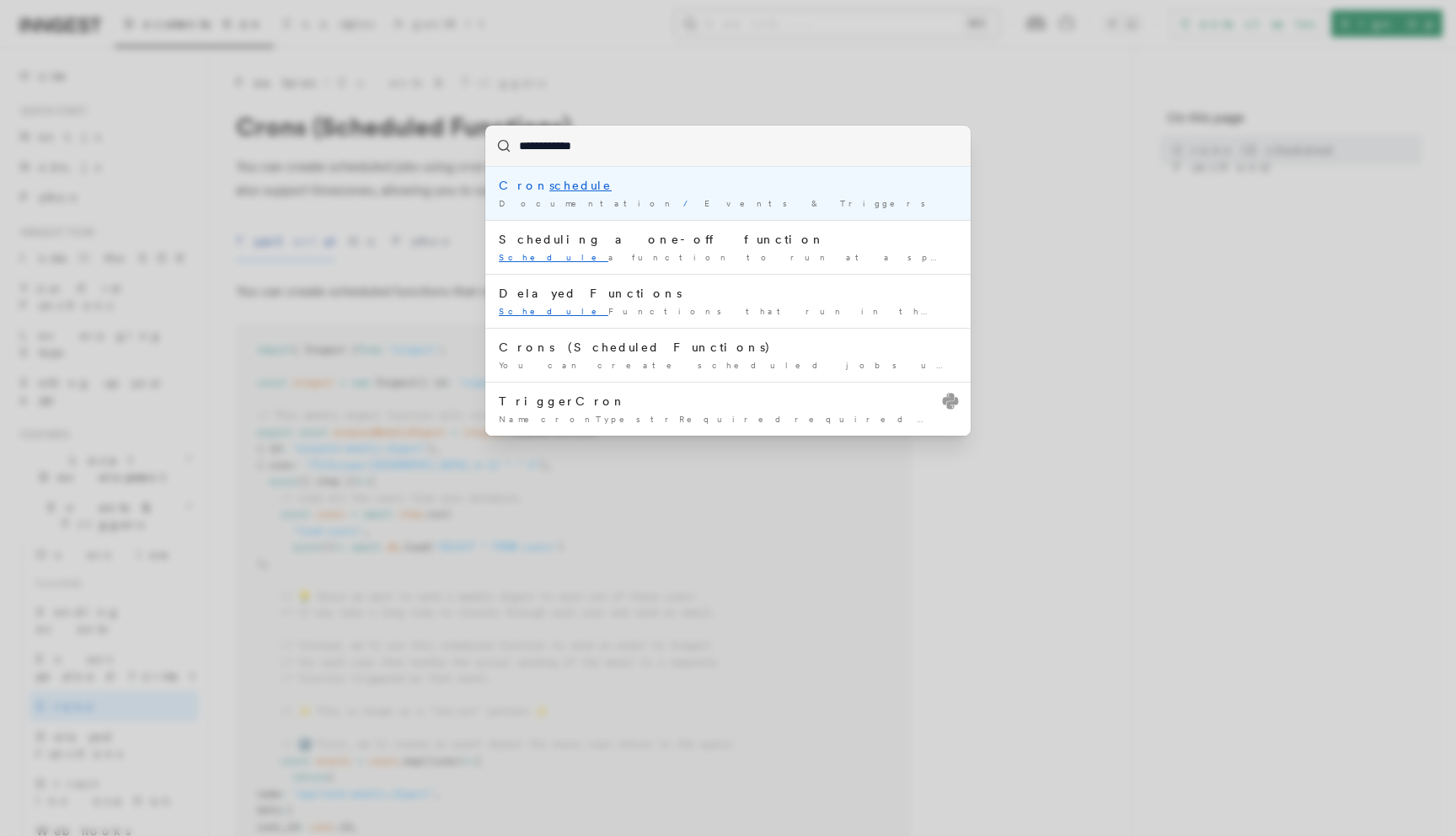
type input "**********"
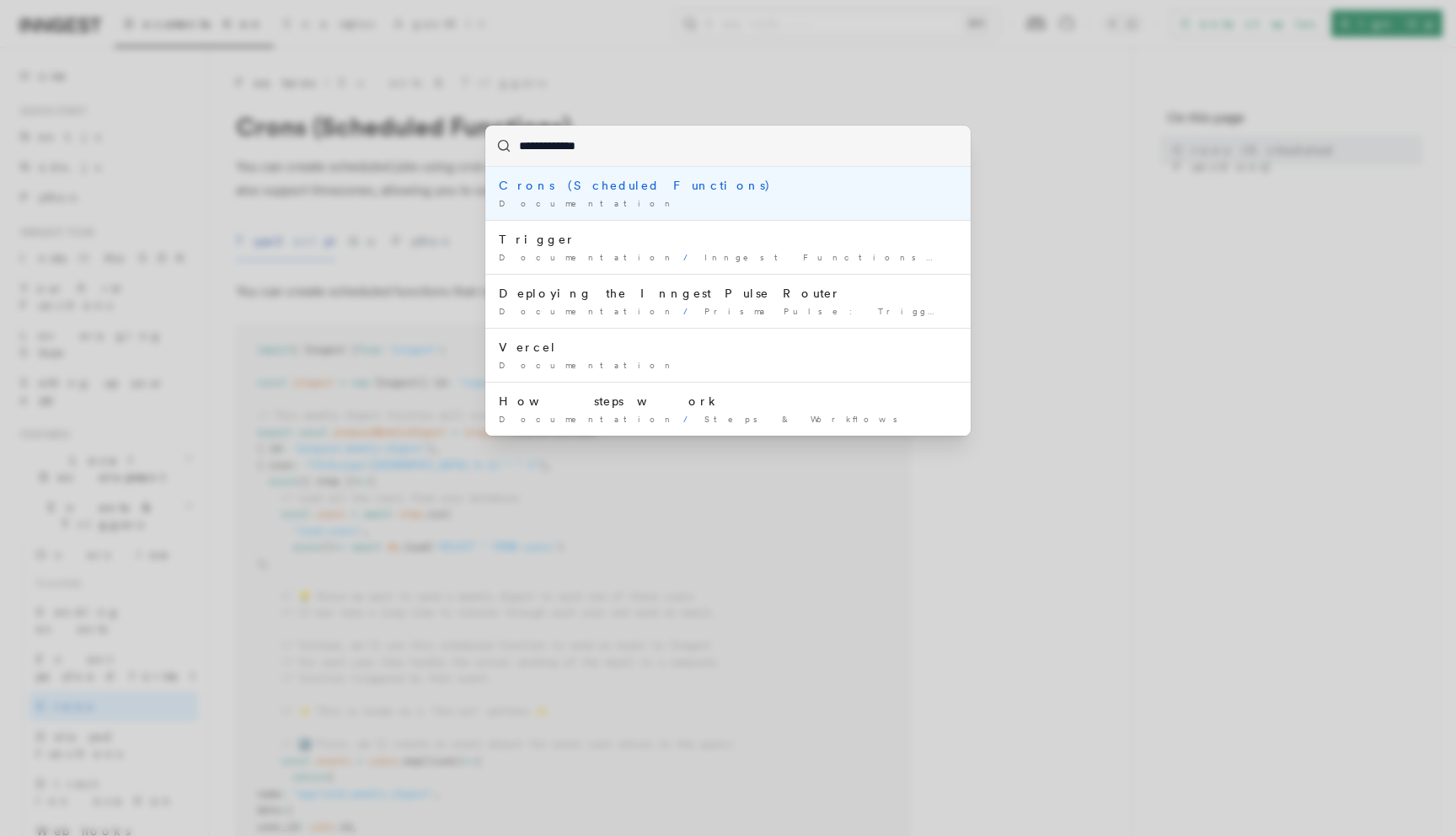
click at [658, 203] on div "Documentation /" at bounding box center [728, 203] width 459 height 13
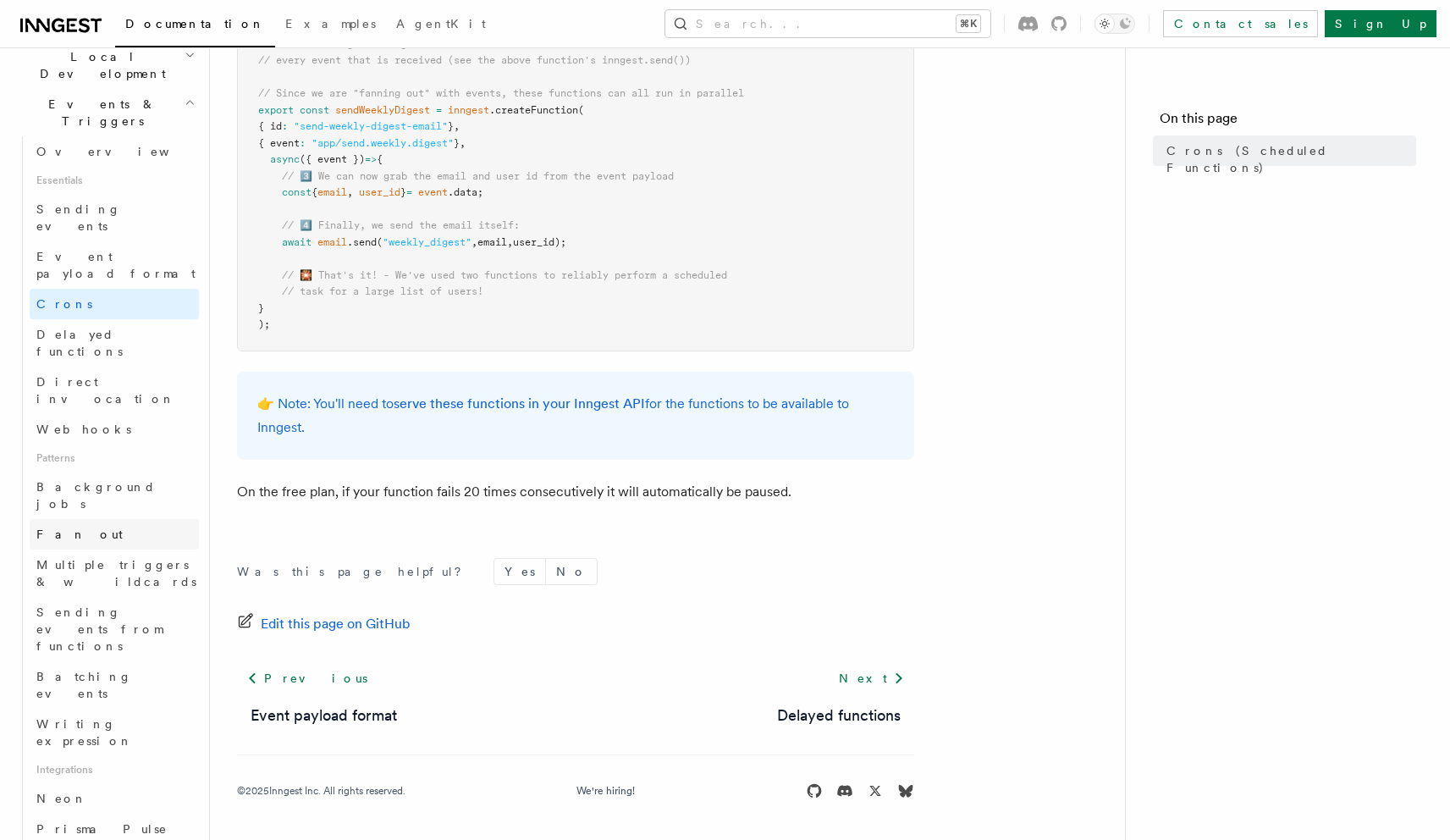
scroll to position [334, 0]
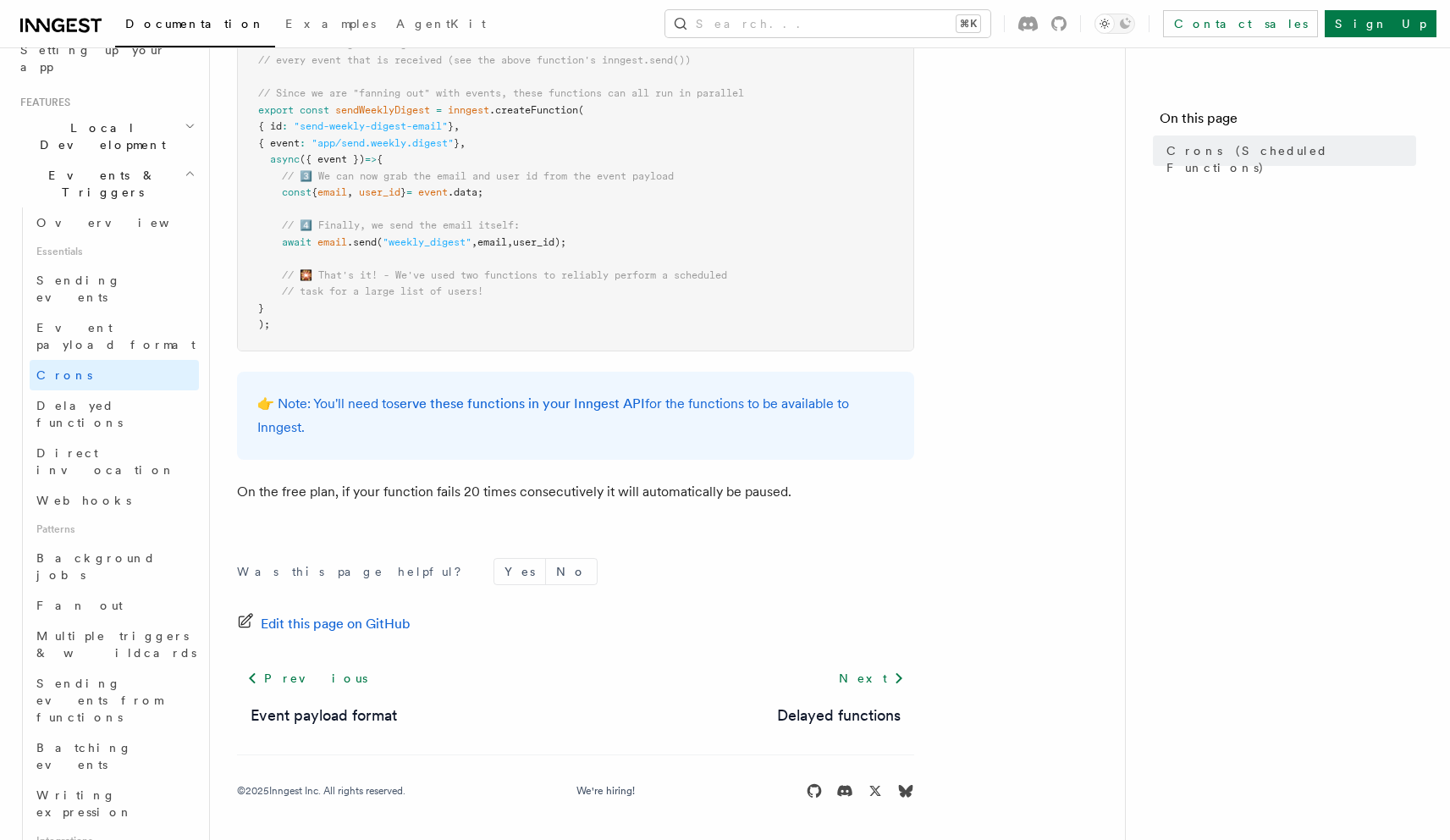
click at [565, 432] on p "👉 Note: You'll need to serve these functions in your Inngest API for the functi…" at bounding box center [576, 415] width 637 height 47
click at [542, 404] on link "serve these functions in your Inngest API" at bounding box center [520, 403] width 252 height 16
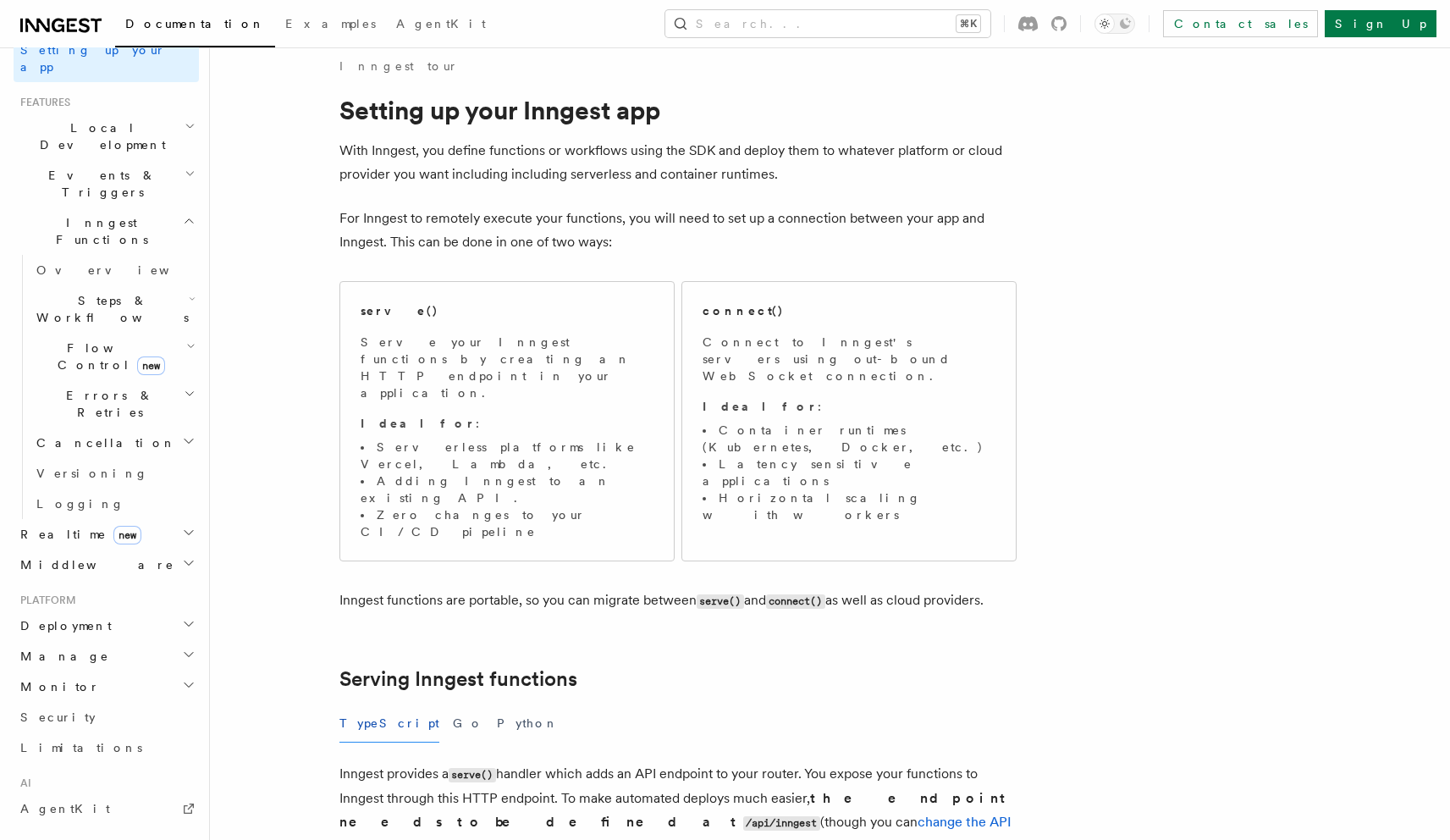
scroll to position [28, 0]
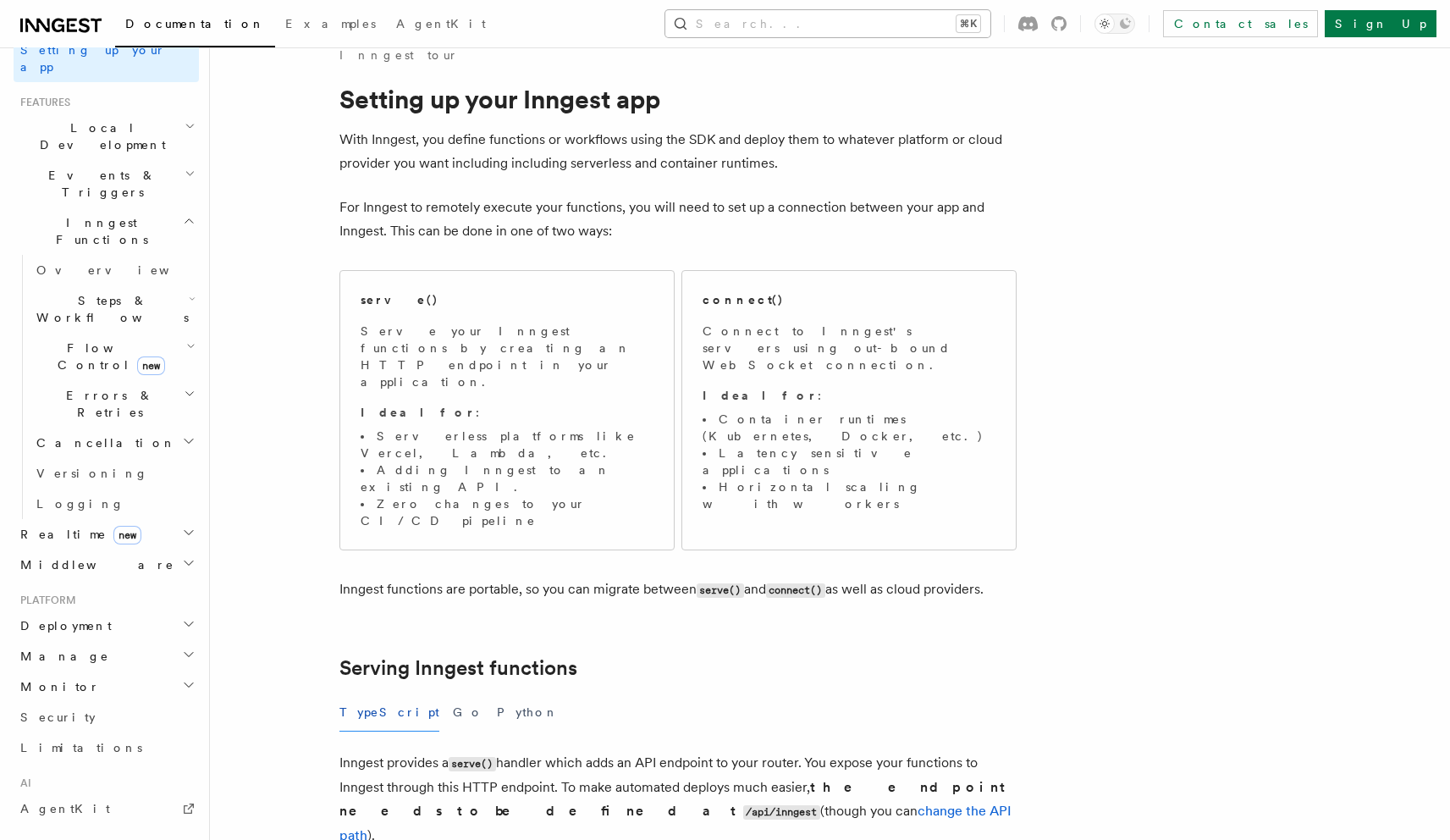
click at [881, 24] on button "Search... ⌘K" at bounding box center [827, 23] width 325 height 27
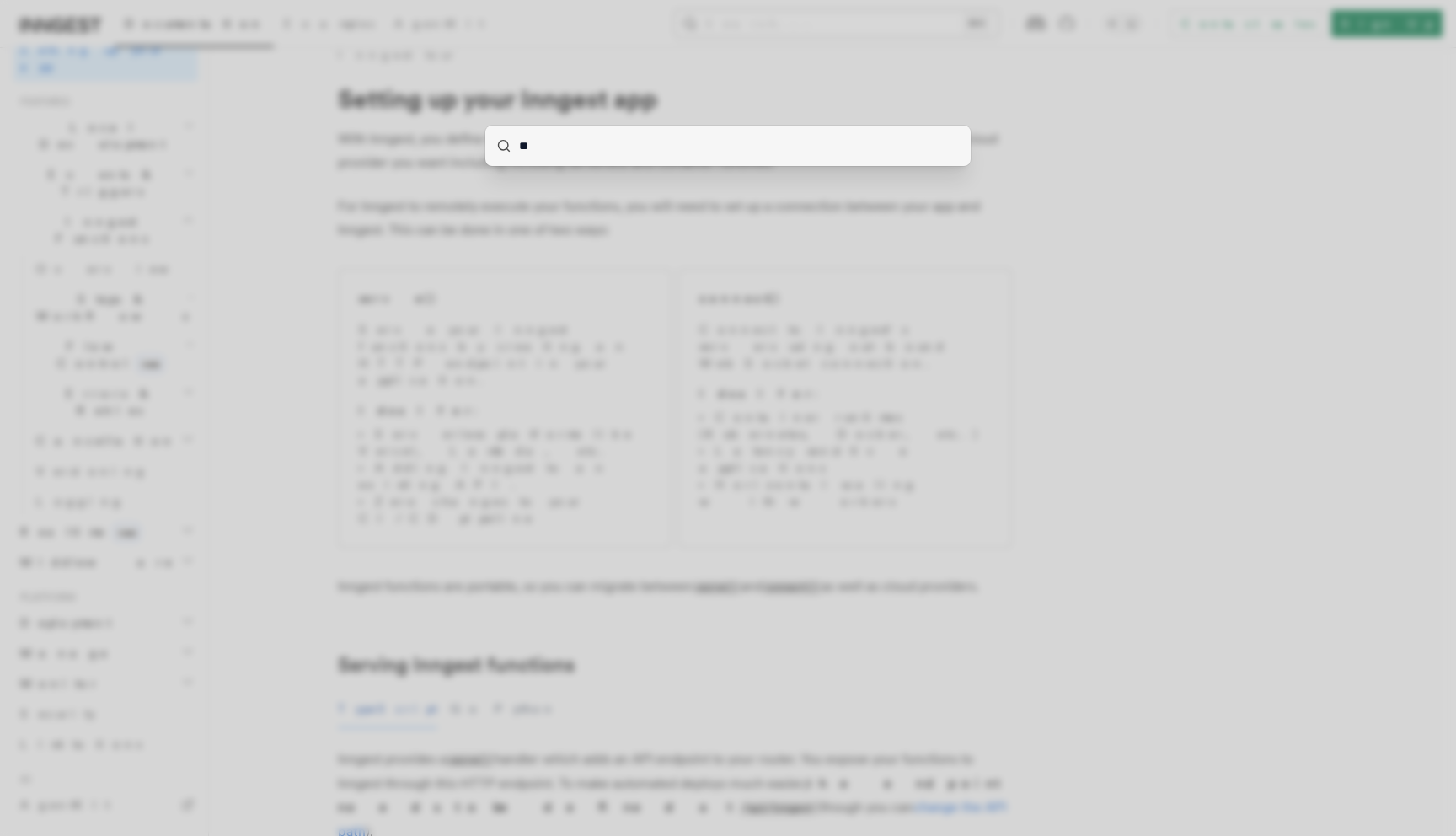
type input "***"
click at [238, 401] on div at bounding box center [728, 418] width 1456 height 836
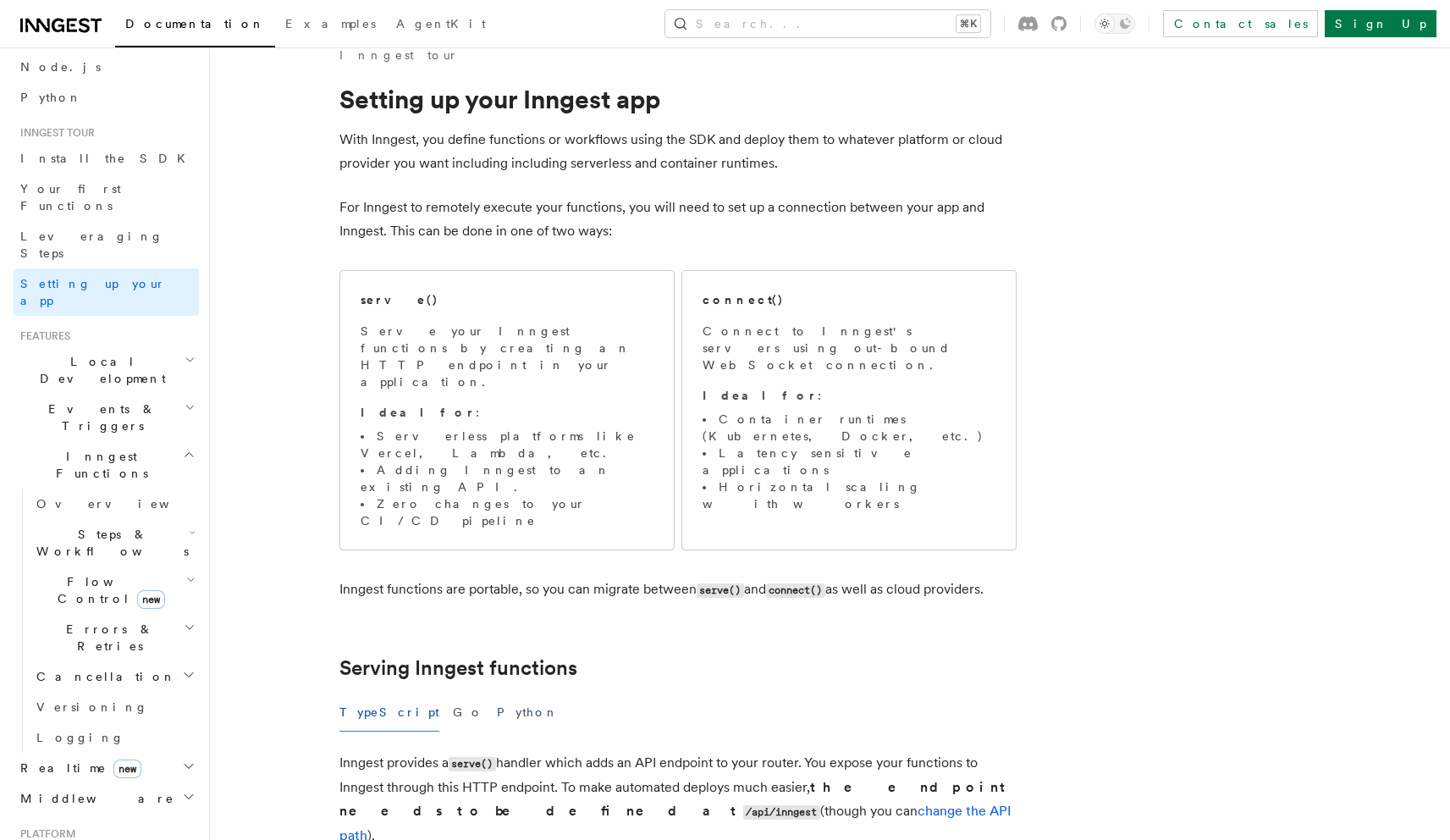
scroll to position [125, 0]
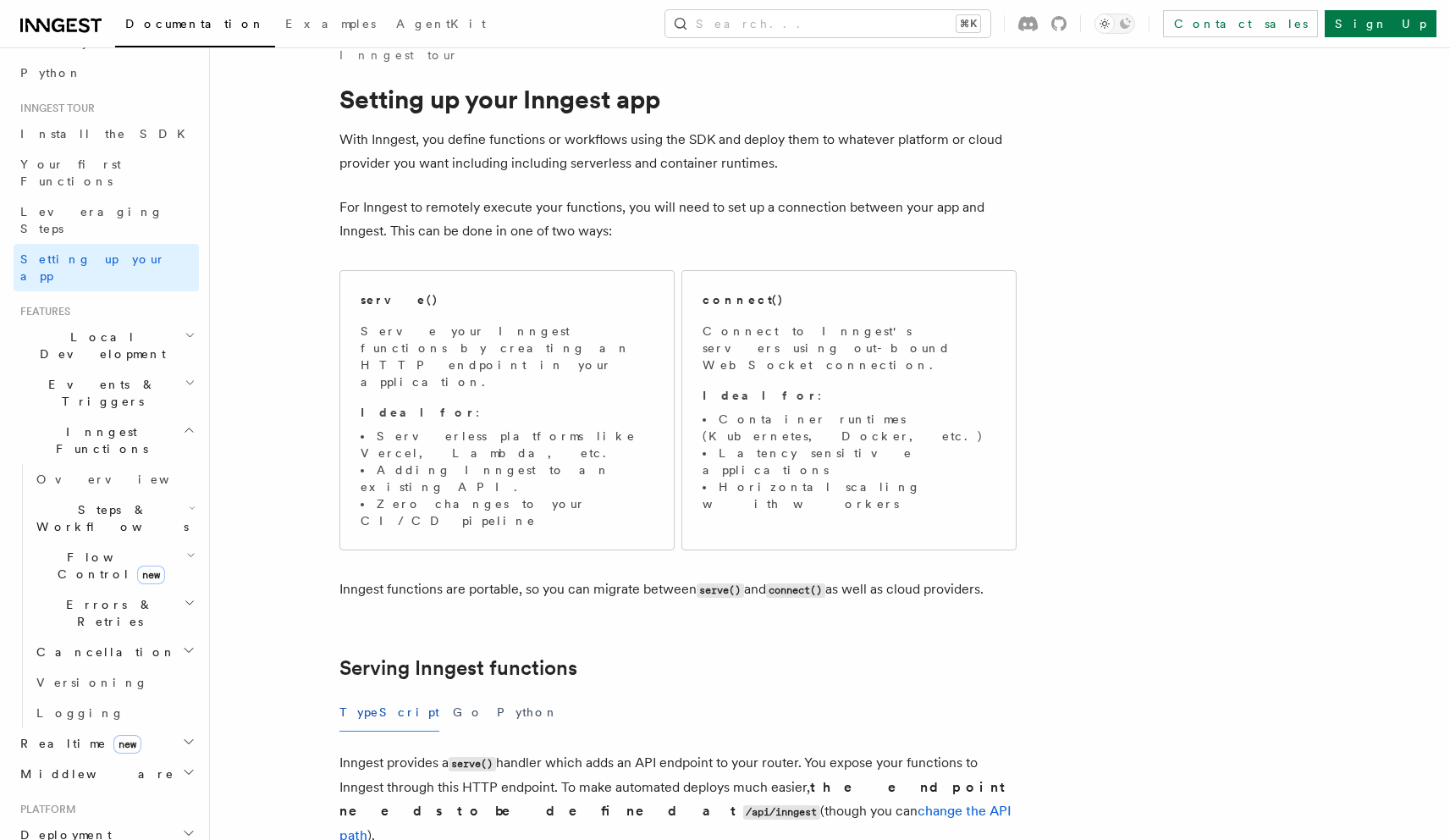
click at [86, 501] on span "Steps & Workflows" at bounding box center [109, 518] width 159 height 34
click at [84, 551] on span "Overview" at bounding box center [140, 557] width 174 height 14
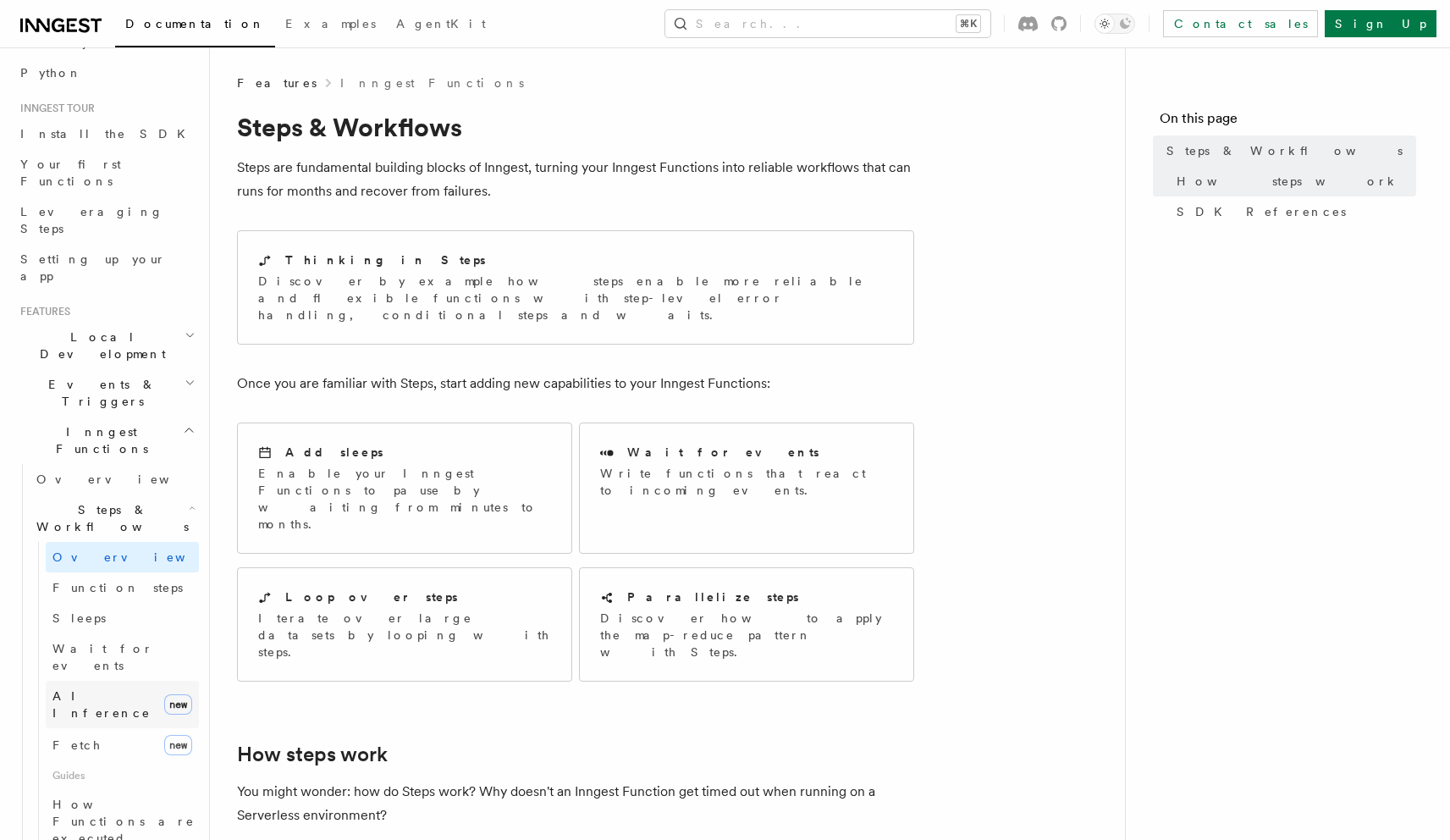
click at [100, 689] on span "AI Inference" at bounding box center [102, 704] width 98 height 30
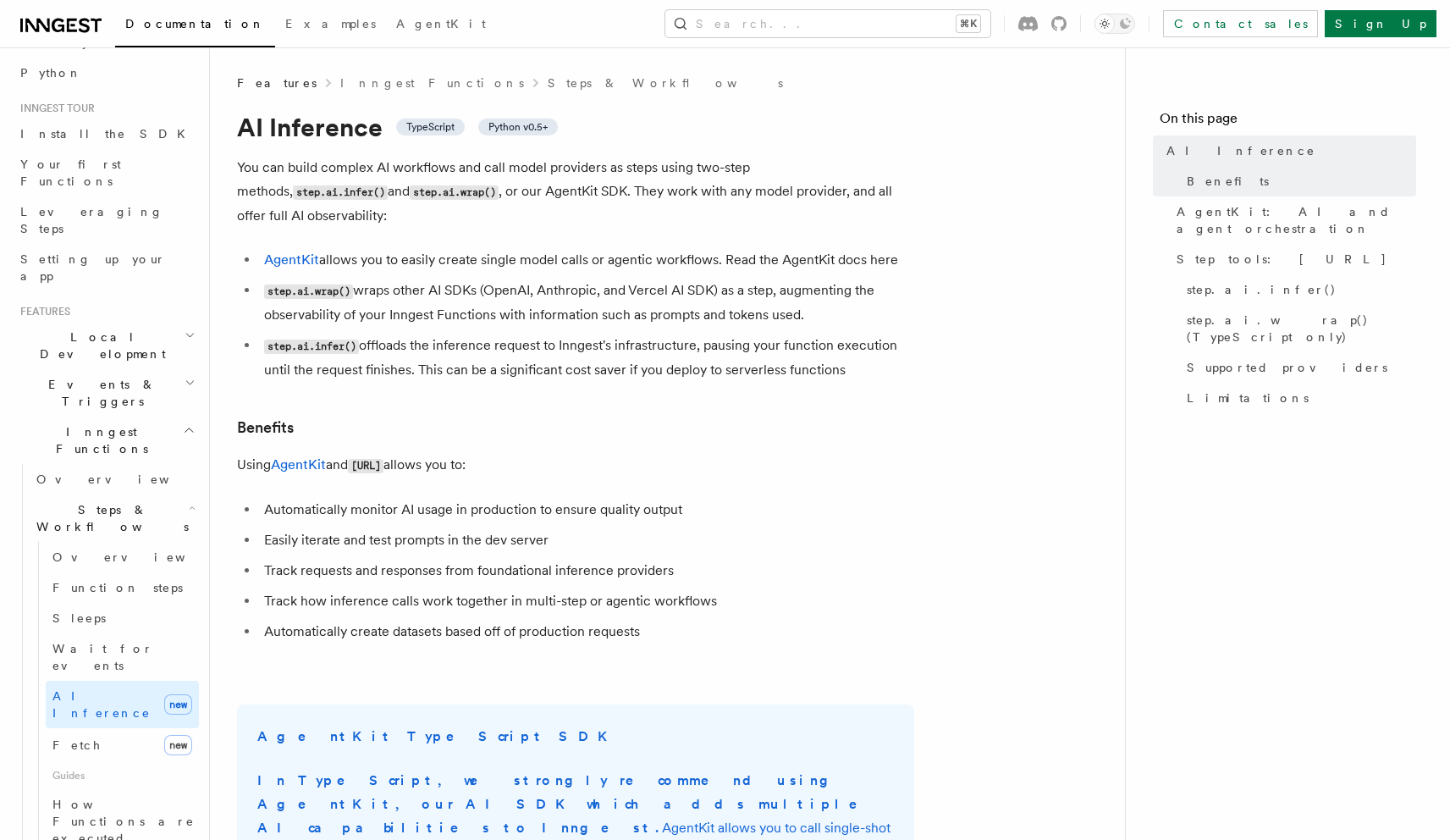
click at [96, 501] on span "Steps & Workflows" at bounding box center [109, 518] width 159 height 34
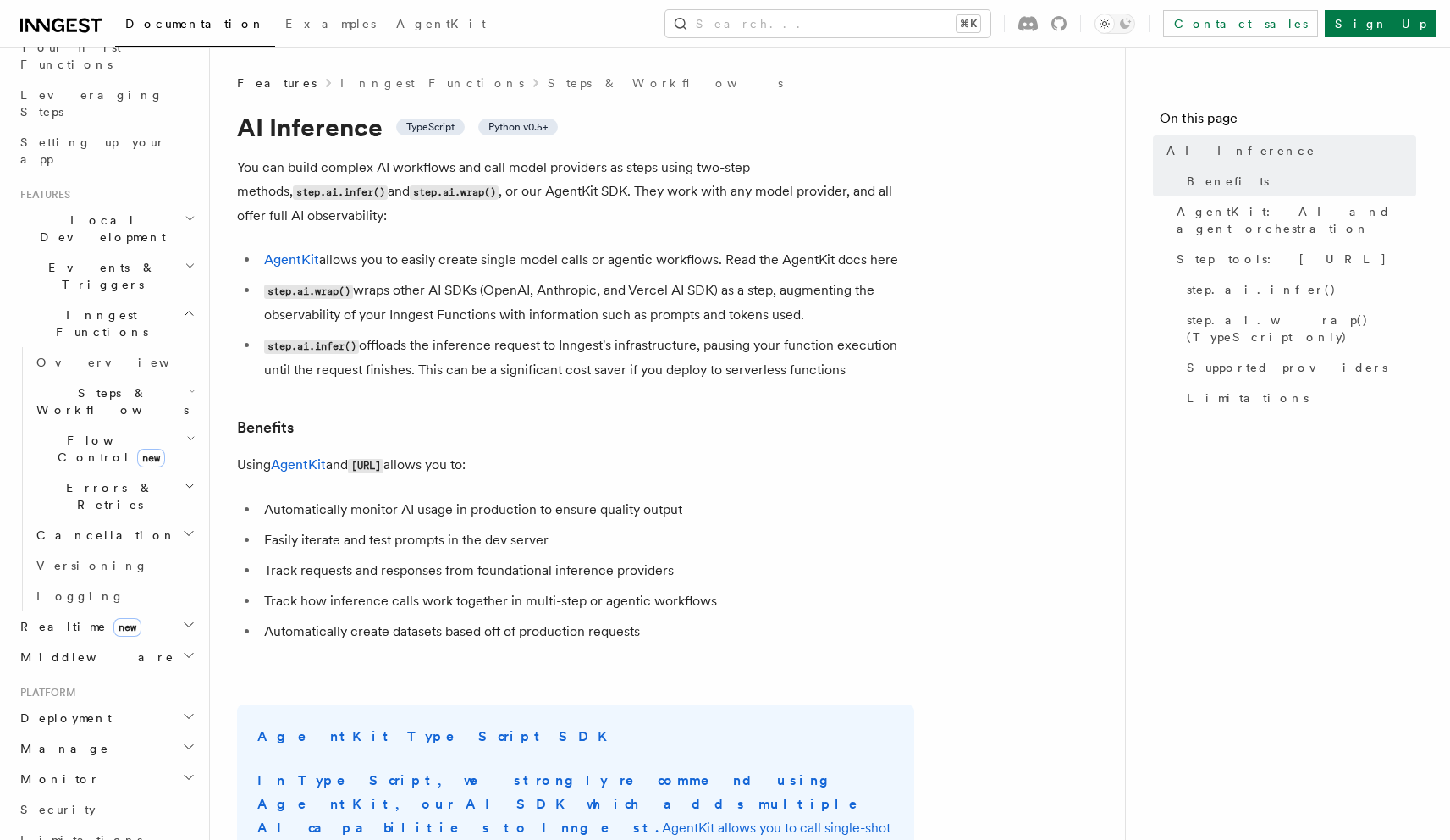
scroll to position [249, 0]
click at [72, 612] on span "Realtime new" at bounding box center [78, 620] width 128 height 17
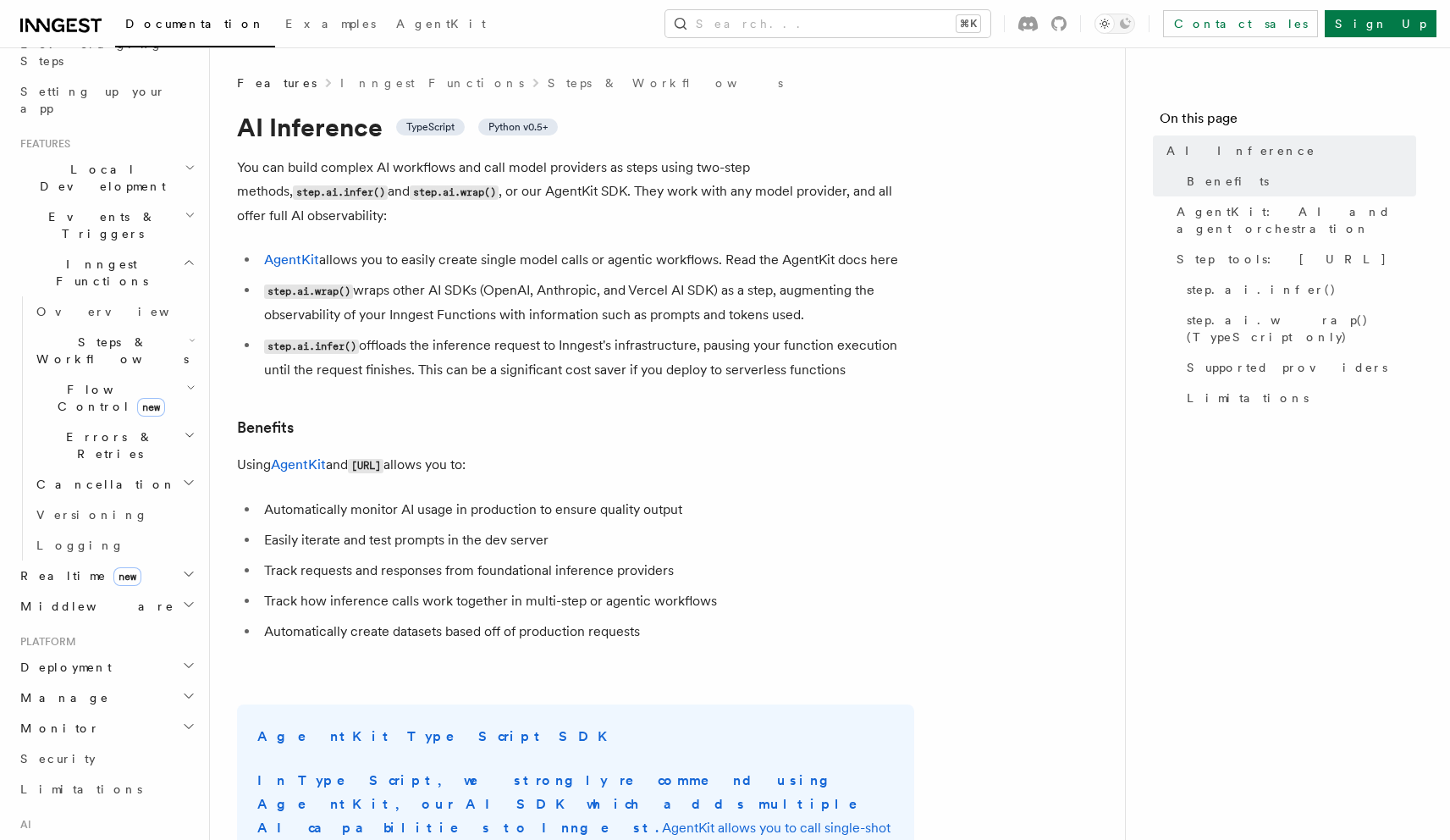
scroll to position [294, 0]
click at [71, 658] on span "Deployment" at bounding box center [63, 667] width 98 height 17
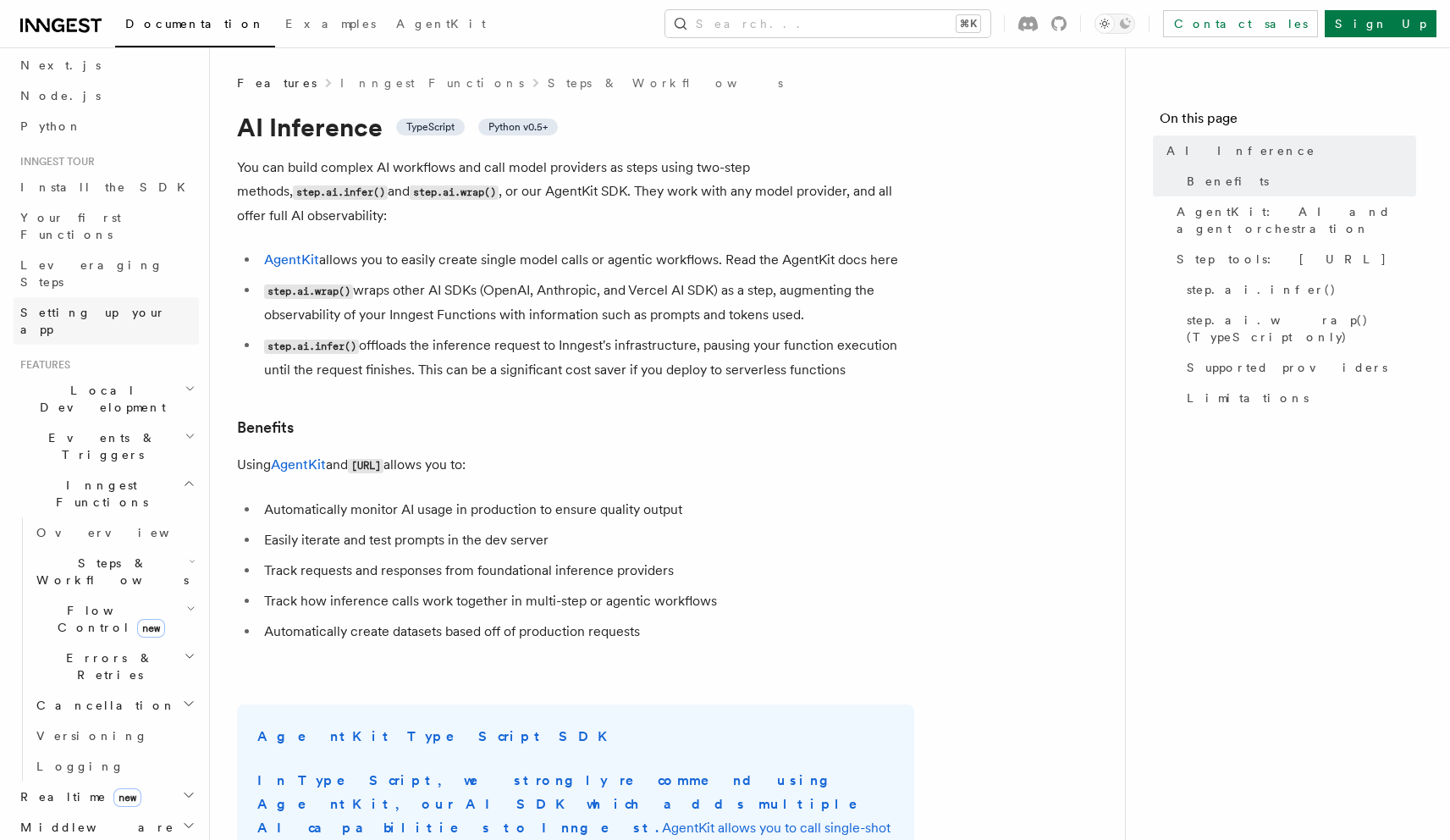
scroll to position [0, 0]
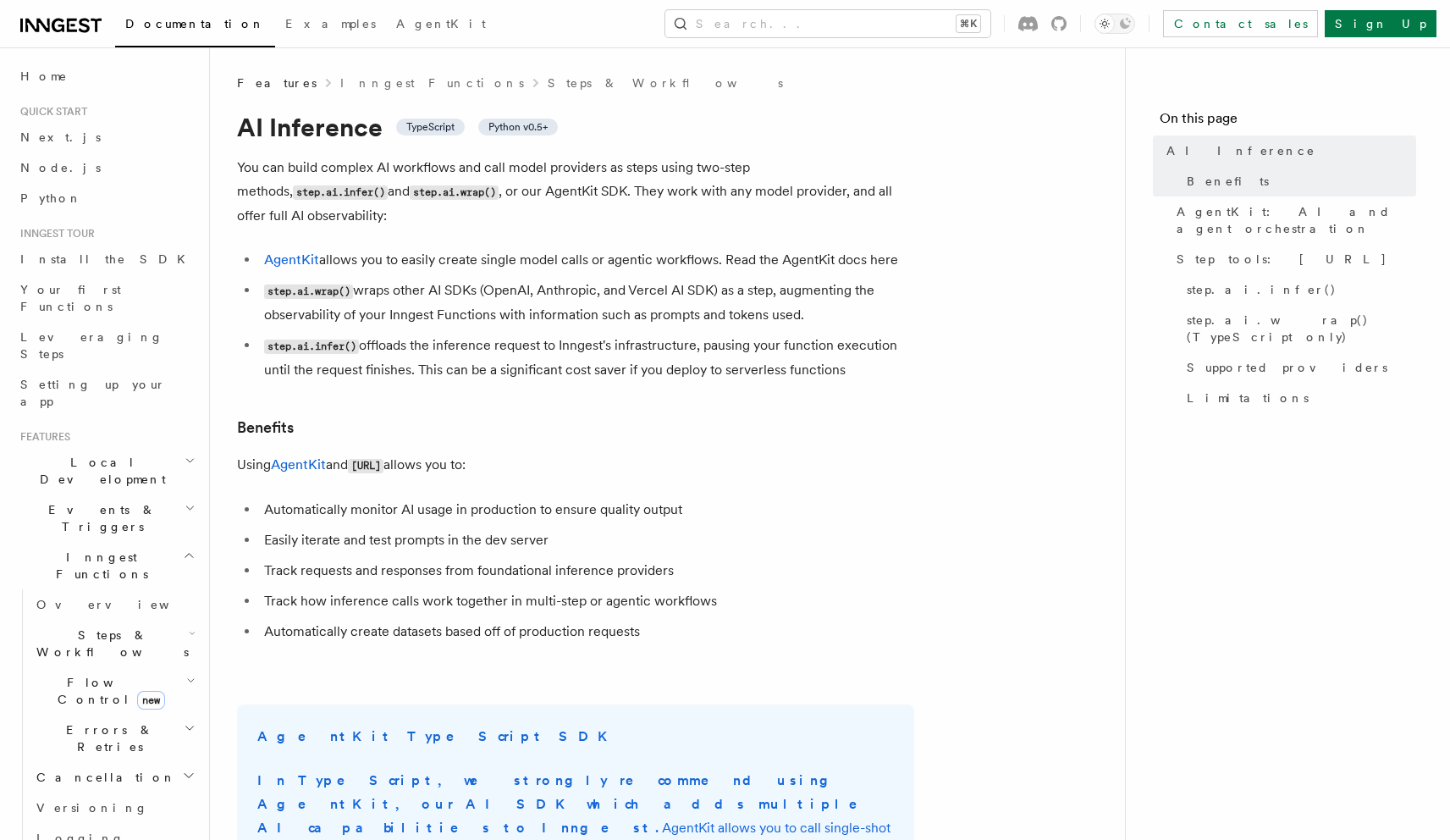
click at [78, 501] on span "Events & Triggers" at bounding box center [99, 518] width 171 height 34
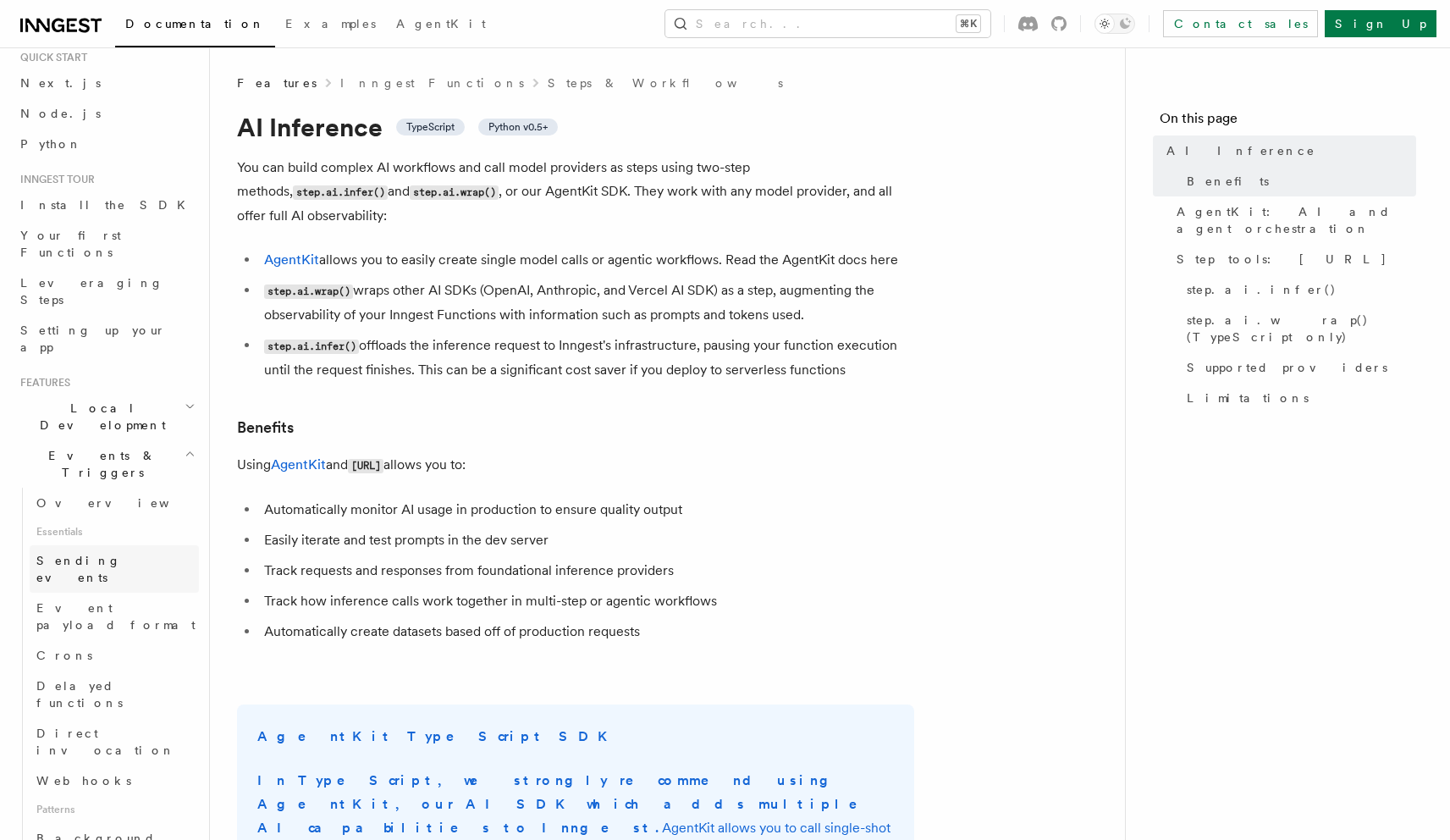
scroll to position [57, 0]
click at [82, 638] on link "Crons" at bounding box center [114, 652] width 170 height 30
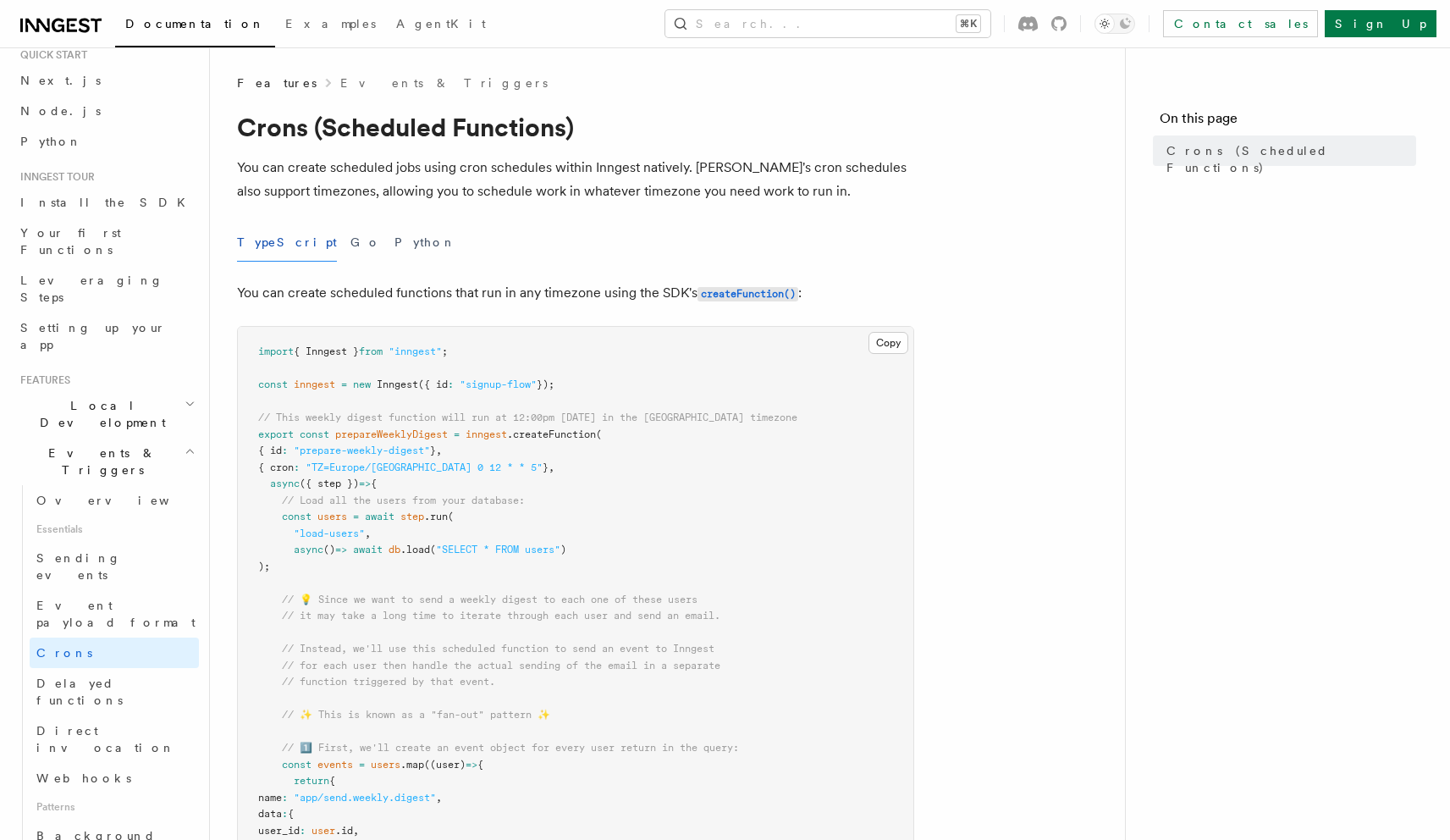
click at [608, 564] on pre "import { Inngest } from "inngest" ; const inngest = new Inngest ({ id : "signup…" at bounding box center [576, 847] width 675 height 1042
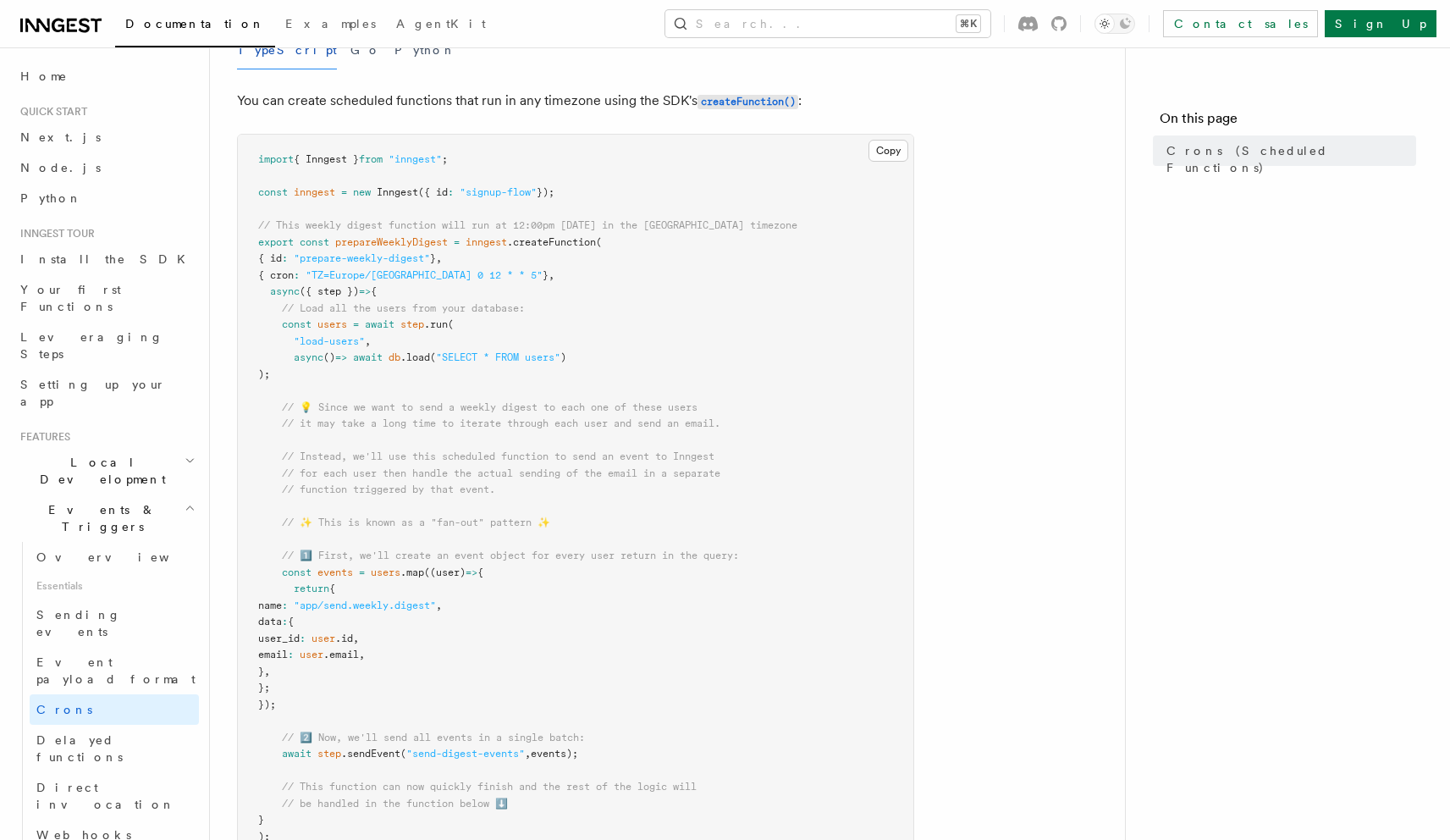
scroll to position [204, 0]
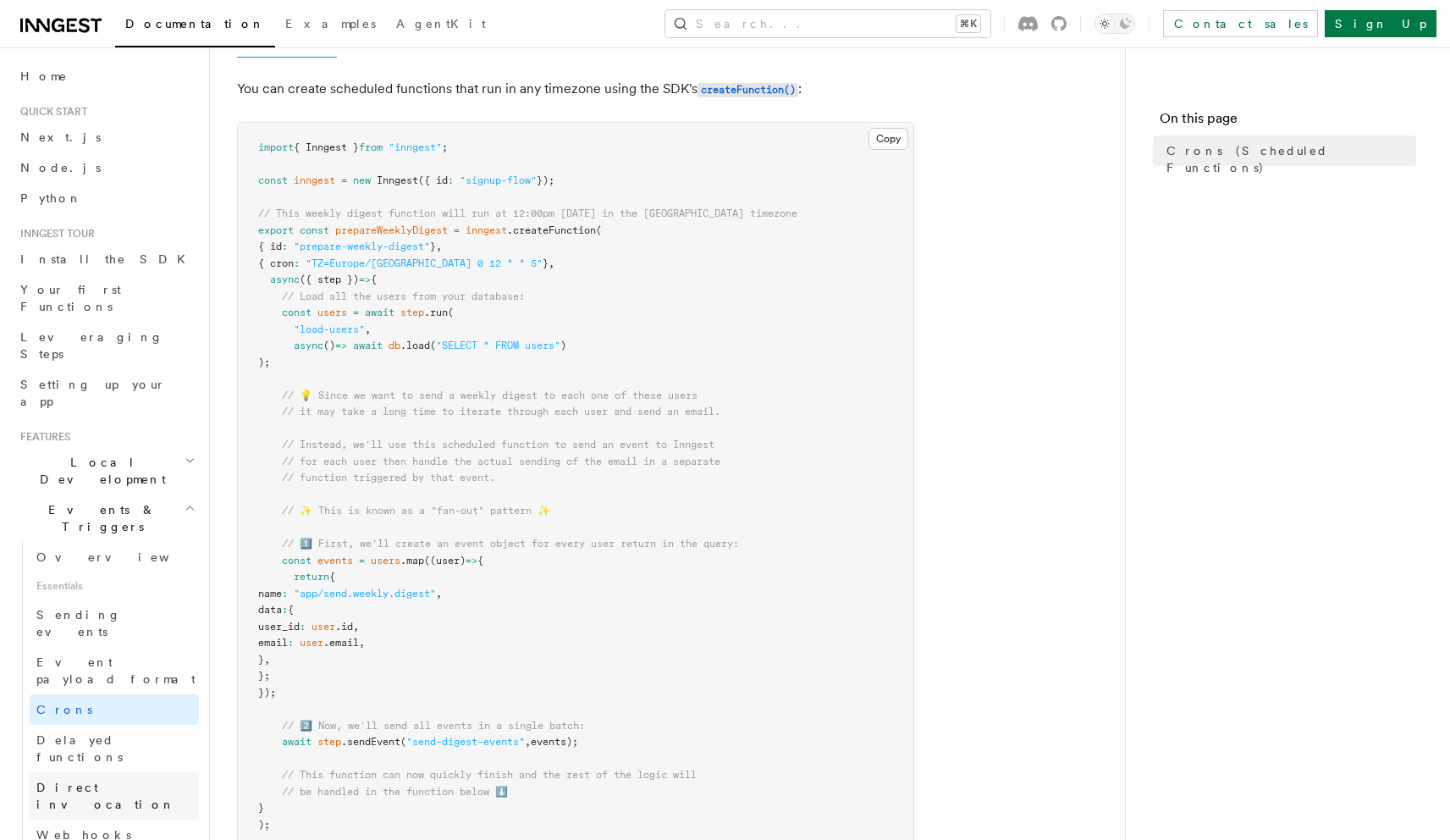
click at [74, 781] on span "Direct invocation" at bounding box center [105, 795] width 139 height 30
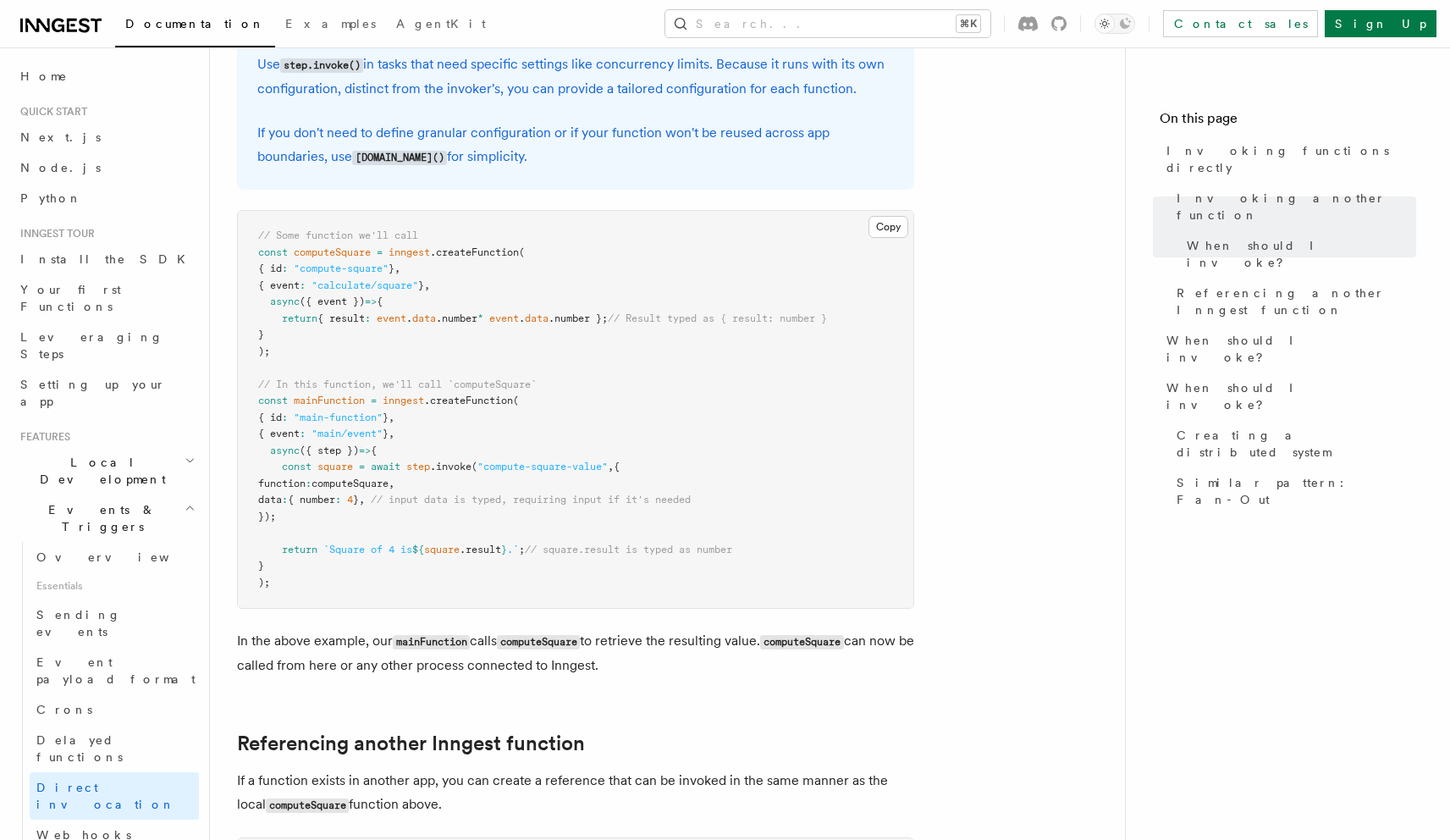
scroll to position [517, 0]
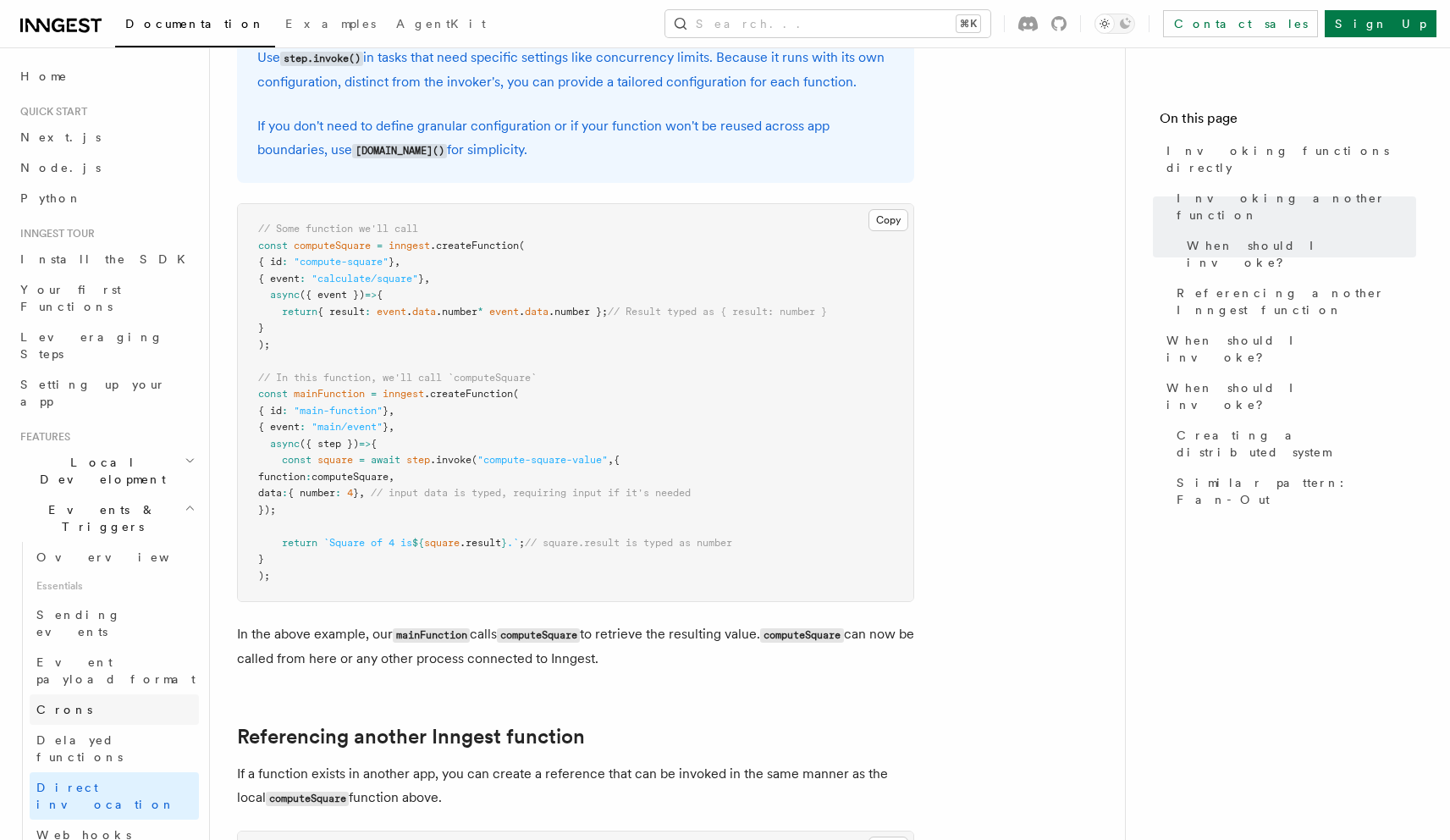
click at [86, 694] on link "Crons" at bounding box center [114, 709] width 170 height 30
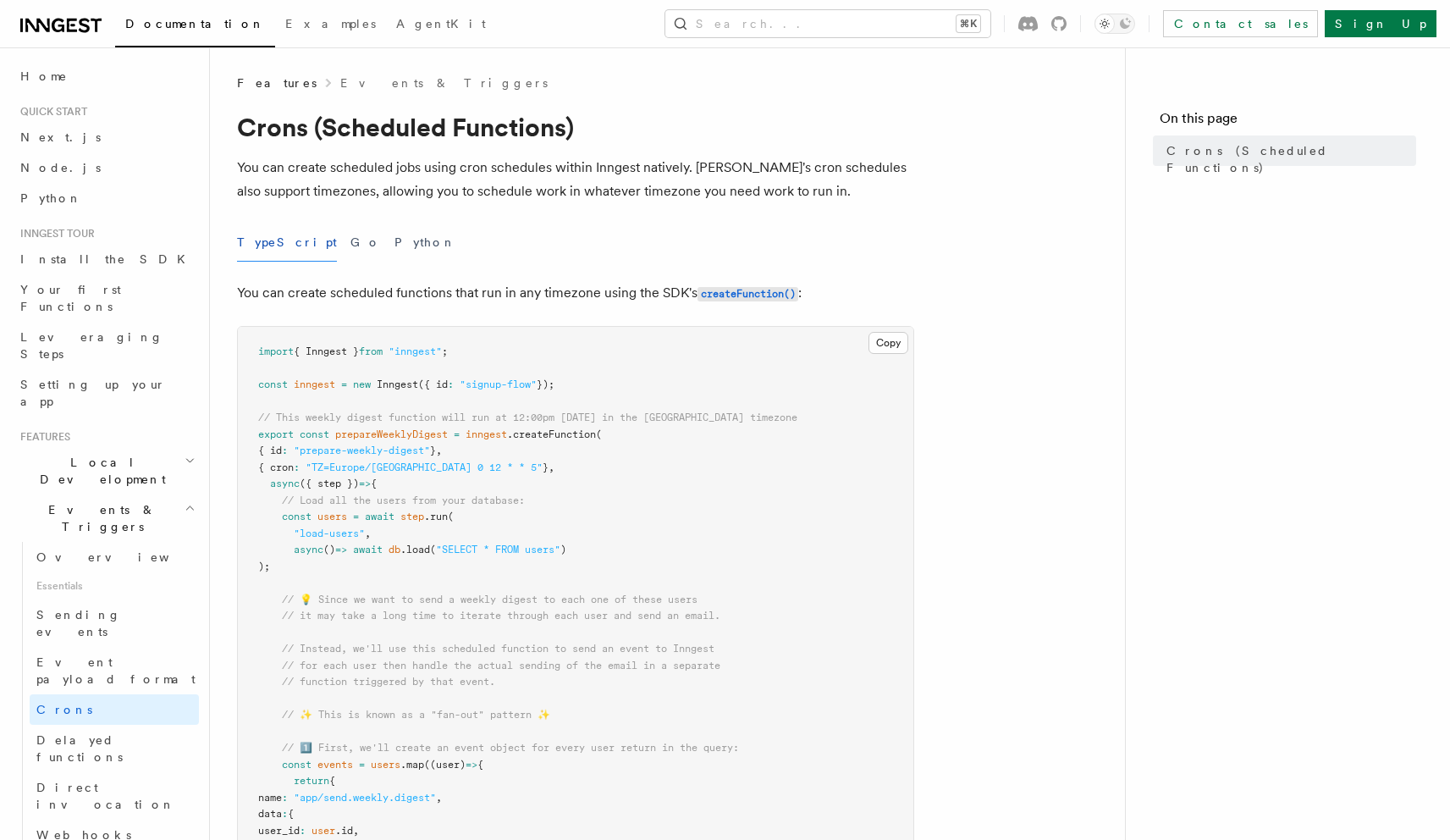
scroll to position [34, 0]
click at [888, 341] on button "Copy Copied" at bounding box center [888, 343] width 40 height 22
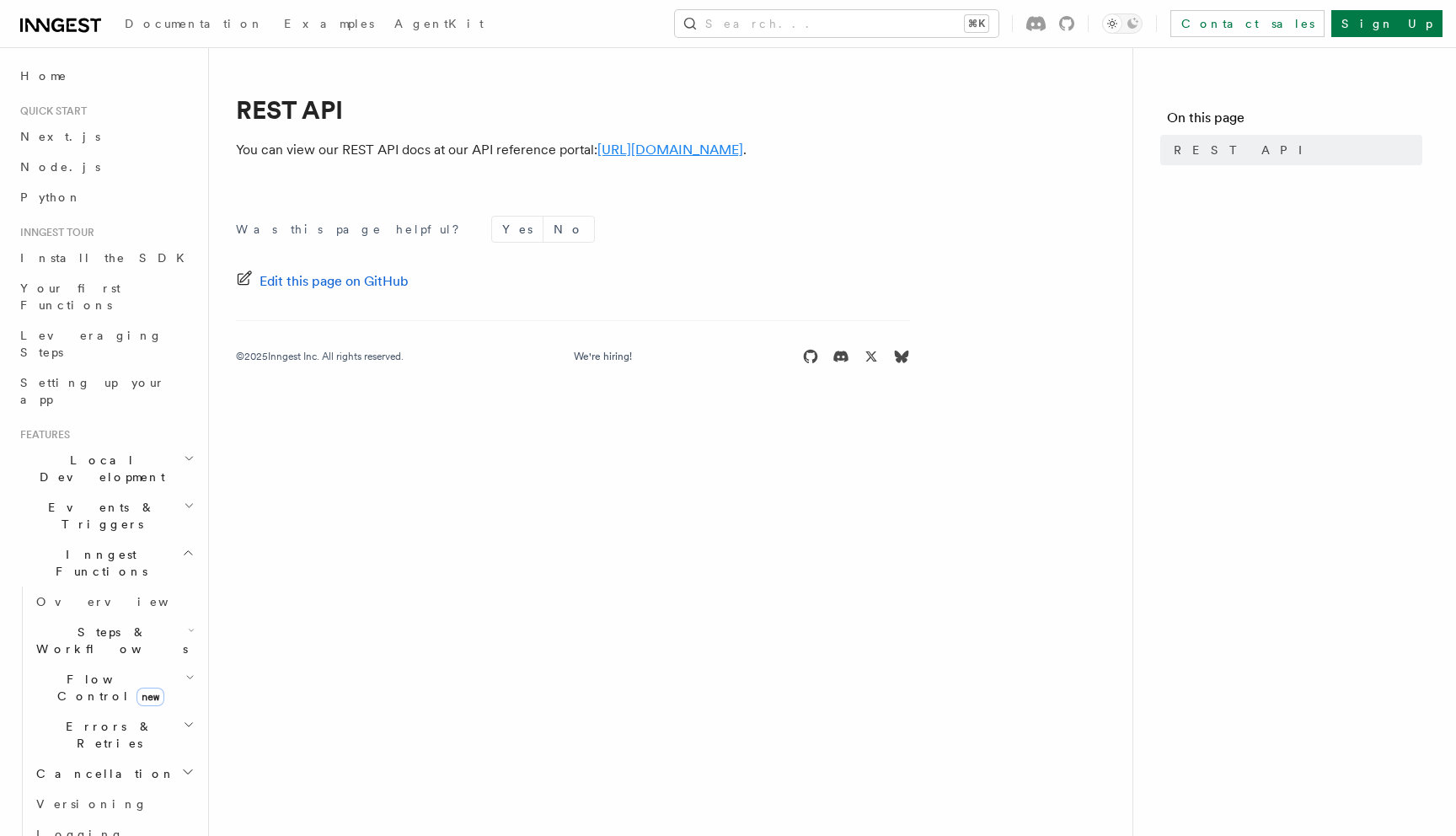
click at [667, 148] on link "[URL][DOMAIN_NAME]" at bounding box center [671, 149] width 146 height 16
